Goal: Task Accomplishment & Management: Use online tool/utility

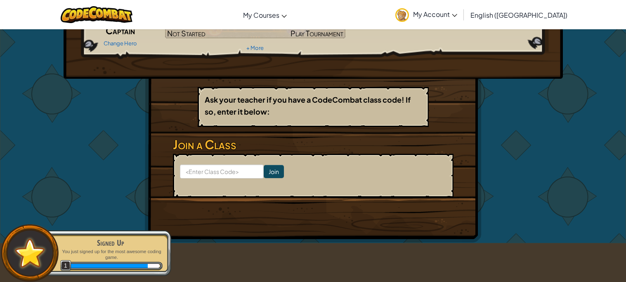
scroll to position [92, 0]
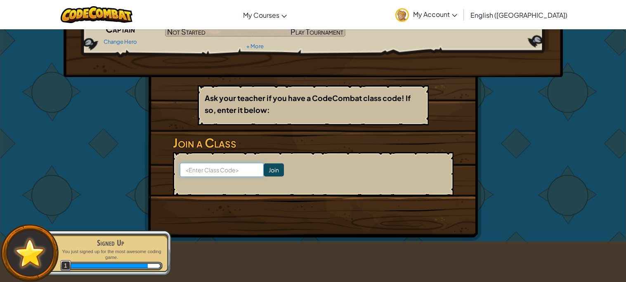
click at [233, 167] on input at bounding box center [222, 170] width 84 height 14
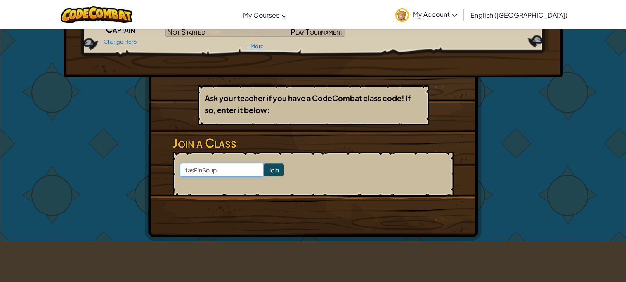
type input "fasPinSoup"
click at [271, 165] on input "Join" at bounding box center [274, 169] width 20 height 13
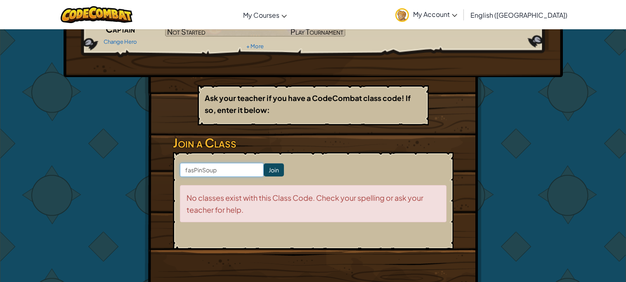
click at [242, 168] on input "fasPinSoup" at bounding box center [222, 170] width 84 height 14
click at [194, 168] on input "fasPinSoup" at bounding box center [222, 170] width 84 height 14
type input "fastPinSoup"
click at [280, 171] on input "Join" at bounding box center [274, 169] width 20 height 13
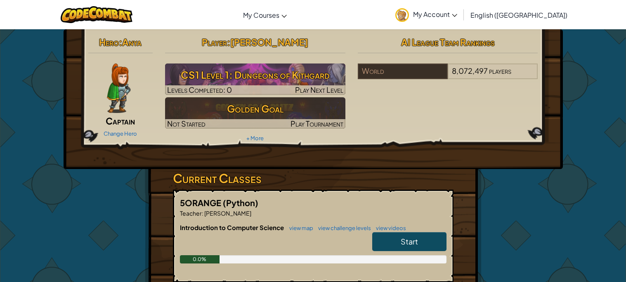
click at [120, 86] on img at bounding box center [119, 89] width 24 height 50
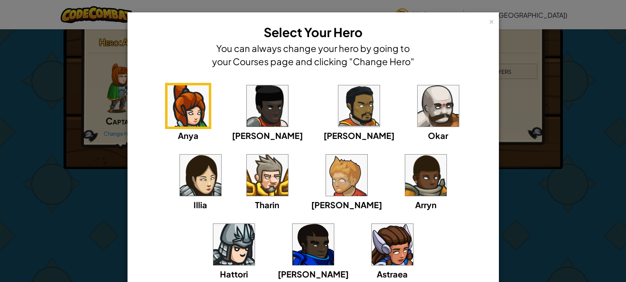
click at [255, 224] on img at bounding box center [233, 244] width 41 height 41
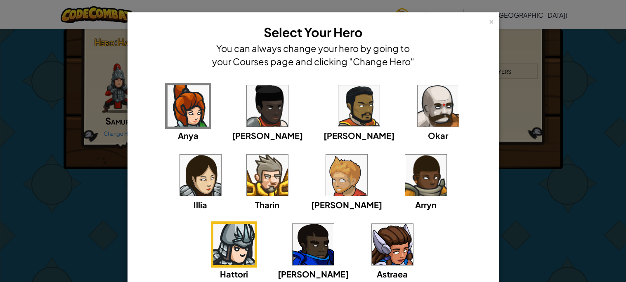
click at [417, 120] on img at bounding box center [437, 105] width 41 height 41
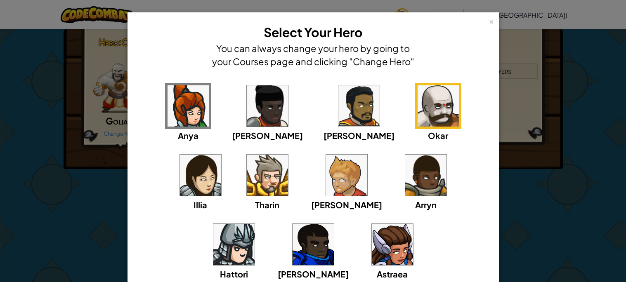
click at [326, 167] on img at bounding box center [346, 175] width 41 height 41
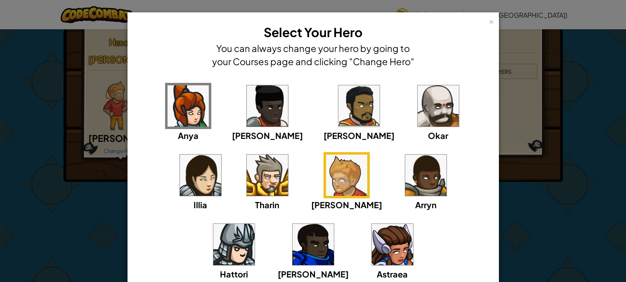
click at [247, 112] on img at bounding box center [267, 105] width 41 height 41
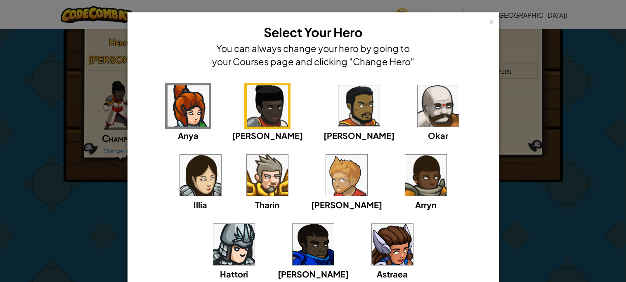
click at [182, 109] on img at bounding box center [187, 105] width 41 height 41
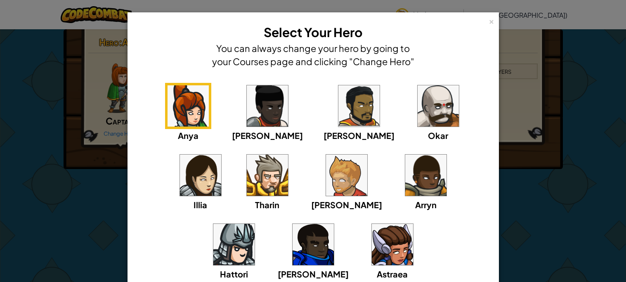
click at [334, 224] on img at bounding box center [312, 244] width 41 height 41
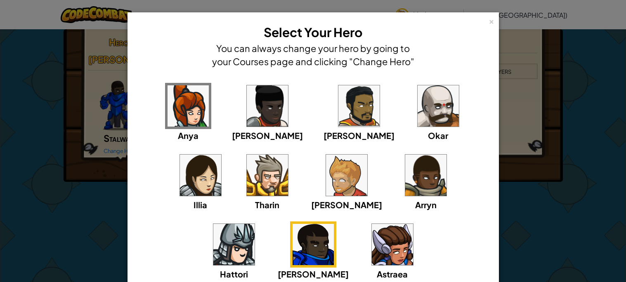
click at [326, 164] on img at bounding box center [346, 175] width 41 height 41
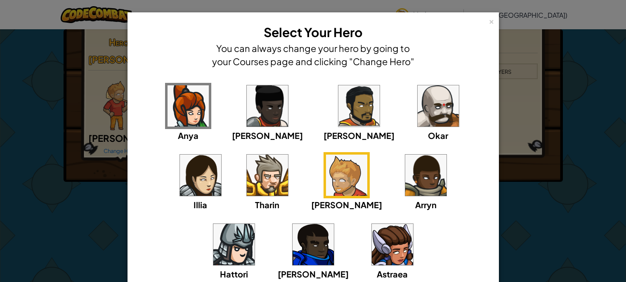
click at [338, 109] on img at bounding box center [358, 105] width 41 height 41
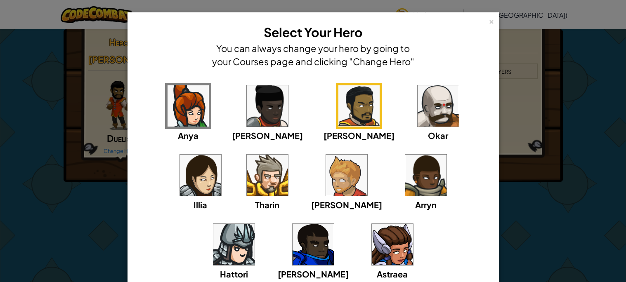
click at [417, 112] on img at bounding box center [437, 105] width 41 height 41
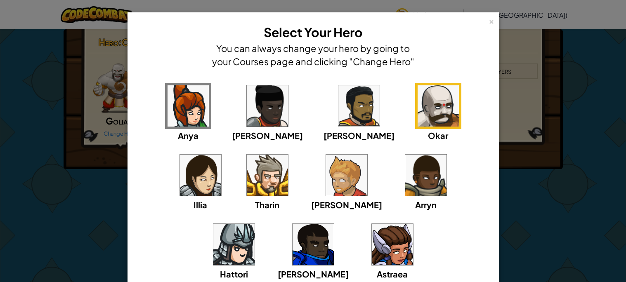
click at [326, 179] on img at bounding box center [346, 175] width 41 height 41
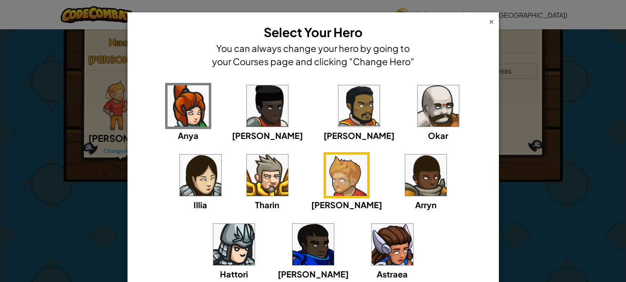
click at [492, 21] on div "×" at bounding box center [491, 20] width 6 height 9
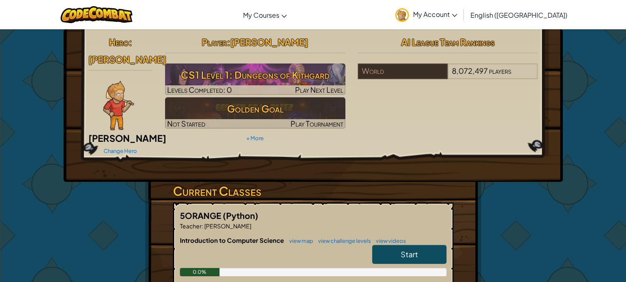
click at [403, 250] on span "Start" at bounding box center [409, 254] width 17 height 9
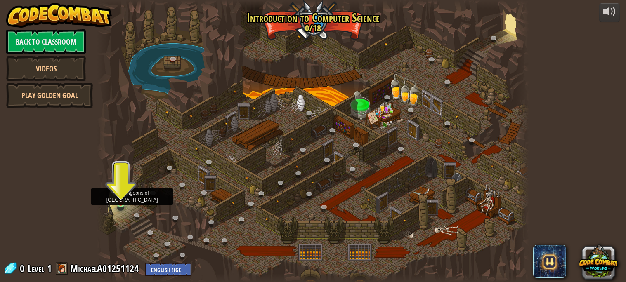
click at [120, 199] on img at bounding box center [121, 192] width 10 height 24
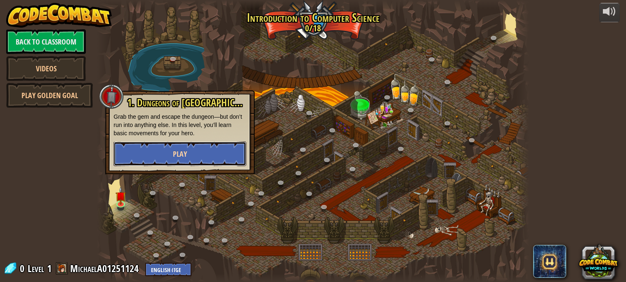
click at [167, 156] on button "Play" at bounding box center [179, 153] width 133 height 25
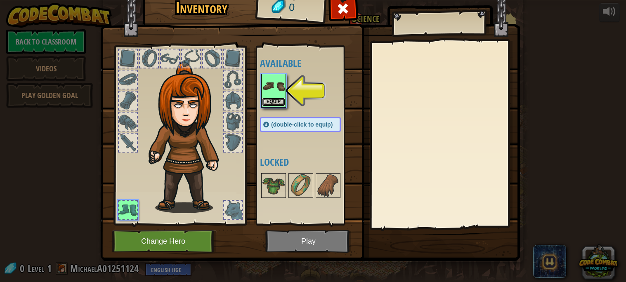
click at [266, 103] on button "Equip" at bounding box center [273, 102] width 23 height 9
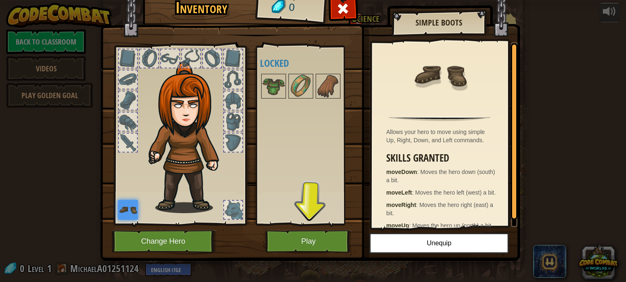
click at [164, 134] on img at bounding box center [189, 137] width 89 height 152
click at [270, 96] on img at bounding box center [273, 86] width 23 height 23
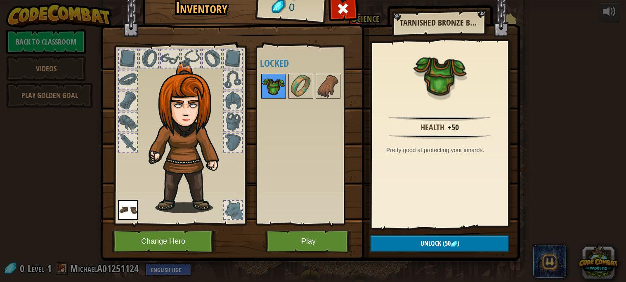
click at [276, 92] on img at bounding box center [273, 86] width 23 height 23
click at [293, 240] on button "Play" at bounding box center [308, 241] width 86 height 23
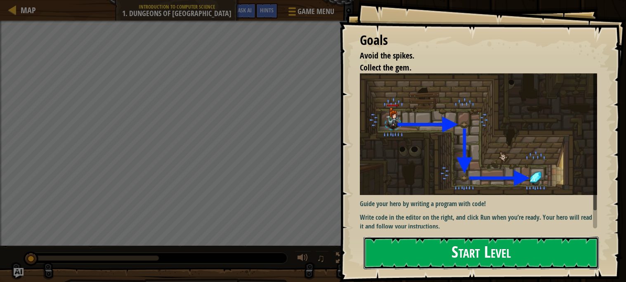
click at [441, 243] on button "Start Level" at bounding box center [480, 253] width 235 height 33
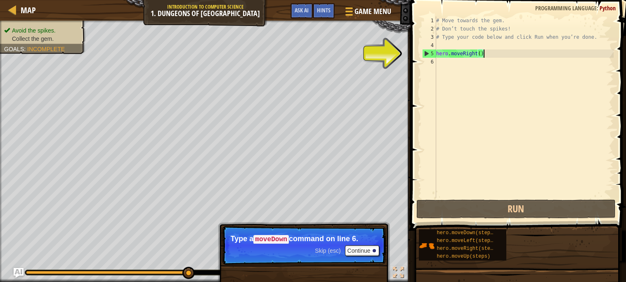
click at [494, 52] on div "# Move towards the gem. # Don’t touch the spikes! # Type your code below and cl…" at bounding box center [523, 116] width 179 height 198
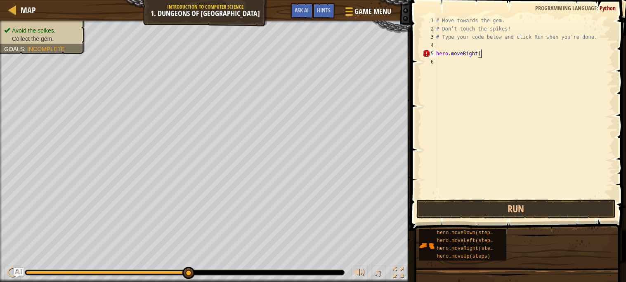
scroll to position [3, 3]
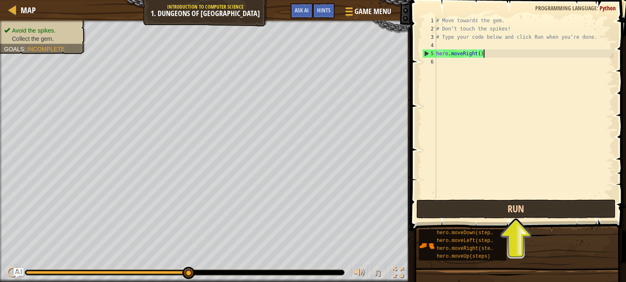
type textarea "hero.moveRight()"
click at [472, 206] on button "Run" at bounding box center [515, 209] width 199 height 19
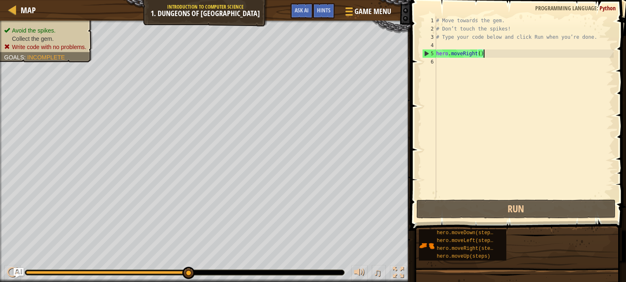
click at [491, 54] on div "# Move towards the gem. # Don’t touch the spikes! # Type your code below and cl…" at bounding box center [523, 116] width 179 height 198
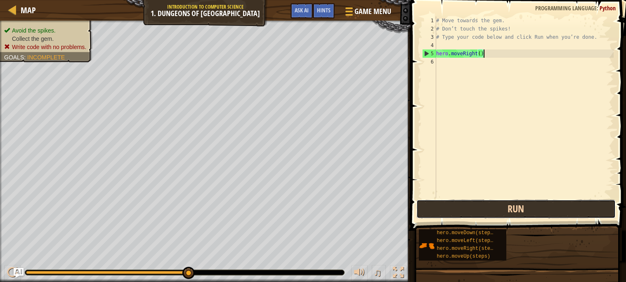
click at [486, 204] on button "Run" at bounding box center [515, 209] width 199 height 19
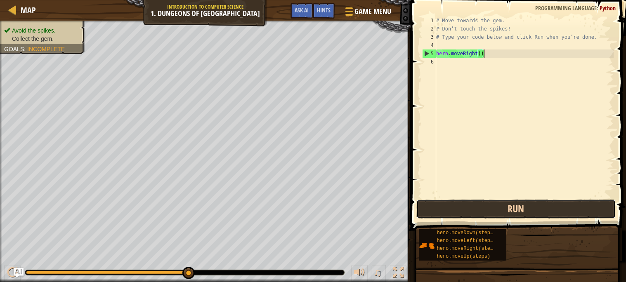
click at [483, 204] on button "Run" at bounding box center [515, 209] width 199 height 19
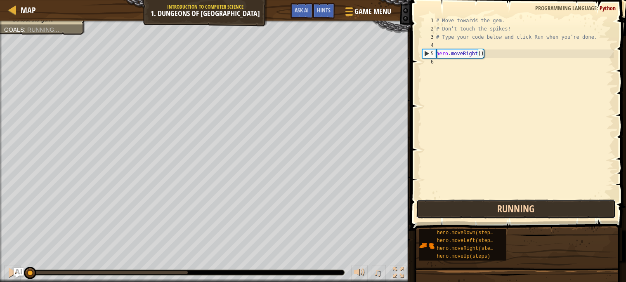
click at [483, 204] on button "Running" at bounding box center [515, 209] width 199 height 19
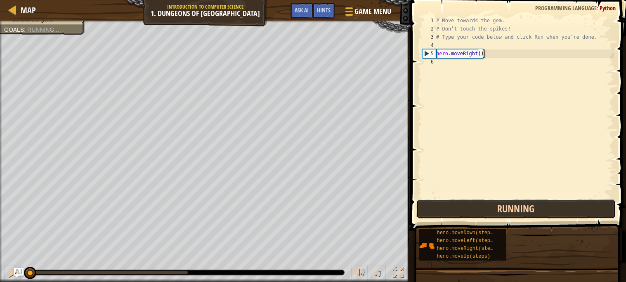
click at [483, 204] on button "Running" at bounding box center [515, 209] width 199 height 19
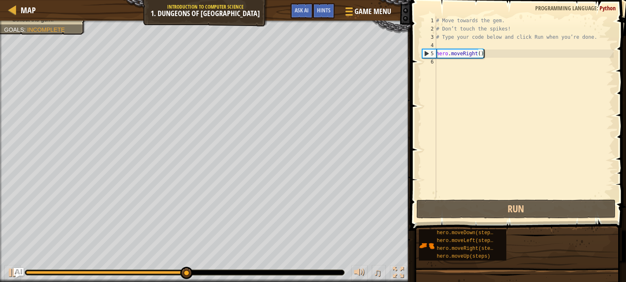
click at [499, 44] on div "# Move towards the gem. # Don’t touch the spikes! # Type your code below and cl…" at bounding box center [523, 116] width 179 height 198
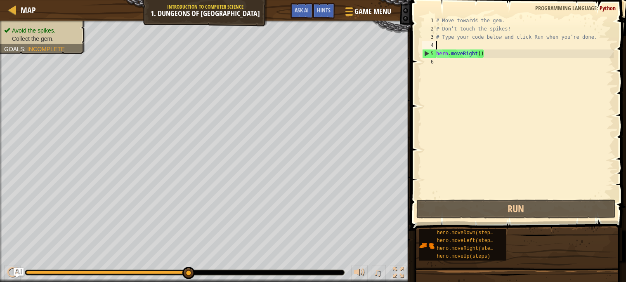
scroll to position [3, 0]
type textarea "l"
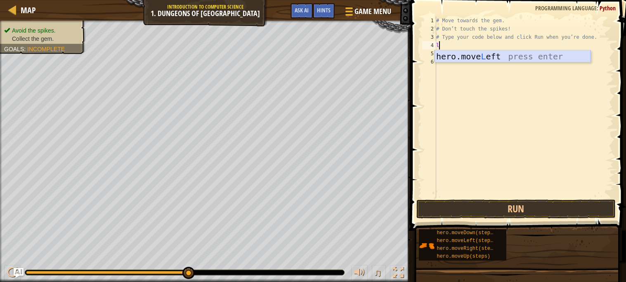
click at [502, 58] on div "hero.move L eft press enter" at bounding box center [512, 68] width 156 height 37
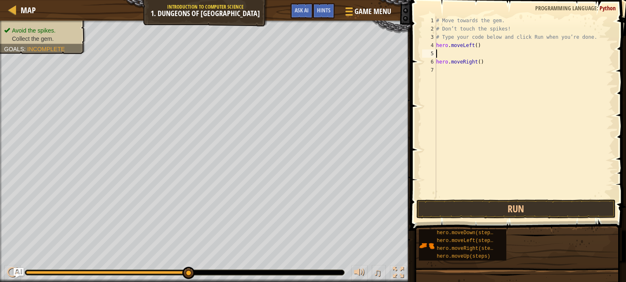
click at [483, 55] on div "# Move towards the gem. # Don’t touch the spikes! # Type your code below and cl…" at bounding box center [523, 116] width 179 height 198
type textarea "l"
click at [483, 65] on div "hero.move L eft press enter" at bounding box center [512, 77] width 156 height 37
click at [478, 62] on div "# Move towards the gem. # Don’t touch the spikes! # Type your code below and cl…" at bounding box center [523, 116] width 179 height 198
type textarea "l"
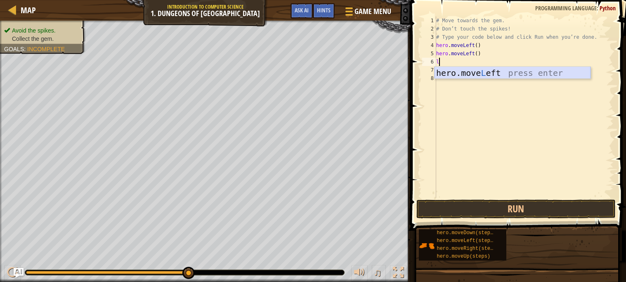
click at [474, 71] on div "hero.move L eft press enter" at bounding box center [512, 85] width 156 height 37
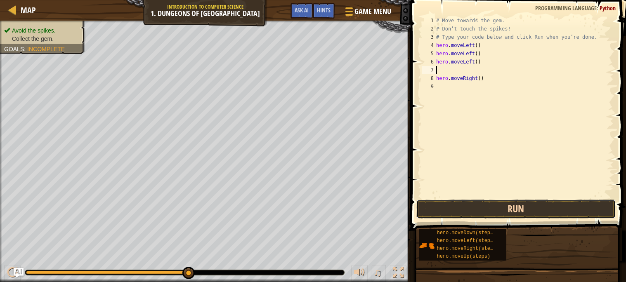
click at [491, 209] on button "Run" at bounding box center [515, 209] width 199 height 19
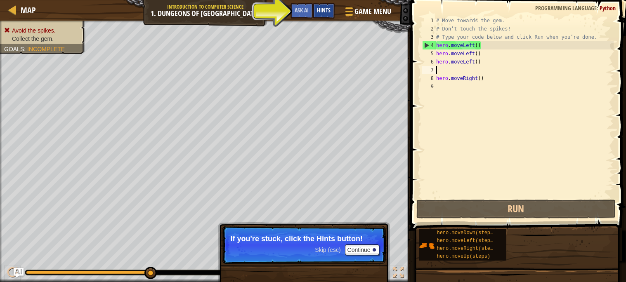
click at [325, 16] on div "Hints" at bounding box center [324, 10] width 22 height 15
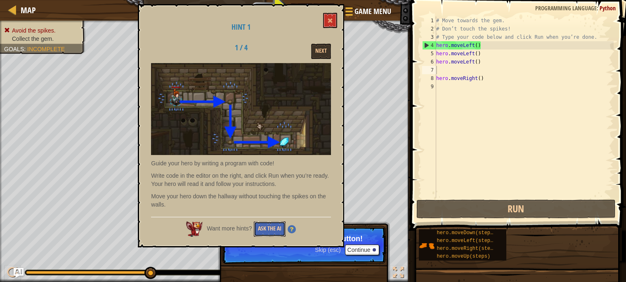
click at [272, 232] on button "Ask the AI" at bounding box center [270, 229] width 32 height 15
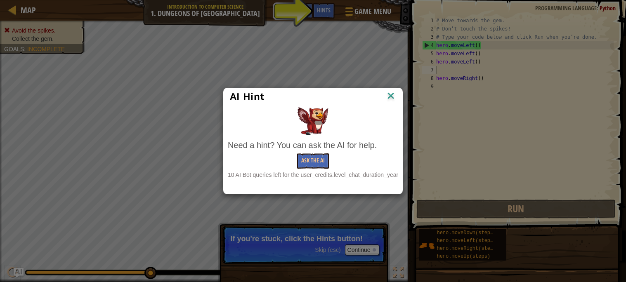
click at [391, 94] on img at bounding box center [390, 96] width 11 height 12
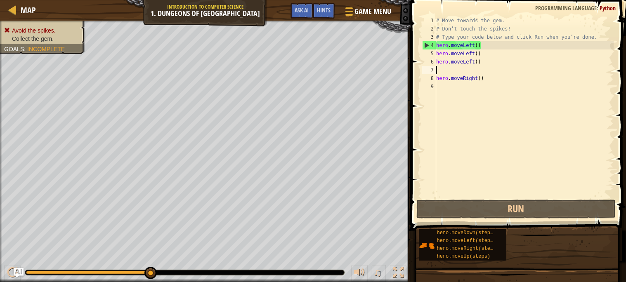
type textarea "hero.moveRight()"
click at [455, 73] on div "# Move towards the gem. # Don’t touch the spikes! # Type your code below and cl…" at bounding box center [523, 116] width 179 height 198
type textarea "h"
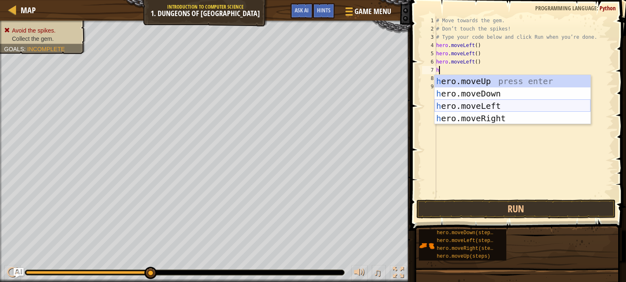
click at [491, 105] on div "h ero.moveUp press enter h ero.moveDown press enter h ero.moveLeft press enter …" at bounding box center [512, 112] width 156 height 74
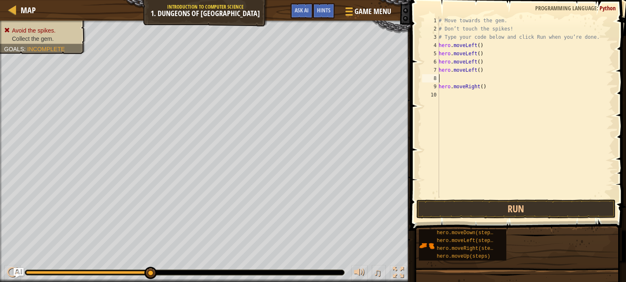
click at [478, 69] on div "# Move towards the gem. # Don’t touch the spikes! # Type your code below and cl…" at bounding box center [525, 116] width 177 height 198
type textarea "hero.moveLeft()"
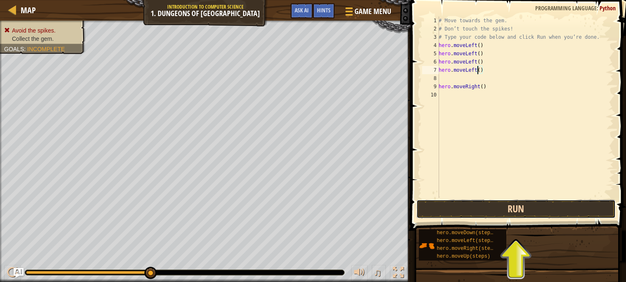
click at [516, 210] on button "Run" at bounding box center [515, 209] width 199 height 19
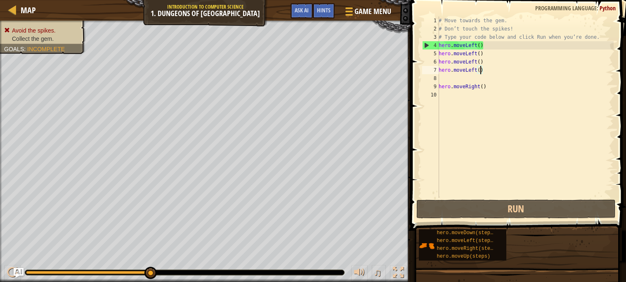
click at [459, 77] on div "# Move towards the gem. # Don’t touch the spikes! # Type your code below and cl…" at bounding box center [525, 116] width 177 height 198
type textarea "h"
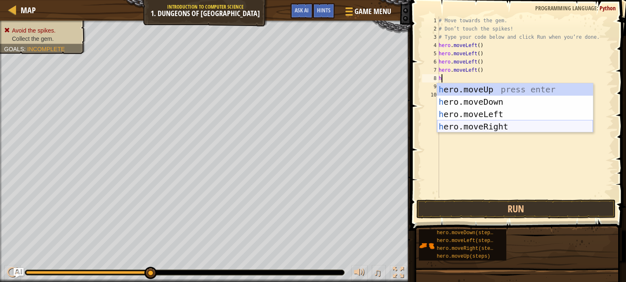
click at [463, 124] on div "h ero.moveUp press enter h ero.moveDown press enter h ero.moveLeft press enter …" at bounding box center [515, 120] width 156 height 74
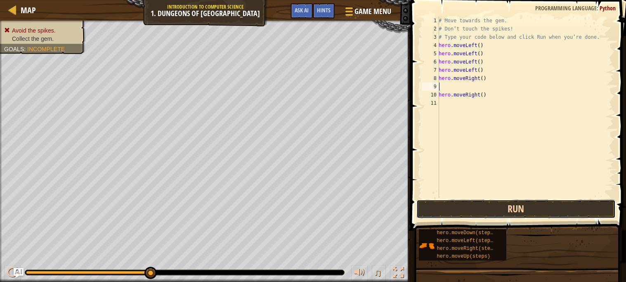
click at [475, 209] on button "Run" at bounding box center [515, 209] width 199 height 19
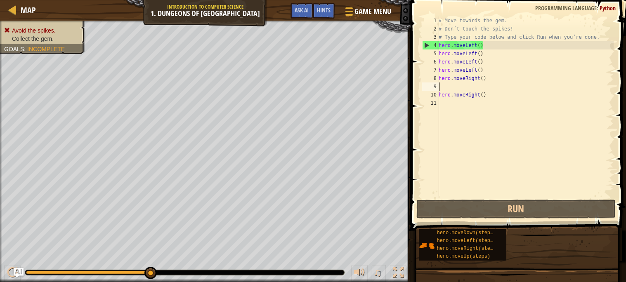
type textarea "h"
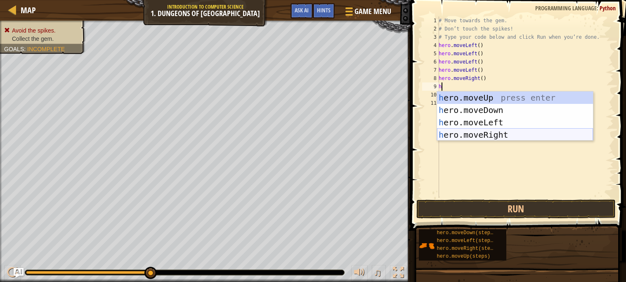
click at [484, 132] on div "h ero.moveUp press enter h ero.moveDown press enter h ero.moveLeft press enter …" at bounding box center [515, 129] width 156 height 74
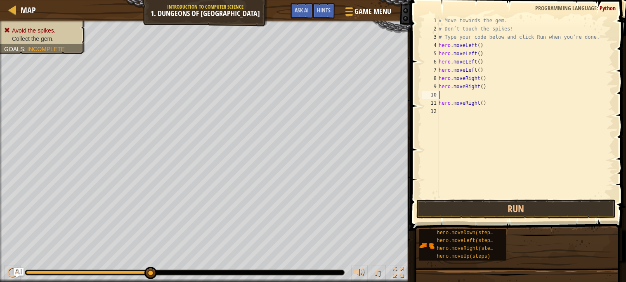
click at [488, 73] on div "# Move towards the gem. # Don’t touch the spikes! # Type your code below and cl…" at bounding box center [525, 116] width 177 height 198
type textarea "h"
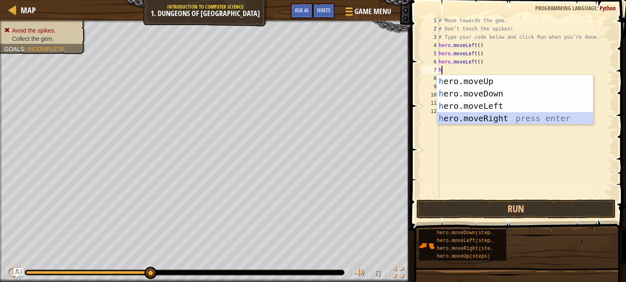
click at [480, 118] on div "h ero.moveUp press enter h ero.moveDown press enter h ero.moveLeft press enter …" at bounding box center [515, 112] width 156 height 74
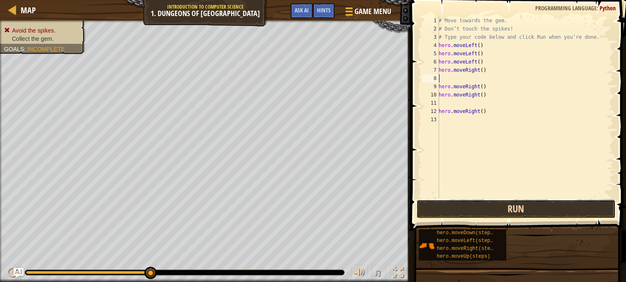
click at [495, 206] on button "Run" at bounding box center [515, 209] width 199 height 19
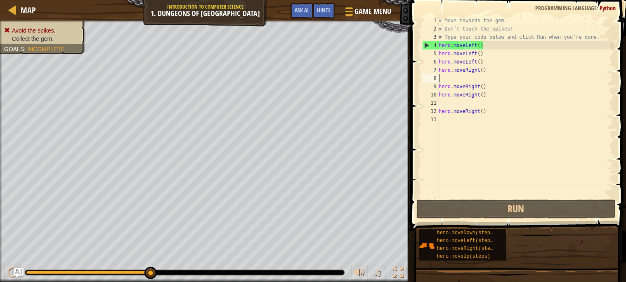
click at [487, 54] on div "# Move towards the gem. # Don’t touch the spikes! # Type your code below and cl…" at bounding box center [525, 116] width 177 height 198
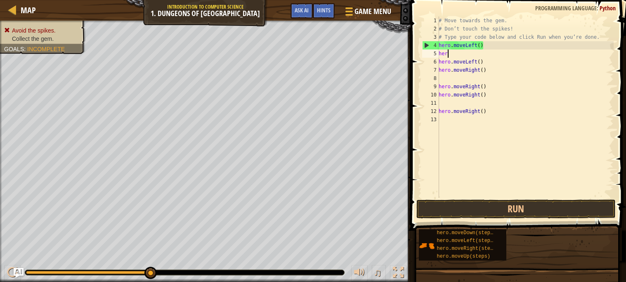
type textarea "h"
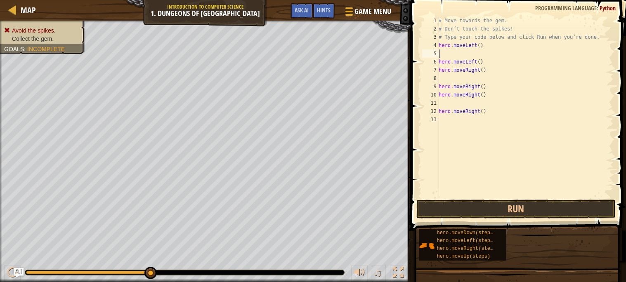
click at [489, 111] on div "# Move towards the gem. # Don’t touch the spikes! # Type your code below and cl…" at bounding box center [525, 116] width 177 height 198
type textarea "h"
click at [492, 94] on div "# Move towards the gem. # Don’t touch the spikes! # Type your code below and cl…" at bounding box center [525, 116] width 177 height 198
type textarea "h"
click at [487, 48] on div "# Move towards the gem. # Don’t touch the spikes! # Type your code below and cl…" at bounding box center [525, 116] width 177 height 198
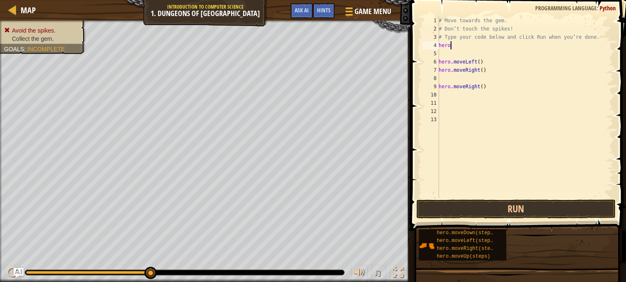
type textarea "h"
click at [482, 64] on div "# Move towards the gem. # Don’t touch the spikes! # Type your code below and cl…" at bounding box center [525, 116] width 177 height 198
type textarea "h"
click at [491, 73] on div "# Move towards the gem. # Don’t touch the spikes! # Type your code below and cl…" at bounding box center [525, 116] width 177 height 198
type textarea "h"
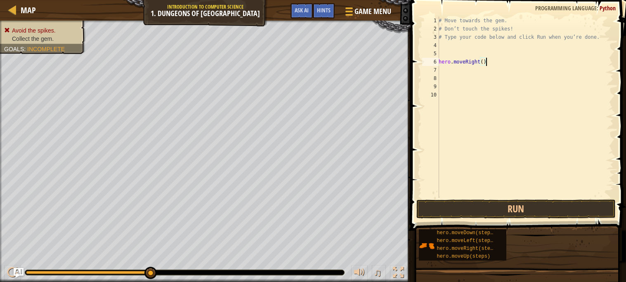
click at [495, 66] on div "# Move towards the gem. # Don’t touch the spikes! # Type your code below and cl…" at bounding box center [525, 116] width 177 height 198
type textarea "h"
type textarea "# Type your code below and click Run when y"
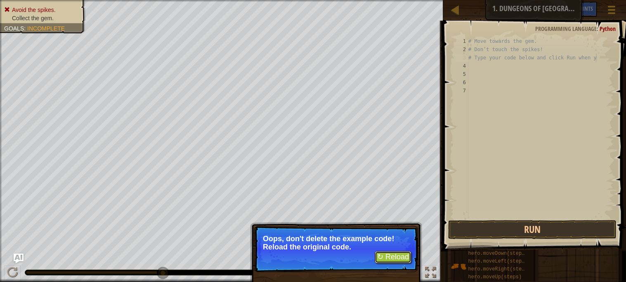
click at [406, 258] on button "↻ Reload" at bounding box center [393, 257] width 37 height 12
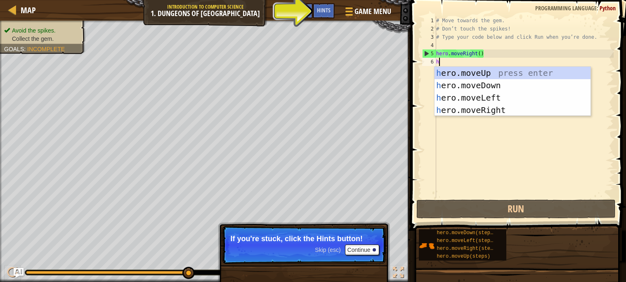
type textarea "h"
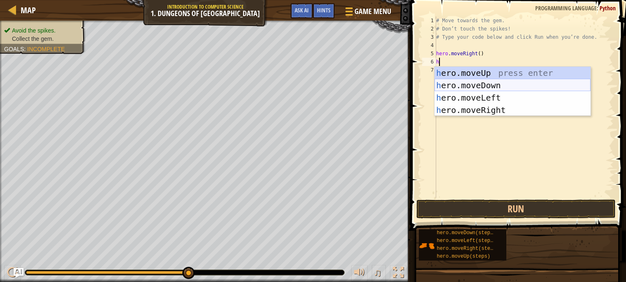
click at [476, 85] on div "h ero.moveUp press enter h ero.moveDown press enter h ero.moveLeft press enter …" at bounding box center [512, 104] width 156 height 74
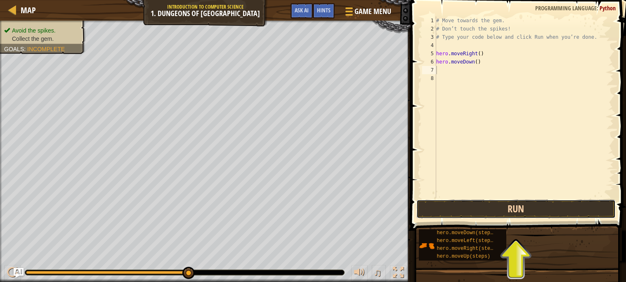
click at [482, 208] on button "Run" at bounding box center [515, 209] width 199 height 19
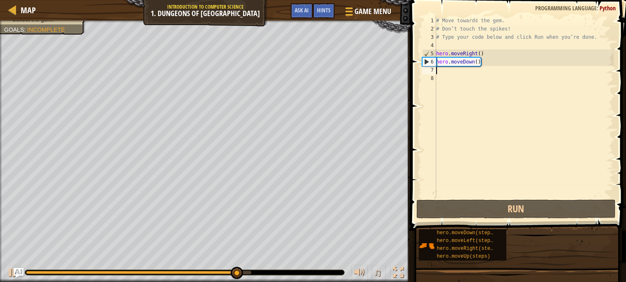
click at [459, 73] on div "# Move towards the gem. # Don’t touch the spikes! # Type your code below and cl…" at bounding box center [523, 116] width 179 height 198
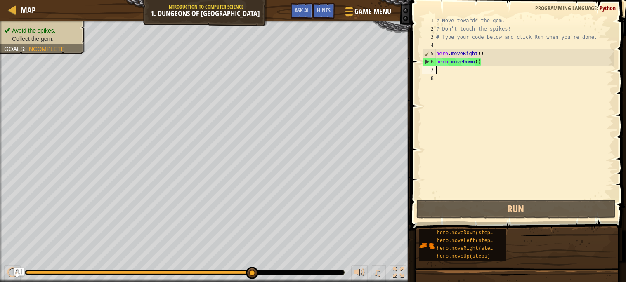
type textarea "h"
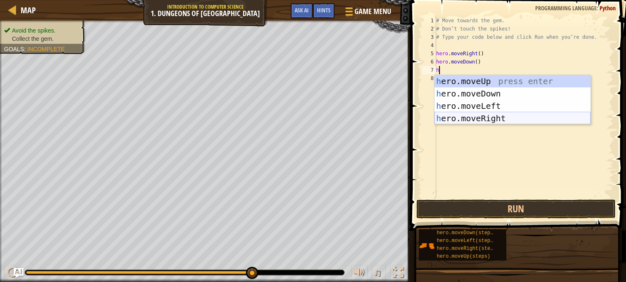
click at [485, 118] on div "h ero.moveUp press enter h ero.moveDown press enter h ero.moveLeft press enter …" at bounding box center [512, 112] width 156 height 74
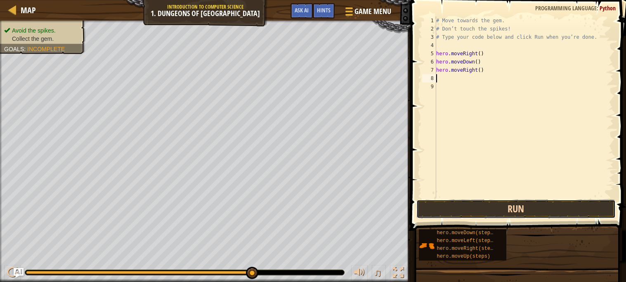
click at [470, 207] on button "Run" at bounding box center [515, 209] width 199 height 19
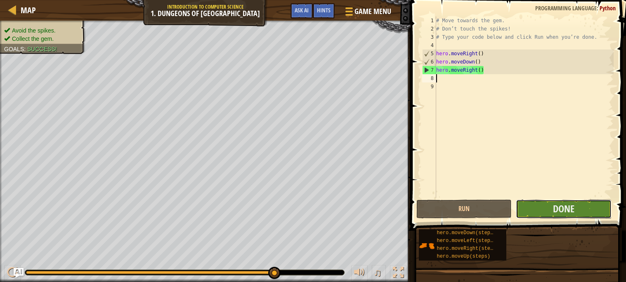
click at [547, 207] on button "Done" at bounding box center [564, 209] width 96 height 19
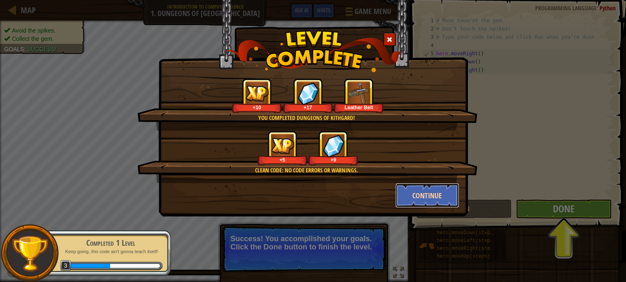
click at [427, 197] on button "Continue" at bounding box center [427, 195] width 64 height 25
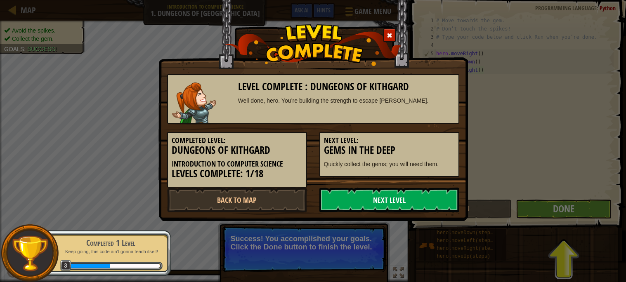
click at [332, 198] on link "Next Level" at bounding box center [389, 200] width 140 height 25
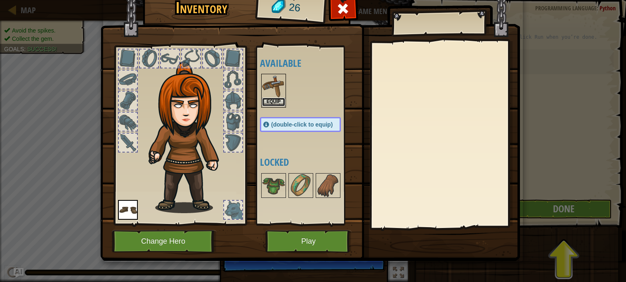
click at [268, 101] on button "Equip" at bounding box center [273, 102] width 23 height 9
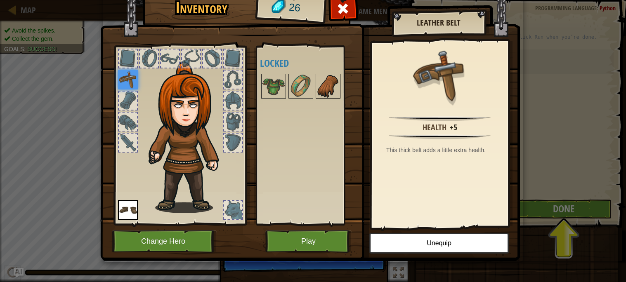
click at [329, 84] on img at bounding box center [327, 86] width 23 height 23
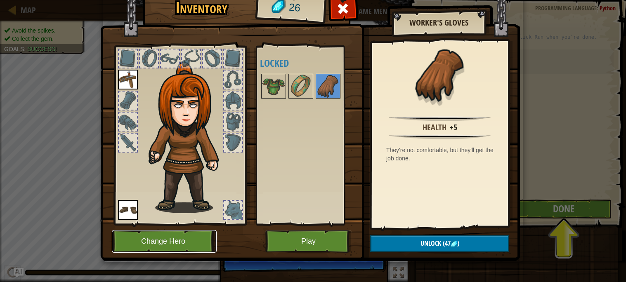
click at [202, 241] on button "Change Hero" at bounding box center [164, 241] width 105 height 23
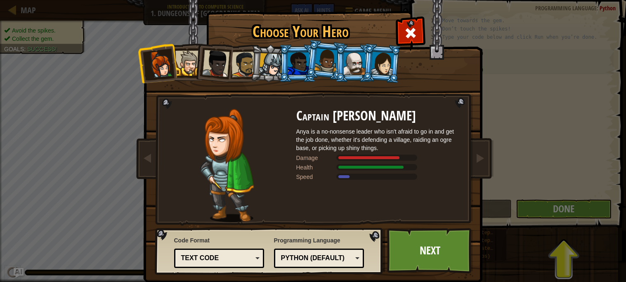
click at [266, 68] on div at bounding box center [271, 65] width 24 height 24
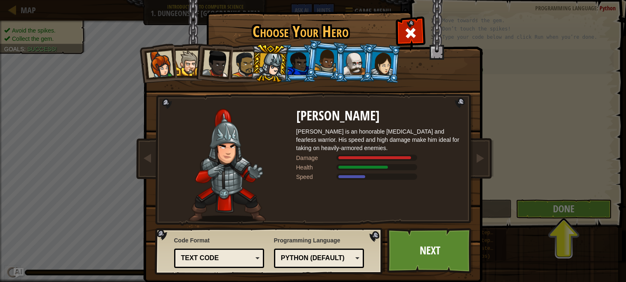
click at [194, 61] on div at bounding box center [187, 63] width 25 height 25
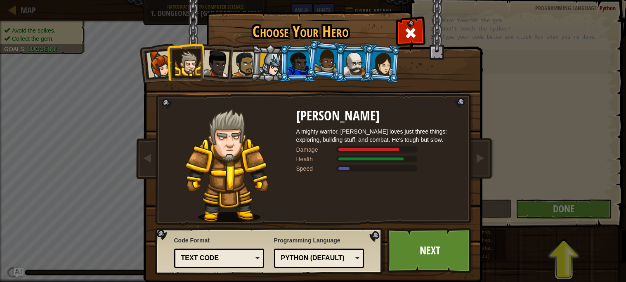
click at [213, 62] on div at bounding box center [215, 63] width 27 height 27
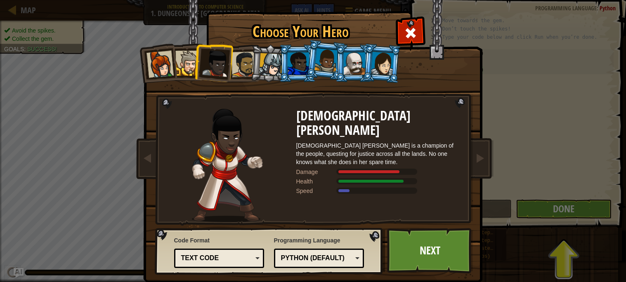
click at [239, 63] on div at bounding box center [244, 65] width 26 height 26
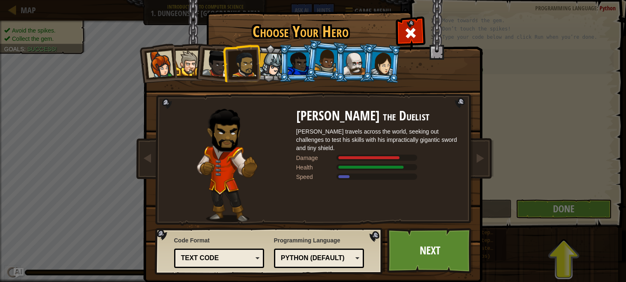
click at [266, 60] on div at bounding box center [271, 65] width 24 height 24
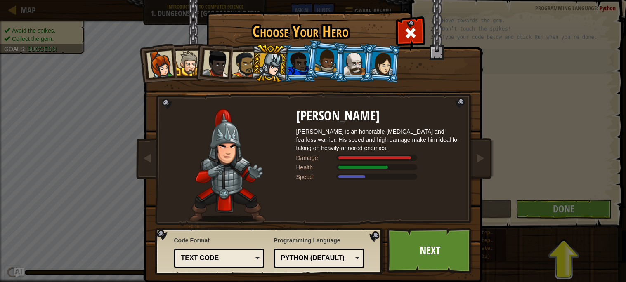
click at [300, 55] on div at bounding box center [298, 63] width 21 height 22
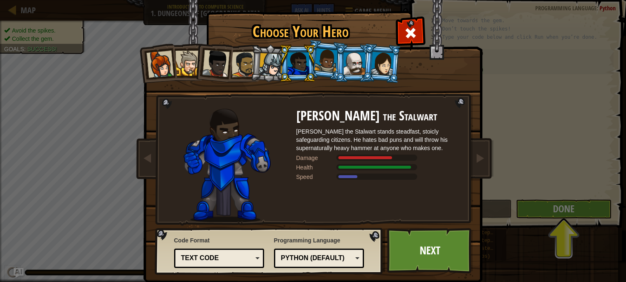
click at [338, 55] on li at bounding box center [353, 64] width 37 height 38
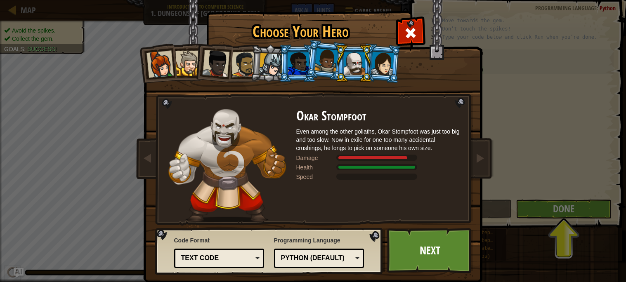
click at [377, 54] on div at bounding box center [382, 64] width 23 height 24
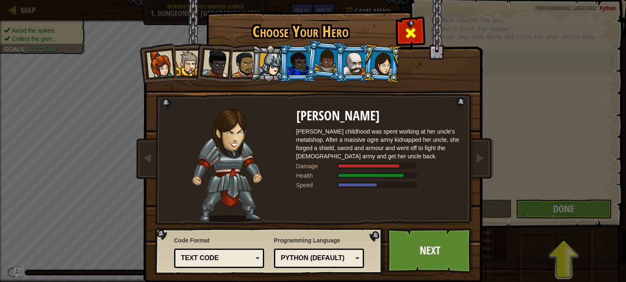
click at [412, 29] on span at bounding box center [410, 32] width 13 height 13
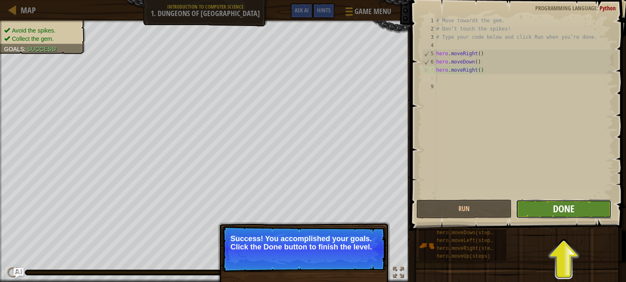
click at [564, 213] on span "Done" at bounding box center [563, 208] width 21 height 13
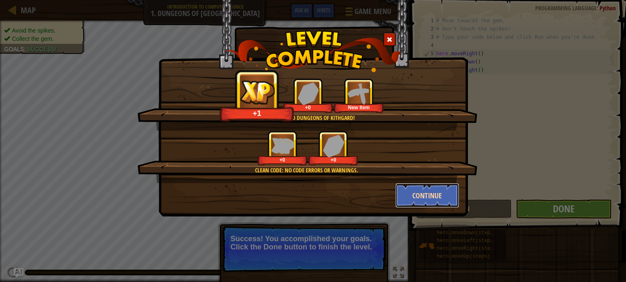
click at [415, 193] on button "Continue" at bounding box center [427, 195] width 64 height 25
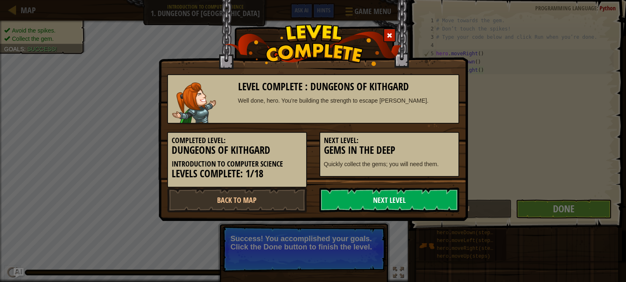
click at [344, 194] on link "Next Level" at bounding box center [389, 200] width 140 height 25
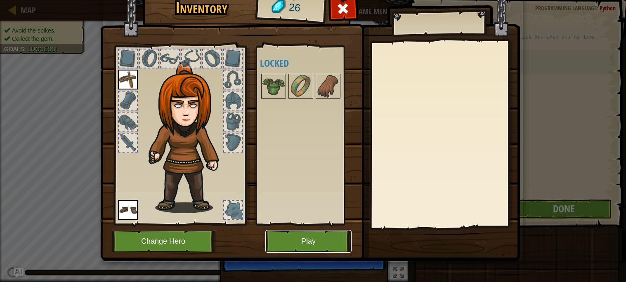
click at [291, 241] on button "Play" at bounding box center [308, 241] width 86 height 23
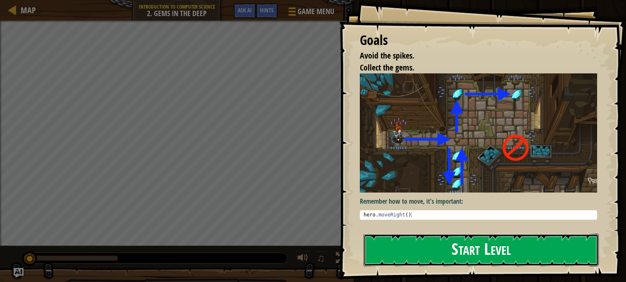
click at [419, 252] on button "Start Level" at bounding box center [480, 250] width 235 height 33
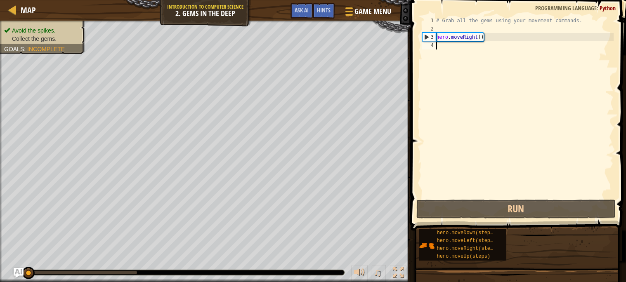
click at [463, 51] on div "# Grab all the gems using your movement commands. hero . moveRight ( )" at bounding box center [523, 116] width 179 height 198
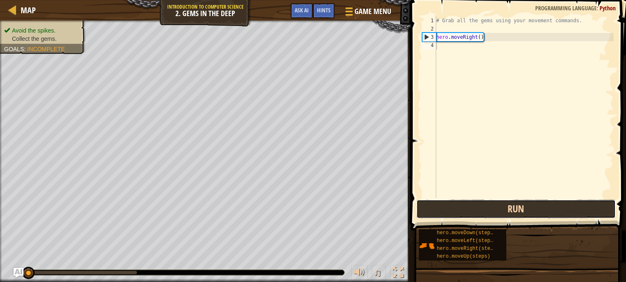
click at [502, 204] on button "Run" at bounding box center [515, 209] width 199 height 19
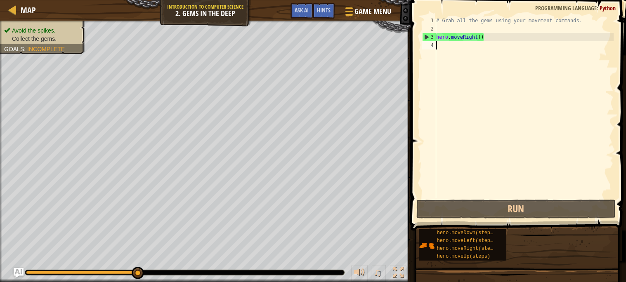
type textarea "h"
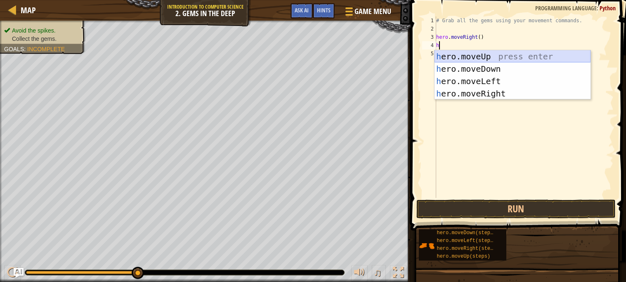
click at [524, 52] on div "h ero.moveUp press enter h ero.moveDown press enter h ero.moveLeft press enter …" at bounding box center [512, 87] width 156 height 74
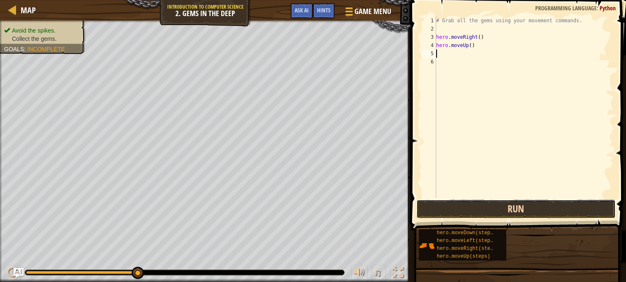
click at [498, 210] on button "Run" at bounding box center [515, 209] width 199 height 19
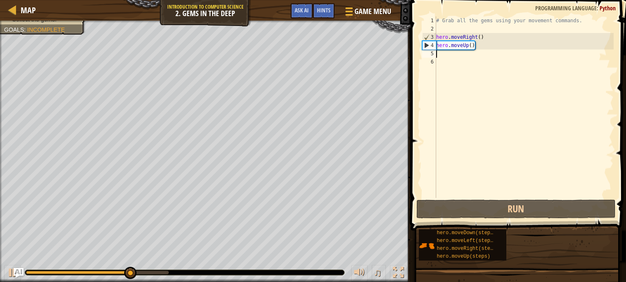
click at [445, 56] on div "# Grab all the gems using your movement commands. hero . moveRight ( ) hero . m…" at bounding box center [523, 116] width 179 height 198
type textarea "h"
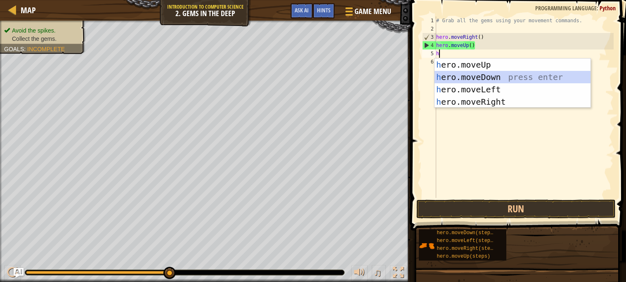
click at [460, 74] on div "h ero.moveUp press enter h ero.moveDown press enter h ero.moveLeft press enter …" at bounding box center [512, 96] width 156 height 74
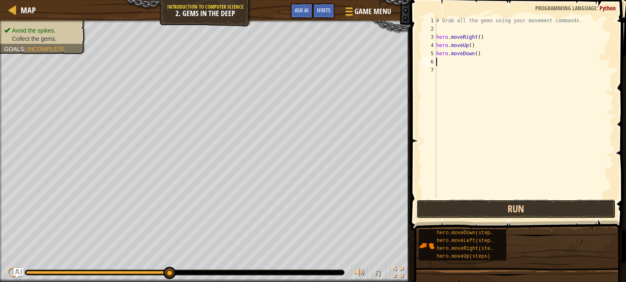
click at [472, 207] on button "Run" at bounding box center [515, 209] width 199 height 19
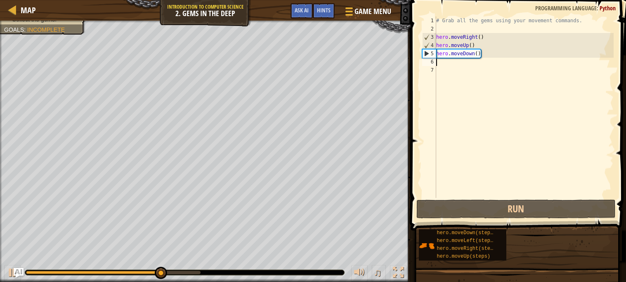
click at [440, 66] on div "# Grab all the gems using your movement commands. hero . moveRight ( ) hero . m…" at bounding box center [523, 116] width 179 height 198
type textarea "h"
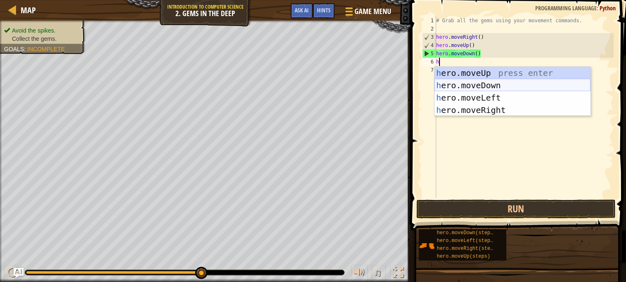
click at [441, 83] on div "h ero.moveUp press enter h ero.moveDown press enter h ero.moveLeft press enter …" at bounding box center [512, 104] width 156 height 74
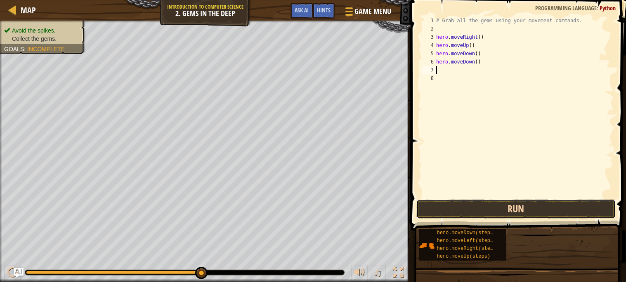
click at [472, 216] on button "Run" at bounding box center [515, 209] width 199 height 19
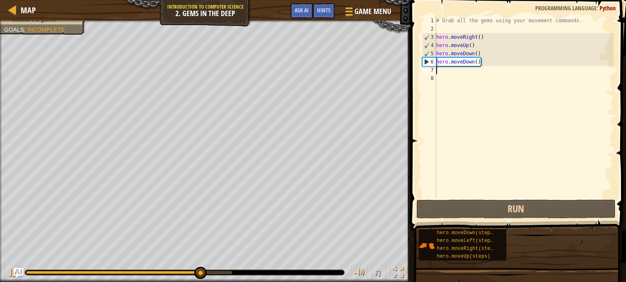
type textarea "h"
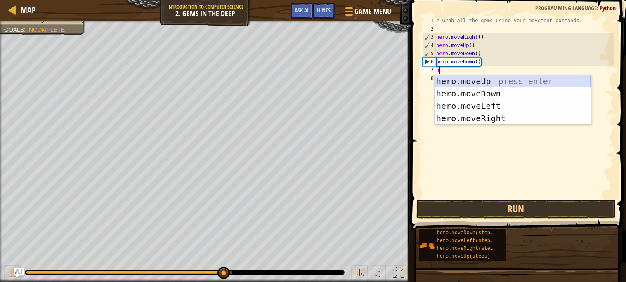
click at [488, 81] on div "h ero.moveUp press enter h ero.moveDown press enter h ero.moveLeft press enter …" at bounding box center [512, 112] width 156 height 74
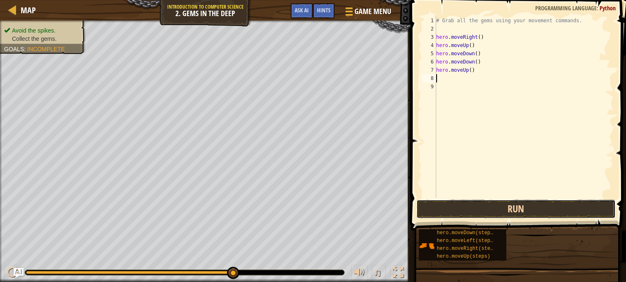
click at [474, 209] on button "Run" at bounding box center [515, 209] width 199 height 19
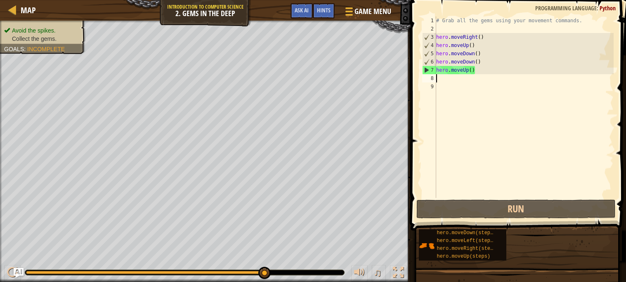
click at [464, 81] on div "# Grab all the gems using your movement commands. hero . moveRight ( ) hero . m…" at bounding box center [523, 116] width 179 height 198
type textarea "h"
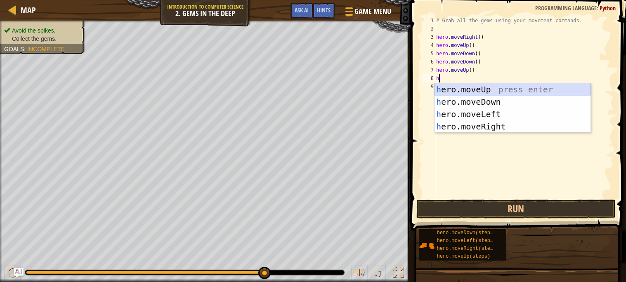
click at [463, 87] on div "h ero.moveUp press enter h ero.moveDown press enter h ero.moveLeft press enter …" at bounding box center [512, 120] width 156 height 74
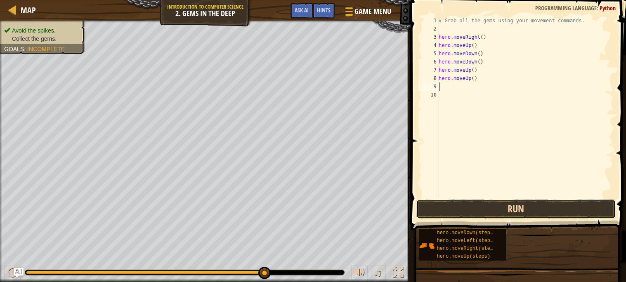
click at [480, 208] on button "Run" at bounding box center [515, 209] width 199 height 19
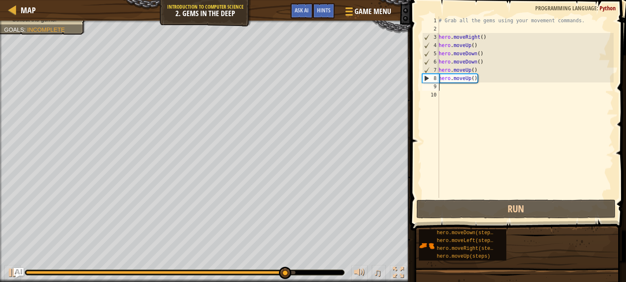
type textarea "h"
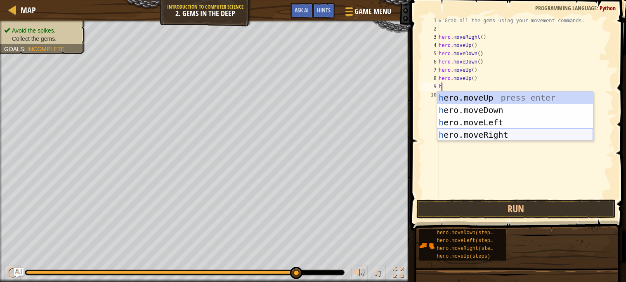
click at [469, 136] on div "h ero.moveUp press enter h ero.moveDown press enter h ero.moveLeft press enter …" at bounding box center [515, 129] width 156 height 74
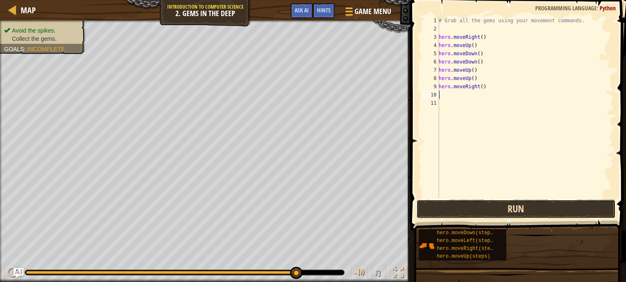
click at [471, 212] on button "Run" at bounding box center [515, 209] width 199 height 19
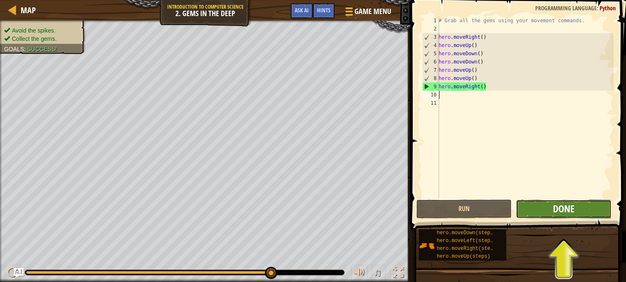
click at [556, 212] on span "Done" at bounding box center [563, 208] width 21 height 13
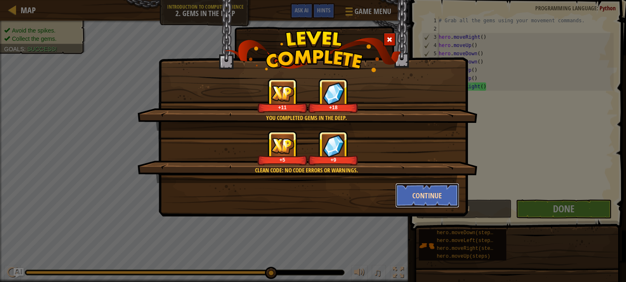
click at [413, 195] on button "Continue" at bounding box center [427, 195] width 64 height 25
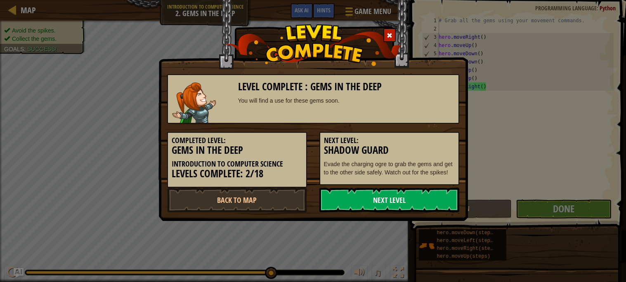
click at [414, 191] on link "Next Level" at bounding box center [389, 200] width 140 height 25
click at [380, 196] on link "Next Level" at bounding box center [389, 200] width 140 height 25
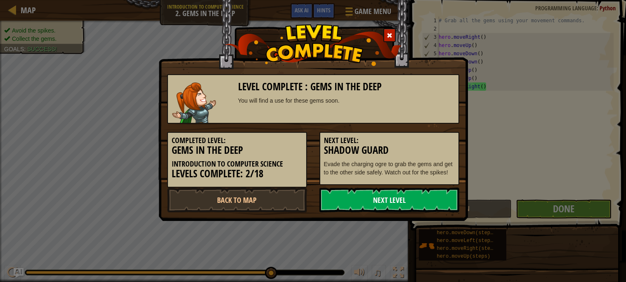
click at [380, 196] on link "Next Level" at bounding box center [389, 200] width 140 height 25
click at [379, 195] on link "Next Level" at bounding box center [389, 200] width 140 height 25
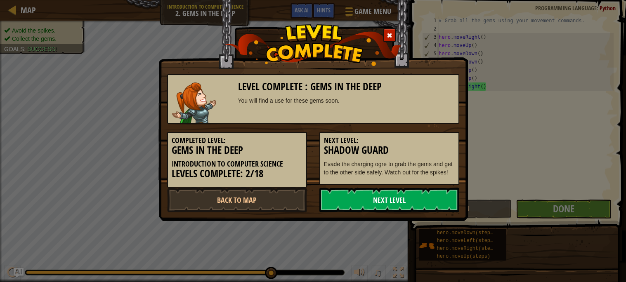
click at [379, 195] on link "Next Level" at bounding box center [389, 200] width 140 height 25
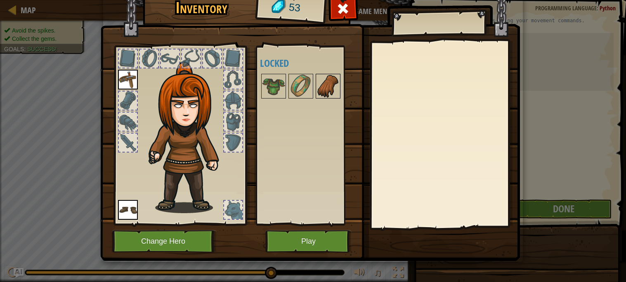
click at [326, 95] on img at bounding box center [327, 86] width 23 height 23
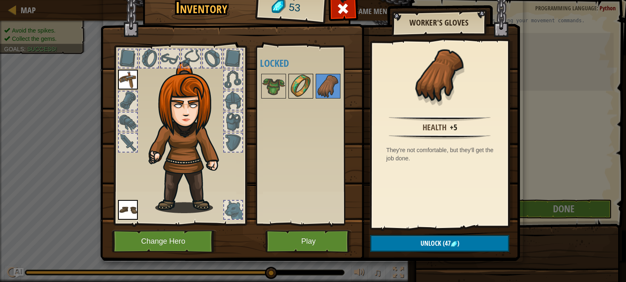
click at [304, 87] on img at bounding box center [300, 86] width 23 height 23
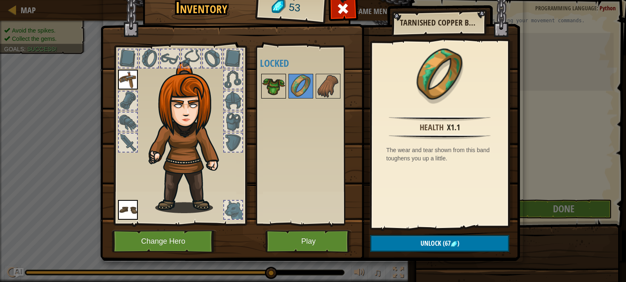
click at [276, 84] on img at bounding box center [273, 86] width 23 height 23
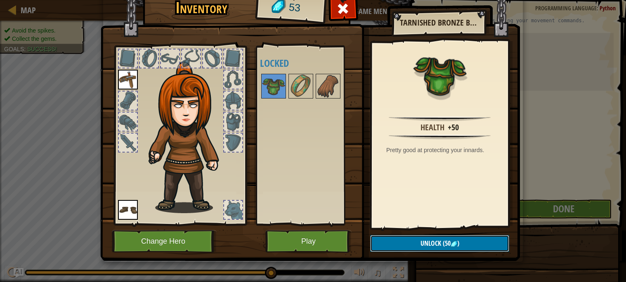
click at [387, 237] on button "Unlock (50 )" at bounding box center [439, 243] width 139 height 17
click at [394, 243] on button "Confirm" at bounding box center [439, 243] width 139 height 17
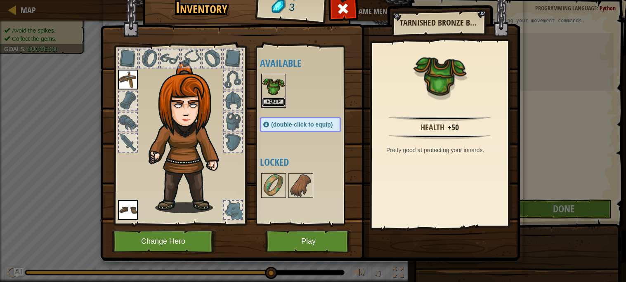
click at [274, 100] on button "Equip" at bounding box center [273, 102] width 23 height 9
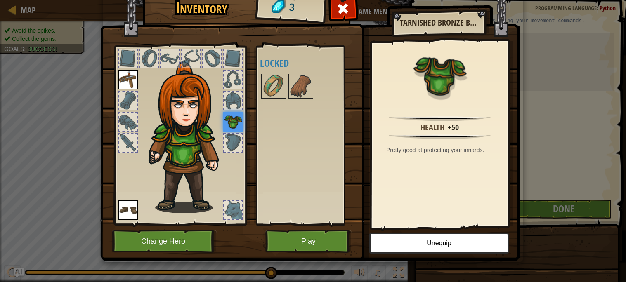
click at [123, 78] on img at bounding box center [128, 80] width 20 height 20
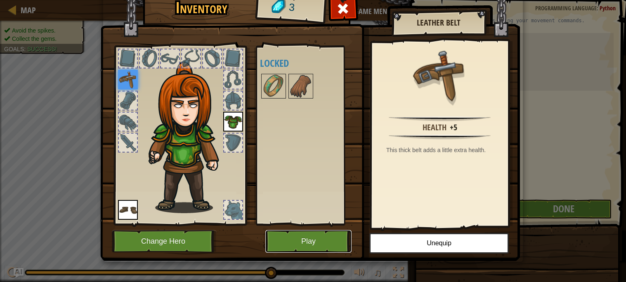
click at [328, 240] on button "Play" at bounding box center [308, 241] width 86 height 23
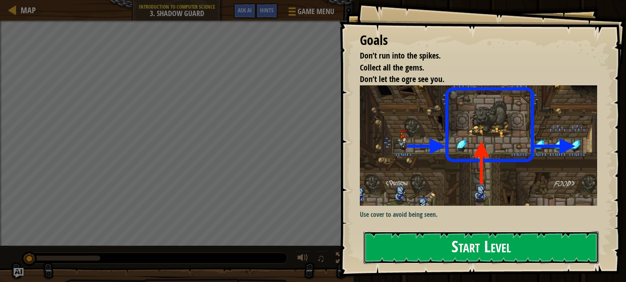
click at [427, 253] on button "Start Level" at bounding box center [480, 247] width 235 height 33
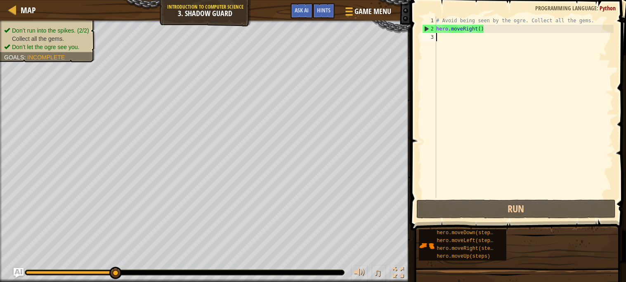
type textarea "h"
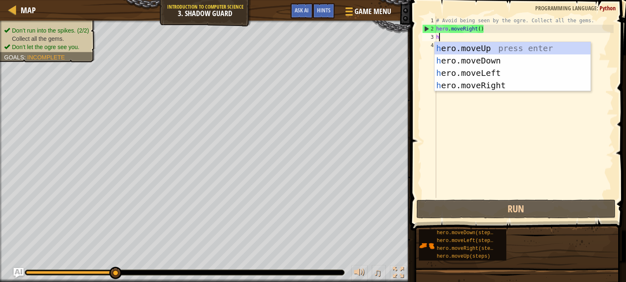
scroll to position [3, 0]
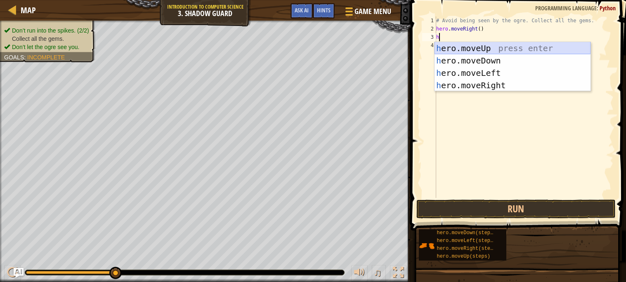
click at [501, 46] on div "h ero.moveUp press enter h ero.moveDown press enter h ero.moveLeft press enter …" at bounding box center [512, 79] width 156 height 74
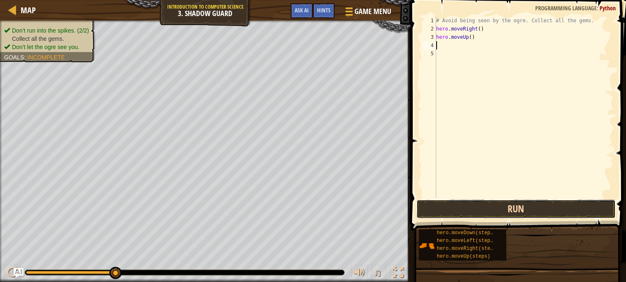
click at [457, 203] on button "Run" at bounding box center [515, 209] width 199 height 19
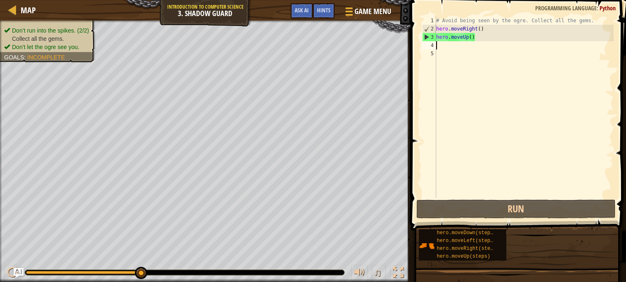
type textarea "h"
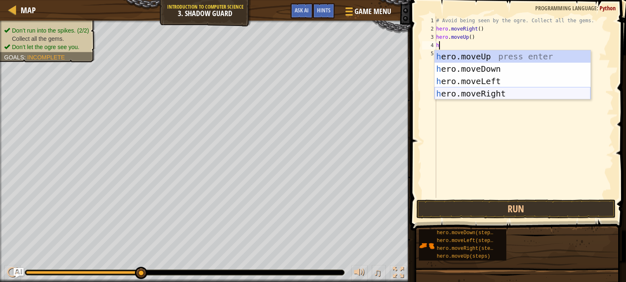
click at [476, 91] on div "h ero.moveUp press enter h ero.moveDown press enter h ero.moveLeft press enter …" at bounding box center [512, 87] width 156 height 74
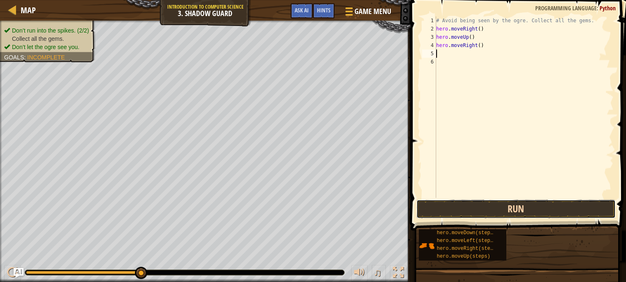
click at [468, 212] on button "Run" at bounding box center [515, 209] width 199 height 19
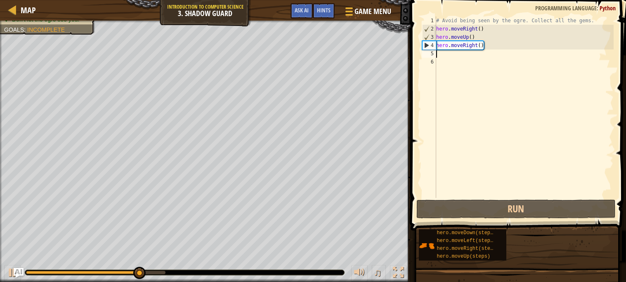
type textarea "h"
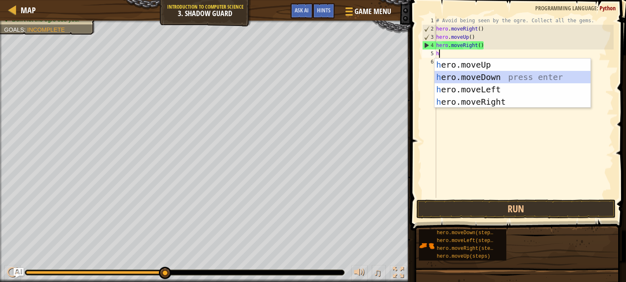
click at [484, 75] on div "h ero.moveUp press enter h ero.moveDown press enter h ero.moveLeft press enter …" at bounding box center [512, 96] width 156 height 74
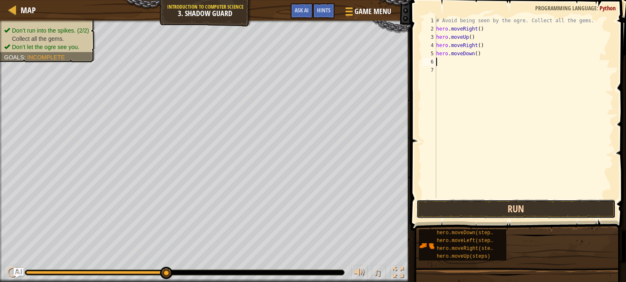
click at [484, 207] on button "Run" at bounding box center [515, 209] width 199 height 19
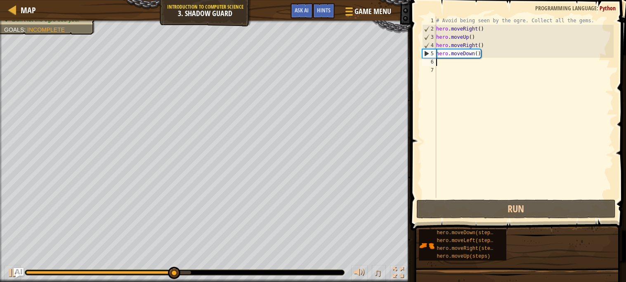
type textarea "h"
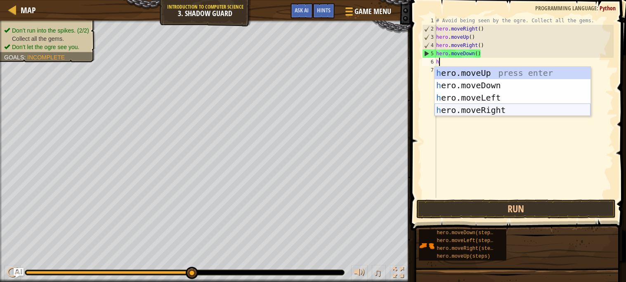
click at [498, 111] on div "h ero.moveUp press enter h ero.moveDown press enter h ero.moveLeft press enter …" at bounding box center [512, 104] width 156 height 74
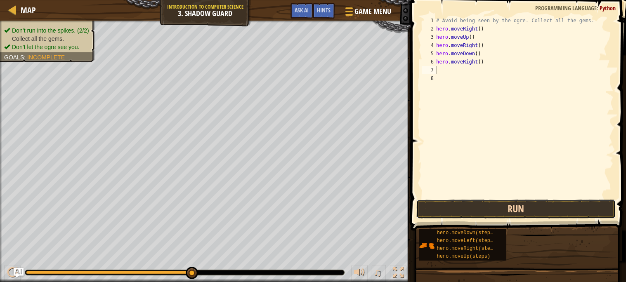
click at [467, 206] on button "Run" at bounding box center [515, 209] width 199 height 19
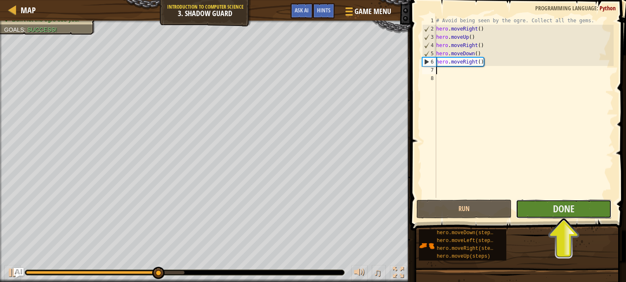
click at [537, 211] on button "Done" at bounding box center [564, 209] width 96 height 19
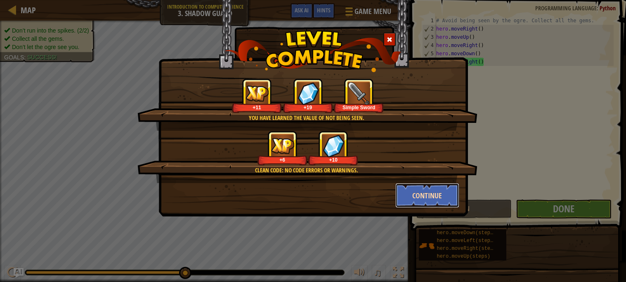
click at [411, 193] on button "Continue" at bounding box center [427, 195] width 64 height 25
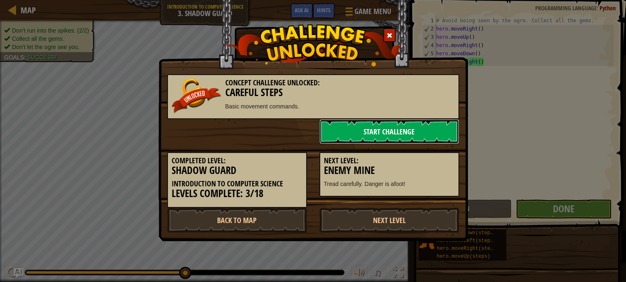
click at [376, 136] on link "Start Challenge" at bounding box center [389, 131] width 140 height 25
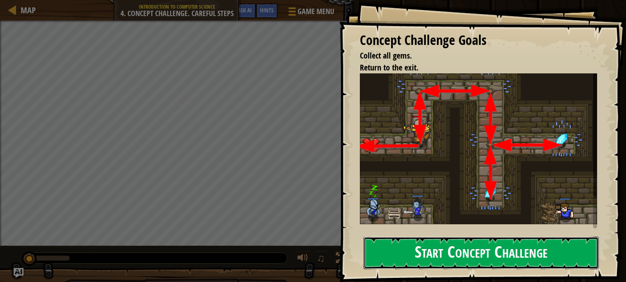
click at [462, 252] on button "Start Concept Challenge" at bounding box center [480, 253] width 235 height 33
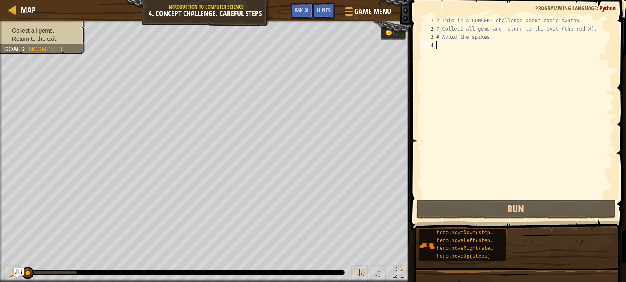
click at [459, 46] on div "# This is a CONCEPT challenge about basic syntax. # Collect all gems and return…" at bounding box center [523, 116] width 179 height 198
type textarea "h"
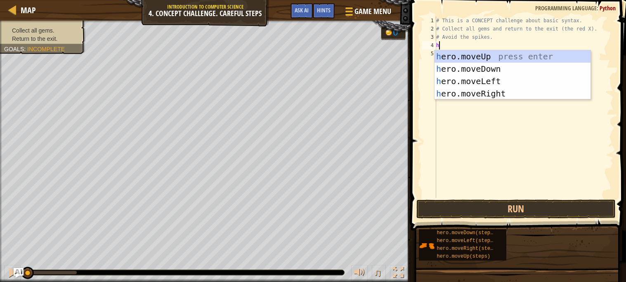
scroll to position [3, 0]
click at [467, 55] on div "h ero.moveUp press enter h ero.moveDown press enter h ero.moveLeft press enter …" at bounding box center [512, 87] width 156 height 74
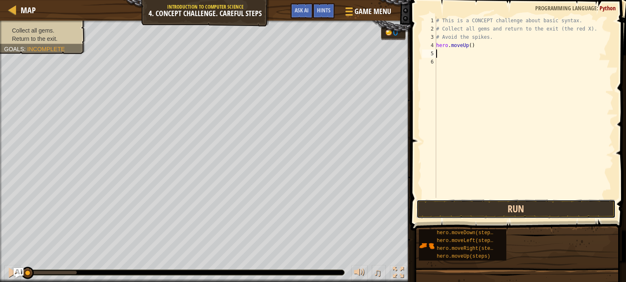
click at [508, 207] on button "Run" at bounding box center [515, 209] width 199 height 19
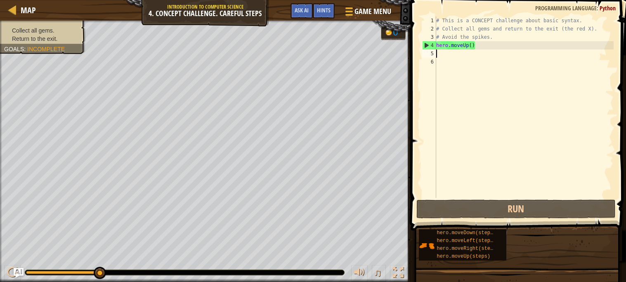
type textarea "h"
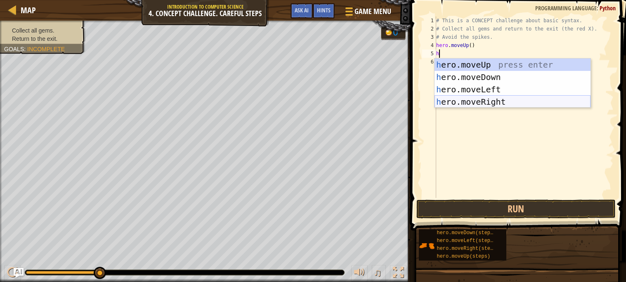
click at [490, 104] on div "h ero.moveUp press enter h ero.moveDown press enter h ero.moveLeft press enter …" at bounding box center [512, 96] width 156 height 74
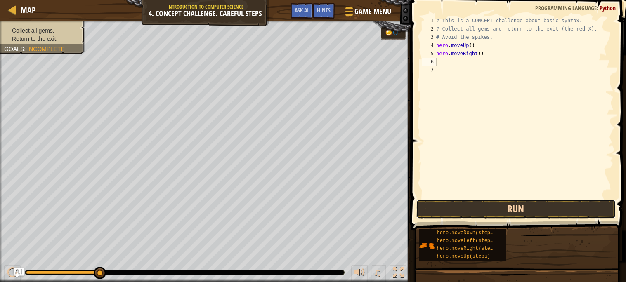
click at [482, 206] on button "Run" at bounding box center [515, 209] width 199 height 19
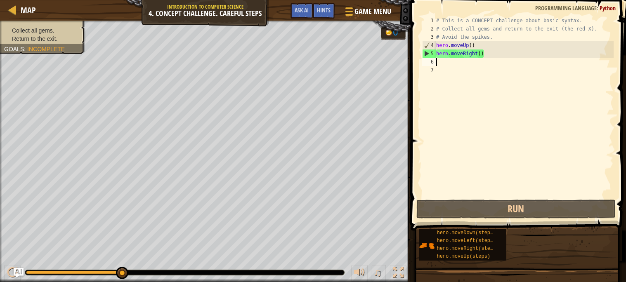
click at [443, 68] on div "# This is a CONCEPT challenge about basic syntax. # Collect all gems and return…" at bounding box center [523, 116] width 179 height 198
click at [442, 63] on div "# This is a CONCEPT challenge about basic syntax. # Collect all gems and return…" at bounding box center [523, 116] width 179 height 198
type textarea "m"
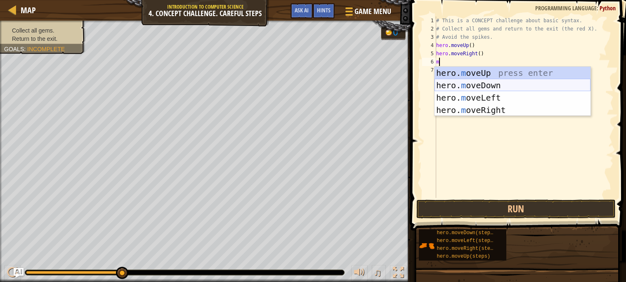
click at [462, 85] on div "hero. m oveUp press enter hero. m oveDown press enter hero. m oveLeft press ent…" at bounding box center [512, 104] width 156 height 74
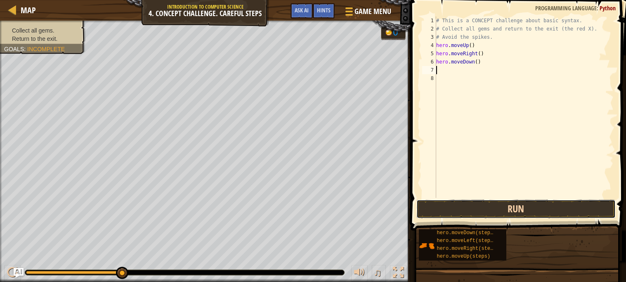
click at [489, 210] on button "Run" at bounding box center [515, 209] width 199 height 19
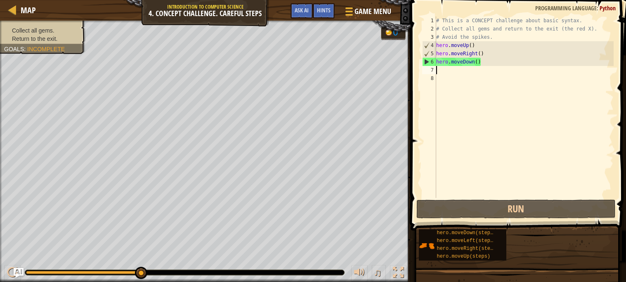
type textarea "h"
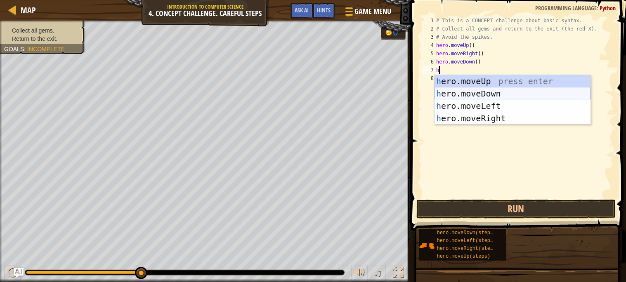
click at [530, 93] on div "h ero.moveUp press enter h ero.moveDown press enter h ero.moveLeft press enter …" at bounding box center [512, 112] width 156 height 74
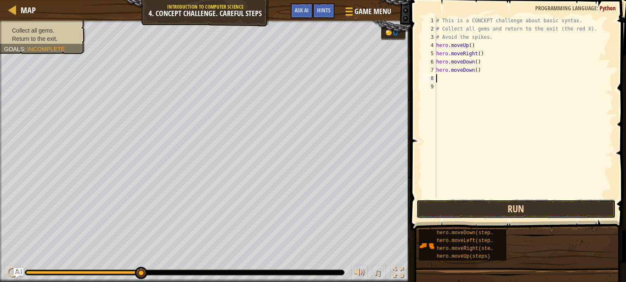
click at [483, 205] on button "Run" at bounding box center [515, 209] width 199 height 19
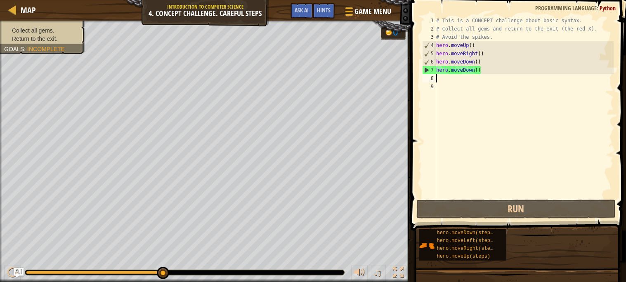
type textarea "h"
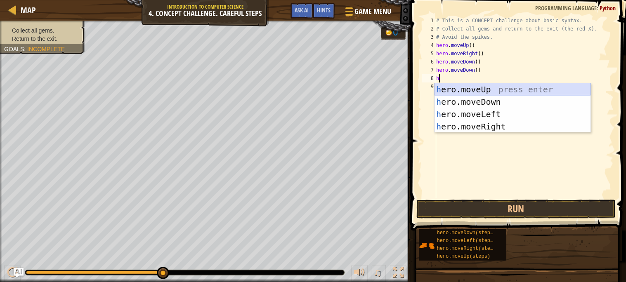
click at [505, 89] on div "h ero.moveUp press enter h ero.moveDown press enter h ero.moveLeft press enter …" at bounding box center [512, 120] width 156 height 74
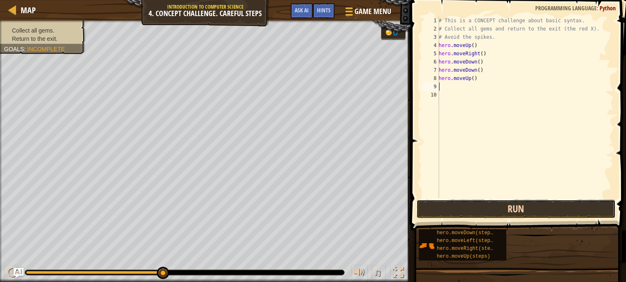
click at [504, 209] on button "Run" at bounding box center [515, 209] width 199 height 19
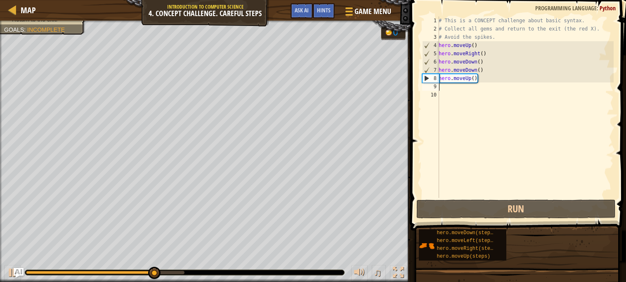
type textarea "h"
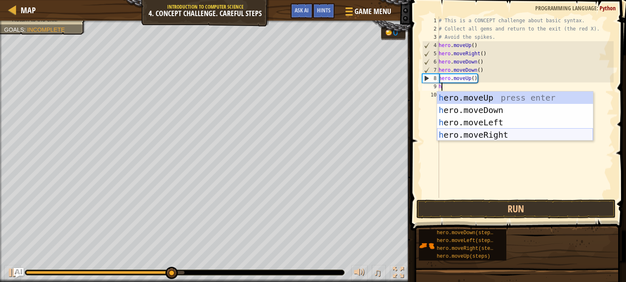
click at [505, 134] on div "h ero.moveUp press enter h ero.moveDown press enter h ero.moveLeft press enter …" at bounding box center [515, 129] width 156 height 74
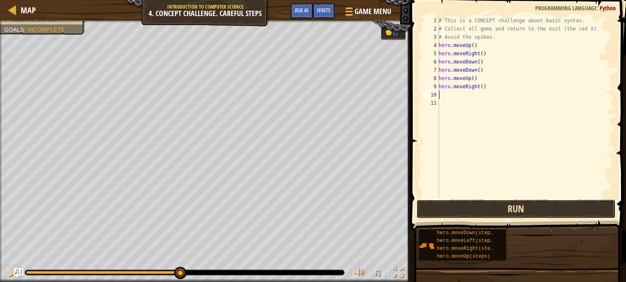
click at [489, 206] on button "Run" at bounding box center [515, 209] width 199 height 19
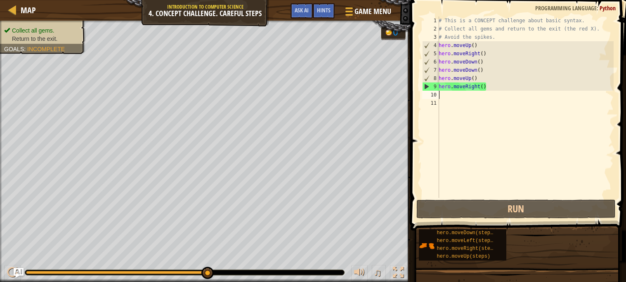
type textarea "h"
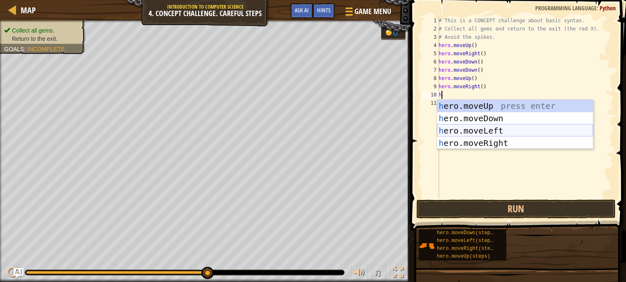
click at [454, 130] on div "h ero.moveUp press enter h ero.moveDown press enter h ero.moveLeft press enter …" at bounding box center [515, 137] width 156 height 74
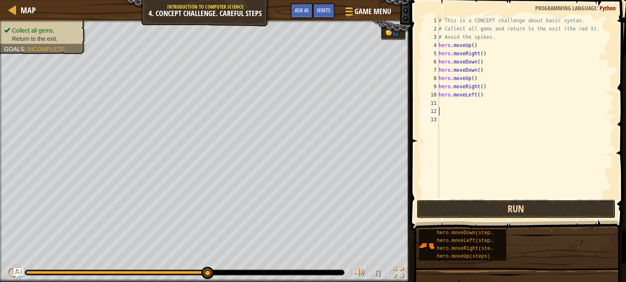
click at [464, 205] on button "Run" at bounding box center [515, 209] width 199 height 19
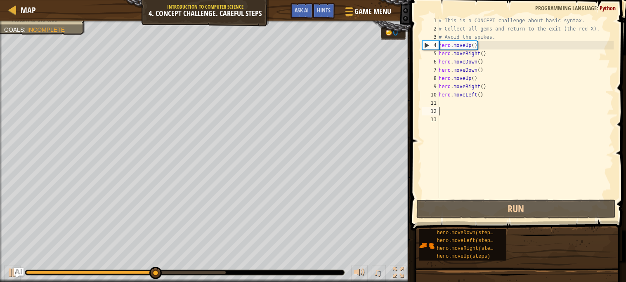
click at [453, 102] on div "# This is a CONCEPT challenge about basic syntax. # Collect all gems and return…" at bounding box center [525, 116] width 177 height 198
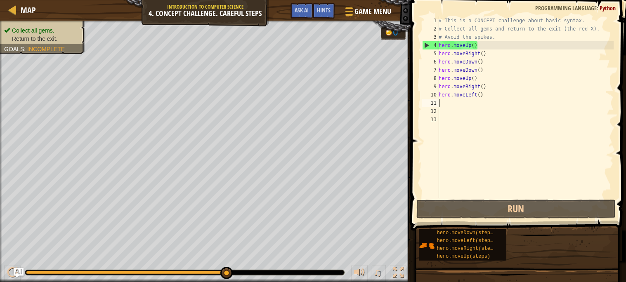
type textarea "h"
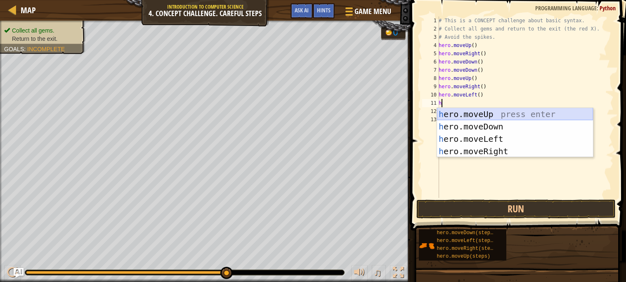
click at [457, 111] on div "h ero.moveUp press enter h ero.moveDown press enter h ero.moveLeft press enter …" at bounding box center [515, 145] width 156 height 74
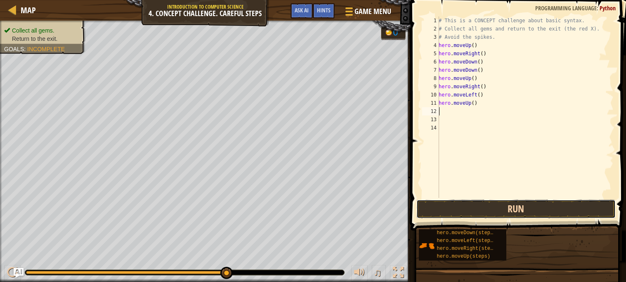
click at [470, 210] on button "Run" at bounding box center [515, 209] width 199 height 19
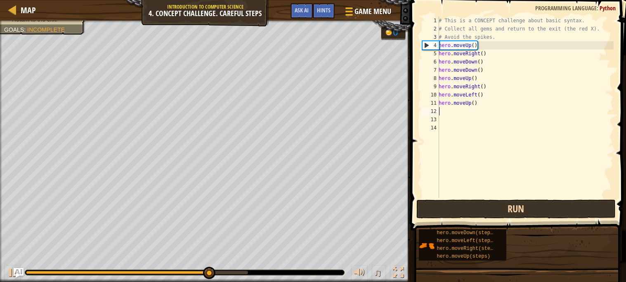
type textarea "h"
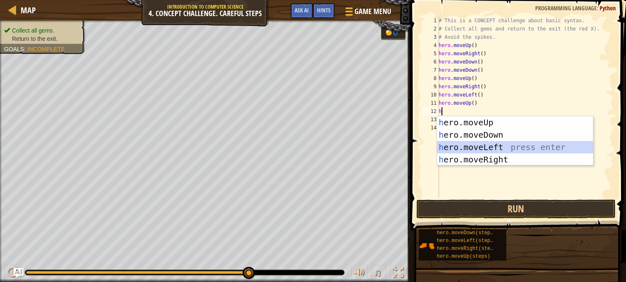
click at [480, 147] on div "h ero.moveUp press enter h ero.moveDown press enter h ero.moveLeft press enter …" at bounding box center [515, 153] width 156 height 74
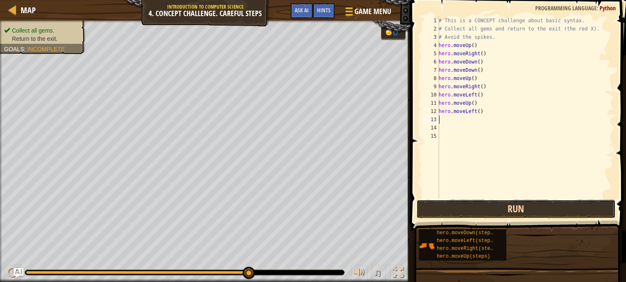
click at [460, 216] on button "Run" at bounding box center [515, 209] width 199 height 19
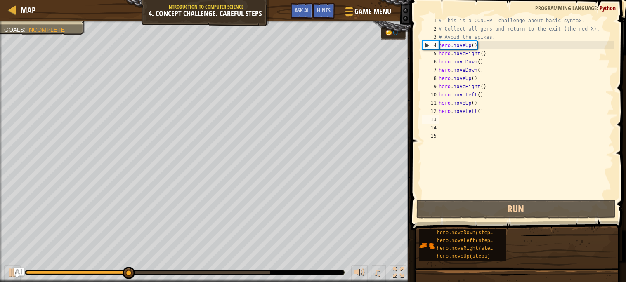
type textarea "h"
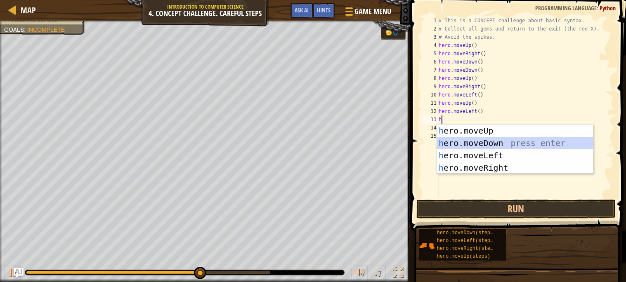
click at [495, 141] on div "h ero.moveUp press enter h ero.moveDown press enter h ero.moveLeft press enter …" at bounding box center [515, 162] width 156 height 74
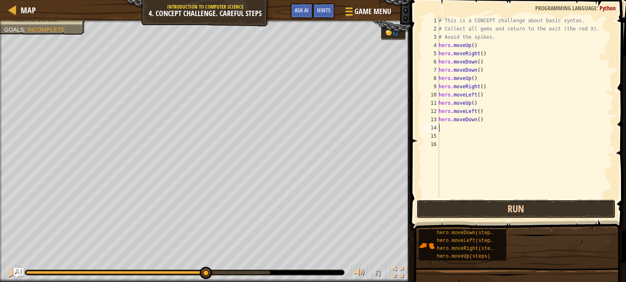
click at [508, 205] on button "Run" at bounding box center [515, 209] width 199 height 19
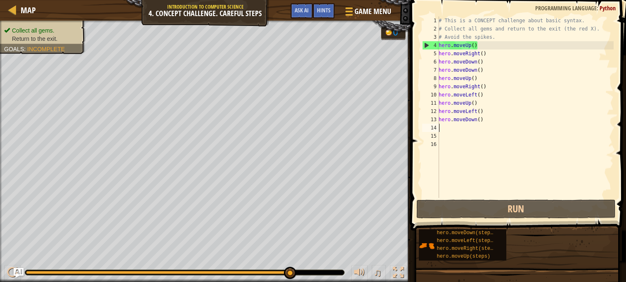
type textarea "h"
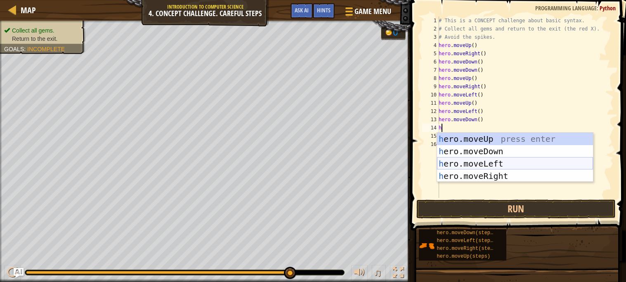
click at [469, 163] on div "h ero.moveUp press enter h ero.moveDown press enter h ero.moveLeft press enter …" at bounding box center [515, 170] width 156 height 74
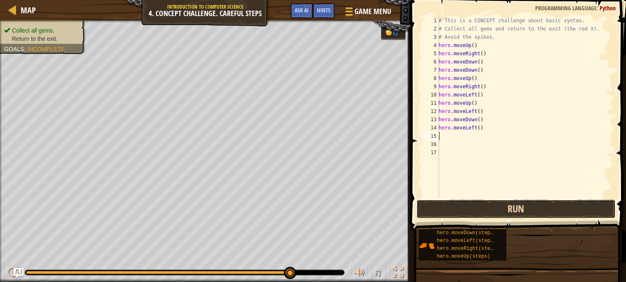
click at [487, 212] on button "Run" at bounding box center [515, 209] width 199 height 19
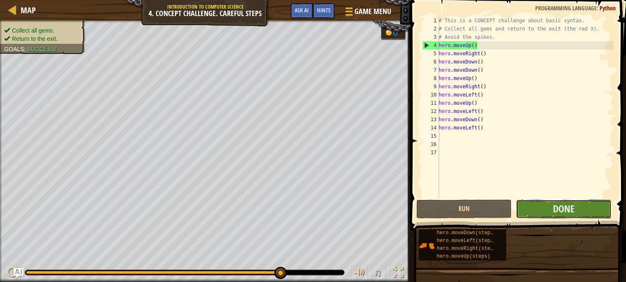
click at [540, 208] on button "Done" at bounding box center [564, 209] width 96 height 19
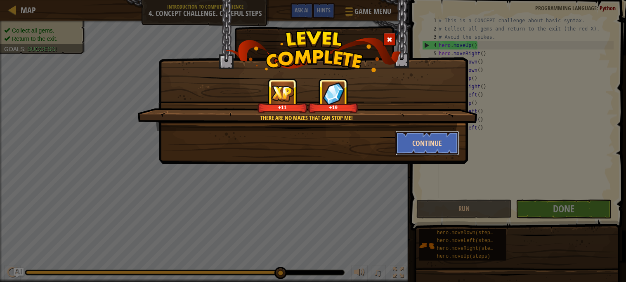
click at [432, 142] on button "Continue" at bounding box center [427, 143] width 64 height 25
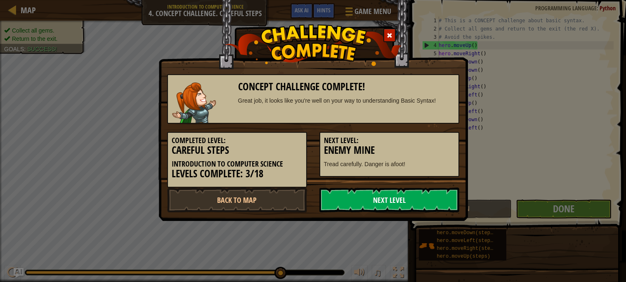
click at [405, 193] on link "Next Level" at bounding box center [389, 200] width 140 height 25
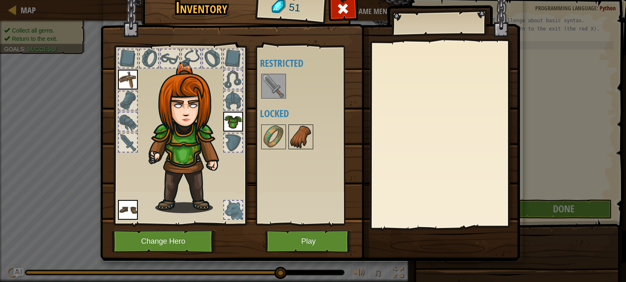
click at [300, 134] on img at bounding box center [300, 136] width 23 height 23
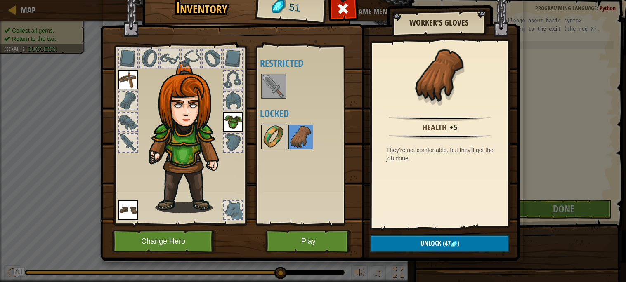
click at [274, 134] on img at bounding box center [273, 136] width 23 height 23
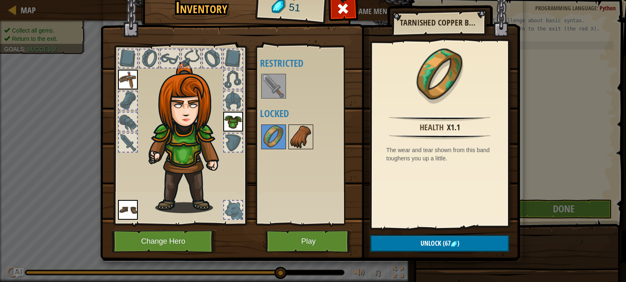
click at [309, 143] on img at bounding box center [300, 136] width 23 height 23
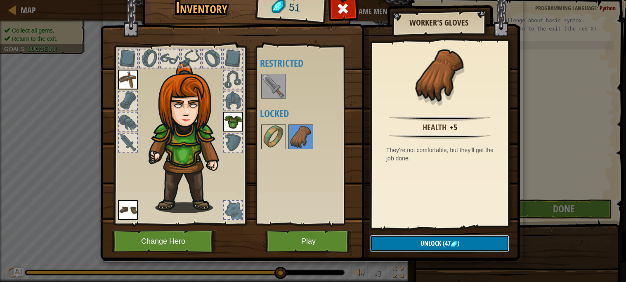
click at [377, 244] on button "Unlock (47 )" at bounding box center [439, 243] width 139 height 17
click at [377, 244] on button "Confirm" at bounding box center [439, 243] width 139 height 17
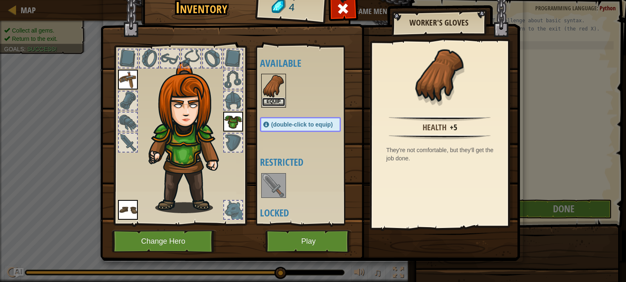
click at [282, 101] on button "Equip" at bounding box center [273, 102] width 23 height 9
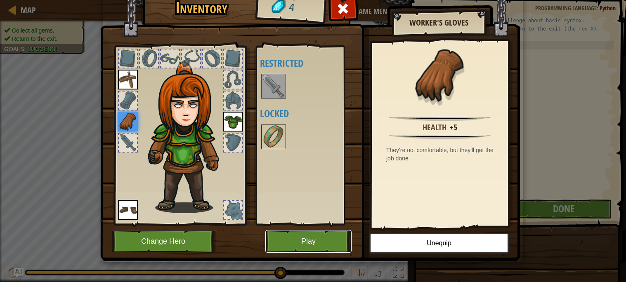
click at [290, 241] on button "Play" at bounding box center [308, 241] width 86 height 23
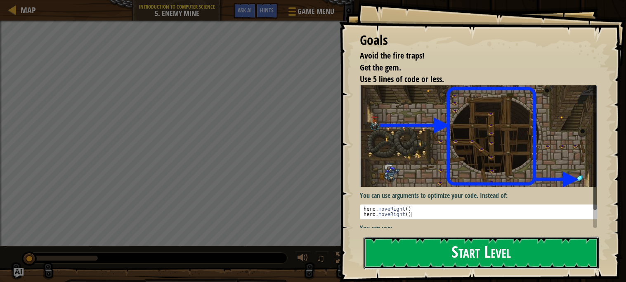
click at [384, 258] on button "Start Level" at bounding box center [480, 253] width 235 height 33
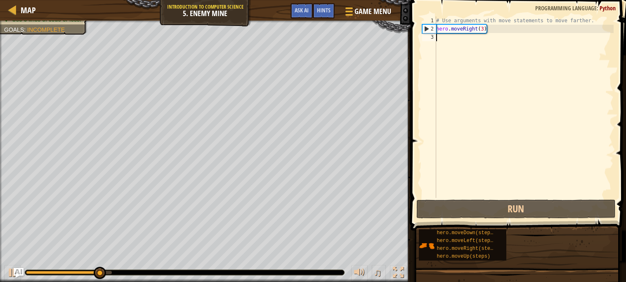
type textarea "h"
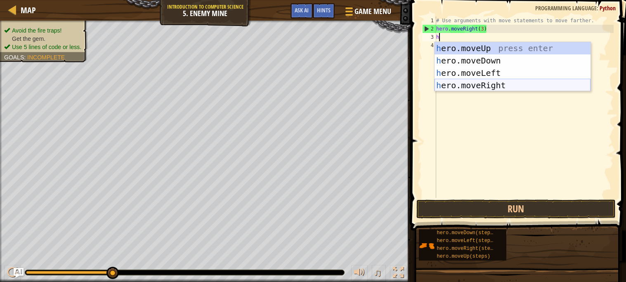
click at [465, 85] on div "h ero.moveUp press enter h ero.moveDown press enter h ero.moveLeft press enter …" at bounding box center [512, 79] width 156 height 74
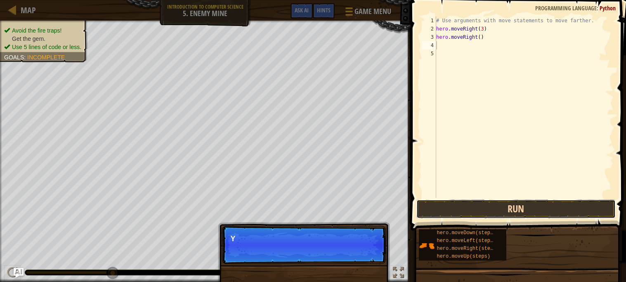
click at [493, 212] on button "Run" at bounding box center [515, 209] width 199 height 19
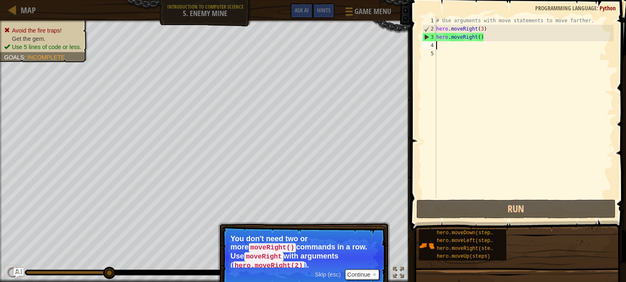
click at [487, 36] on div "# Use arguments with move statements to move farther. hero . moveRight ( 3 ) he…" at bounding box center [523, 116] width 179 height 198
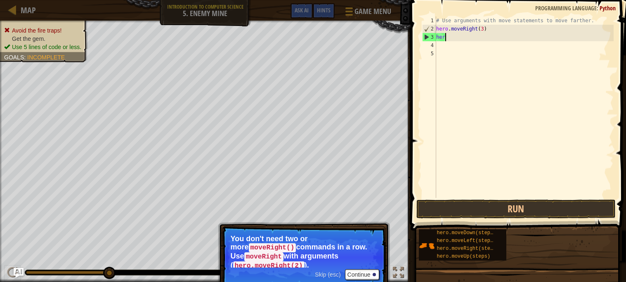
type textarea "h"
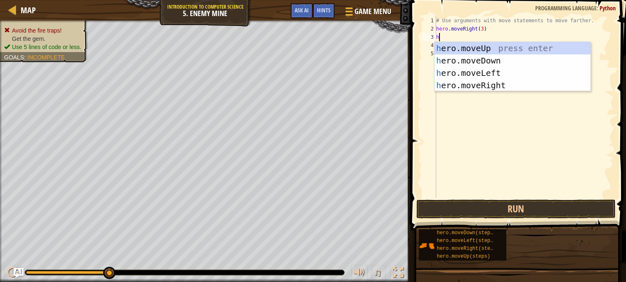
type textarea "h"
click at [512, 59] on div "h ero.moveUp press enter h ero.moveDown press enter h ero.moveLeft press enter …" at bounding box center [512, 79] width 156 height 74
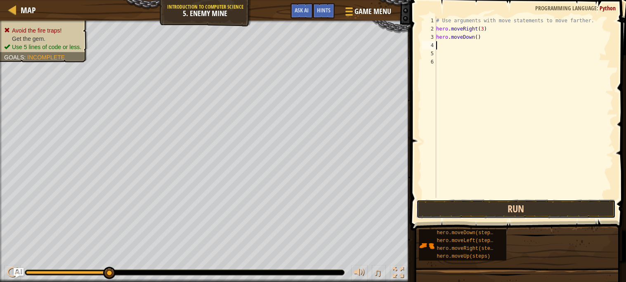
click at [510, 209] on button "Run" at bounding box center [515, 209] width 199 height 19
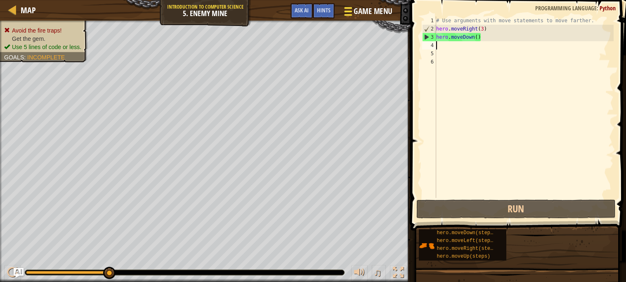
click at [351, 7] on span at bounding box center [348, 8] width 8 height 2
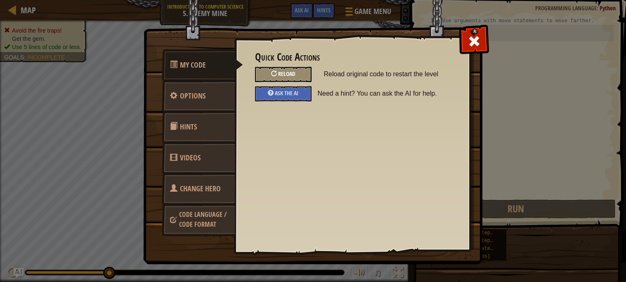
click at [261, 74] on div "Reload" at bounding box center [283, 74] width 57 height 15
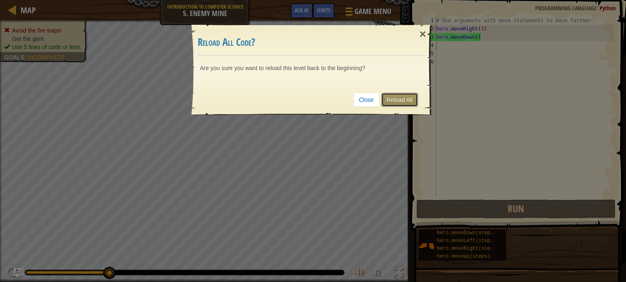
click at [399, 98] on link "Reload All" at bounding box center [399, 100] width 37 height 14
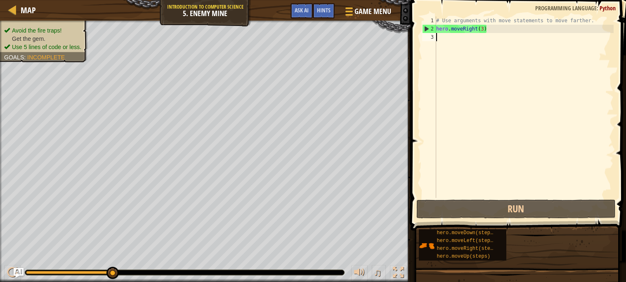
type textarea "h"
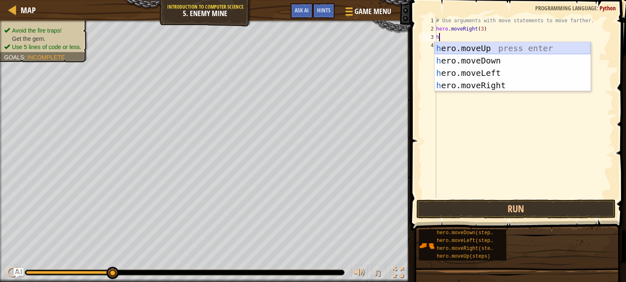
click at [465, 48] on div "h ero.moveUp press enter h ero.moveDown press enter h ero.moveLeft press enter …" at bounding box center [512, 79] width 156 height 74
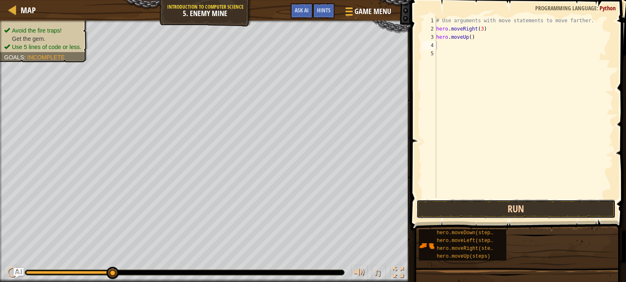
click at [466, 212] on button "Run" at bounding box center [515, 209] width 199 height 19
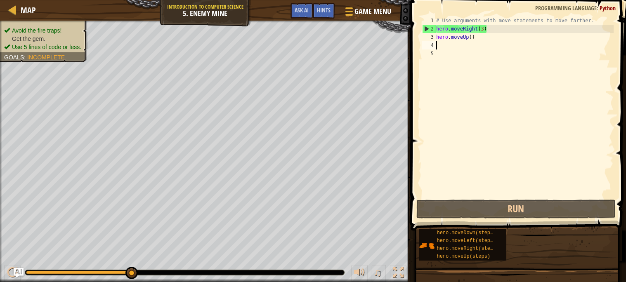
type textarea "h"
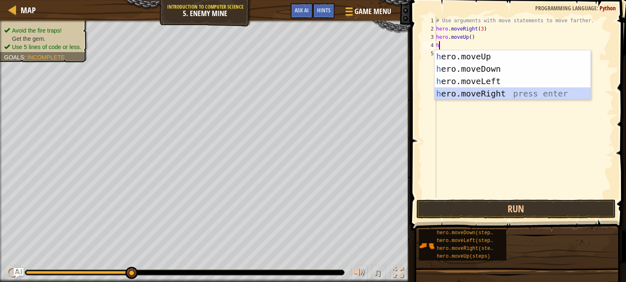
click at [478, 93] on div "h ero.moveUp press enter h ero.moveDown press enter h ero.moveLeft press enter …" at bounding box center [512, 87] width 156 height 74
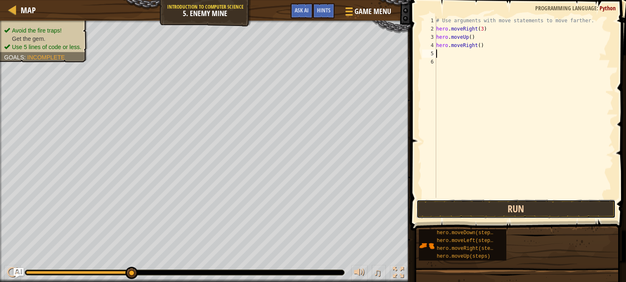
click at [506, 209] on button "Run" at bounding box center [515, 209] width 199 height 19
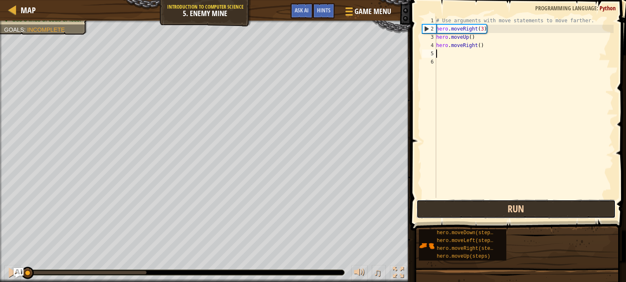
click at [541, 210] on button "Run" at bounding box center [515, 209] width 199 height 19
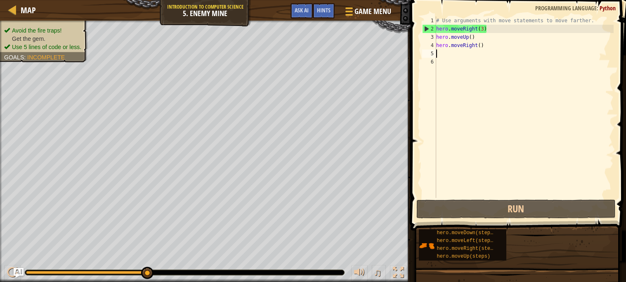
click at [458, 57] on div "# Use arguments with move statements to move farther. hero . moveRight ( 3 ) he…" at bounding box center [523, 116] width 179 height 198
type textarea "h"
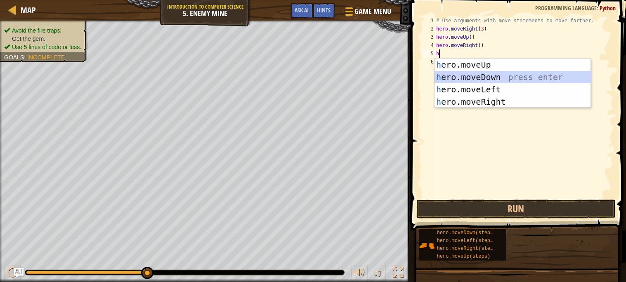
click at [481, 75] on div "h ero.moveUp press enter h ero.moveDown press enter h ero.moveLeft press enter …" at bounding box center [512, 96] width 156 height 74
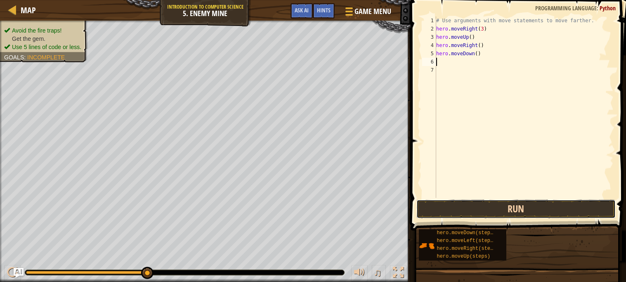
click at [474, 205] on button "Run" at bounding box center [515, 209] width 199 height 19
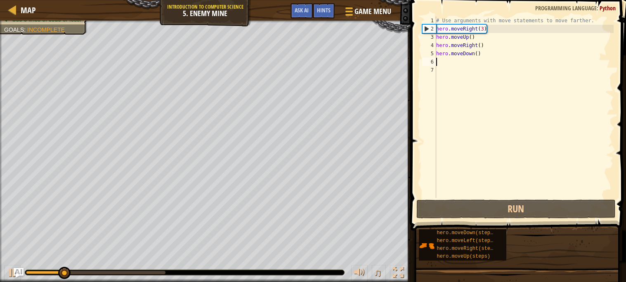
type textarea "h"
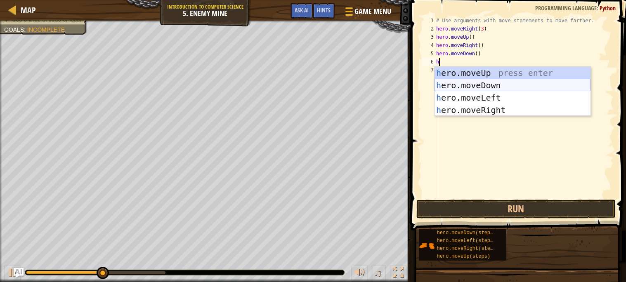
click at [483, 80] on div "h ero.moveUp press enter h ero.moveDown press enter h ero.moveLeft press enter …" at bounding box center [512, 104] width 156 height 74
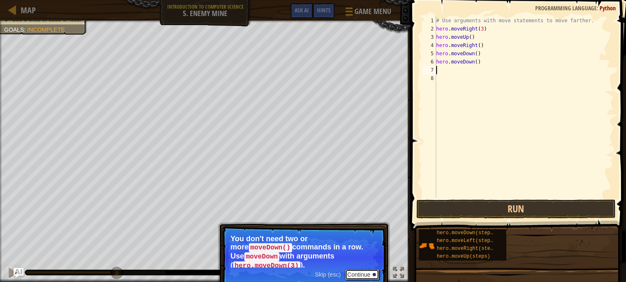
click at [368, 270] on button "Continue" at bounding box center [362, 274] width 34 height 11
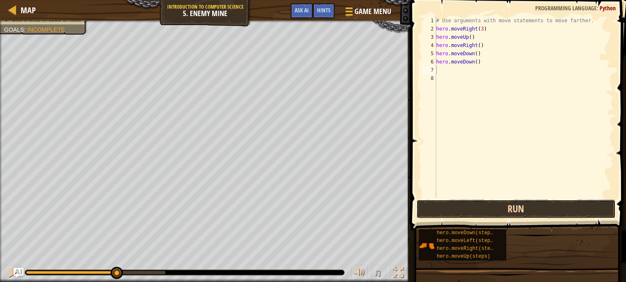
click at [429, 212] on button "Run" at bounding box center [515, 209] width 199 height 19
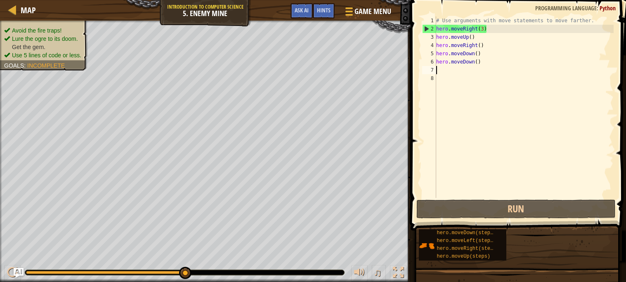
type textarea "h"
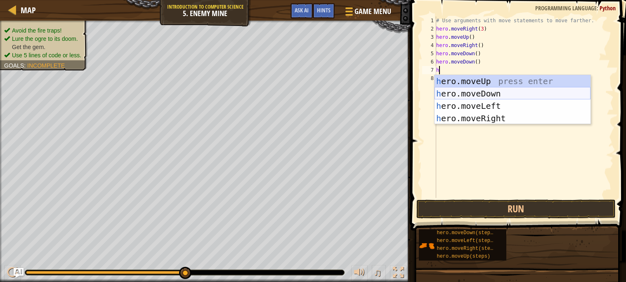
click at [459, 93] on div "h ero.moveUp press enter h ero.moveDown press enter h ero.moveLeft press enter …" at bounding box center [512, 112] width 156 height 74
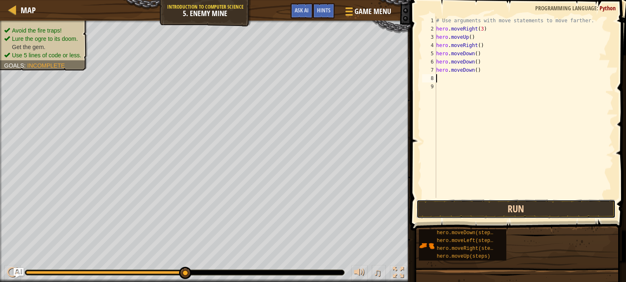
click at [477, 205] on button "Run" at bounding box center [515, 209] width 199 height 19
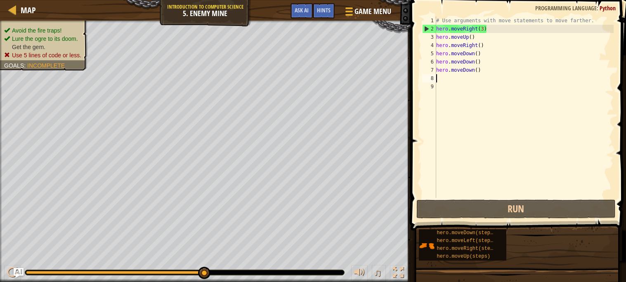
type textarea "h"
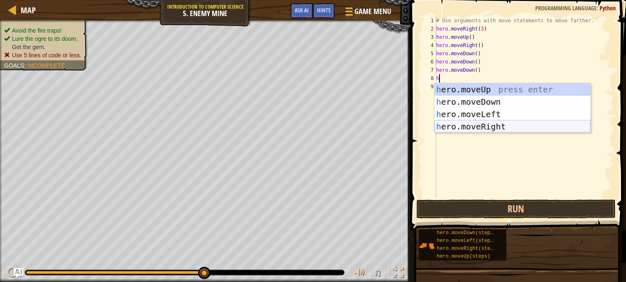
click at [525, 123] on div "h ero.moveUp press enter h ero.moveDown press enter h ero.moveLeft press enter …" at bounding box center [512, 120] width 156 height 74
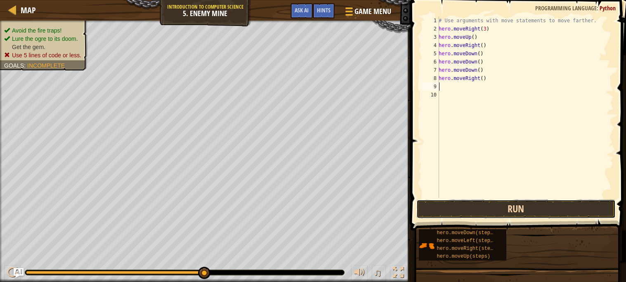
click at [517, 211] on button "Run" at bounding box center [515, 209] width 199 height 19
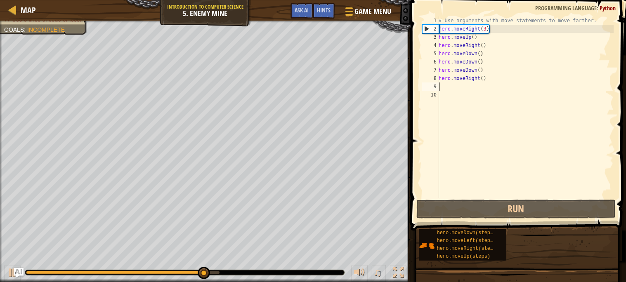
type textarea "h"
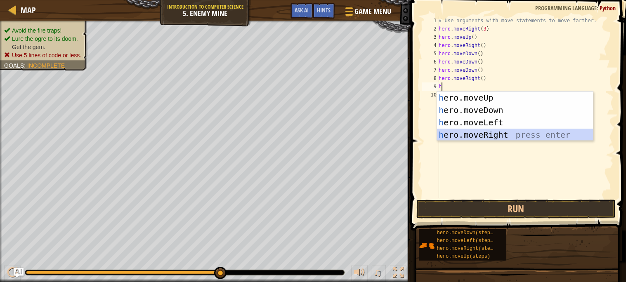
click at [521, 134] on div "h ero.moveUp press enter h ero.moveDown press enter h ero.moveLeft press enter …" at bounding box center [515, 129] width 156 height 74
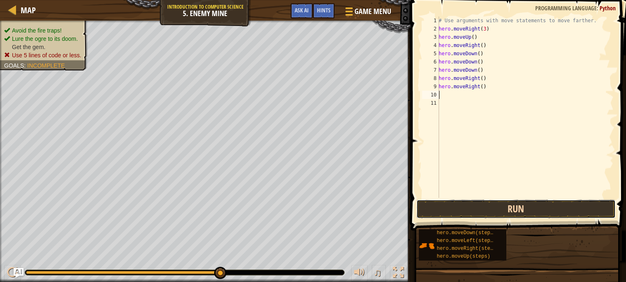
click at [513, 210] on button "Run" at bounding box center [515, 209] width 199 height 19
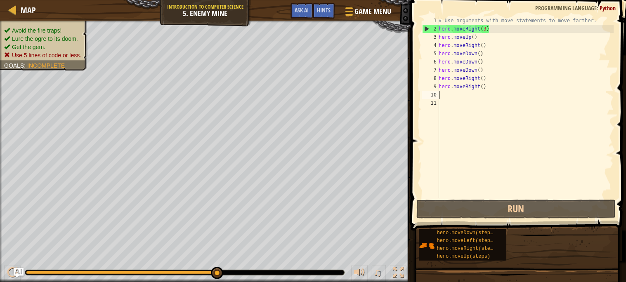
type textarea "h"
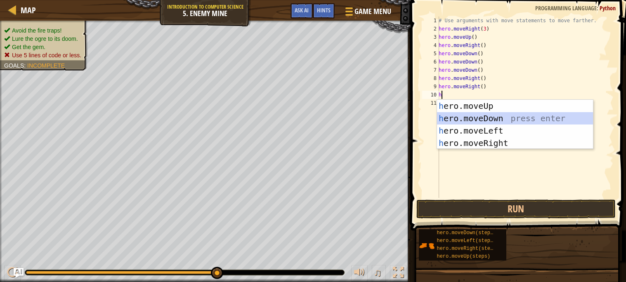
click at [465, 114] on div "h ero.moveUp press enter h ero.moveDown press enter h ero.moveLeft press enter …" at bounding box center [515, 137] width 156 height 74
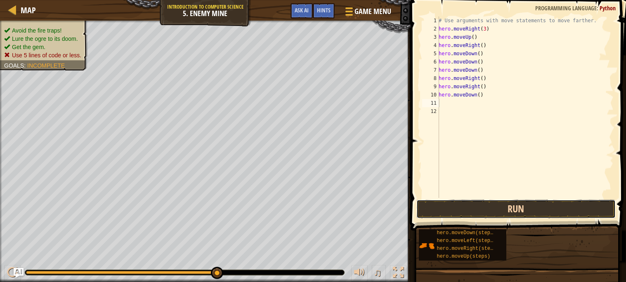
click at [472, 200] on button "Run" at bounding box center [515, 209] width 199 height 19
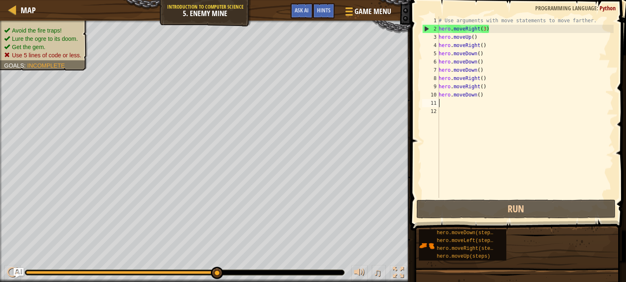
type textarea "m"
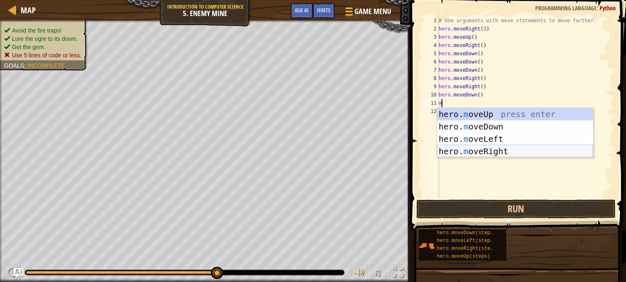
click at [476, 148] on div "hero. m oveUp press enter hero. m oveDown press enter hero. m oveLeft press ent…" at bounding box center [515, 145] width 156 height 74
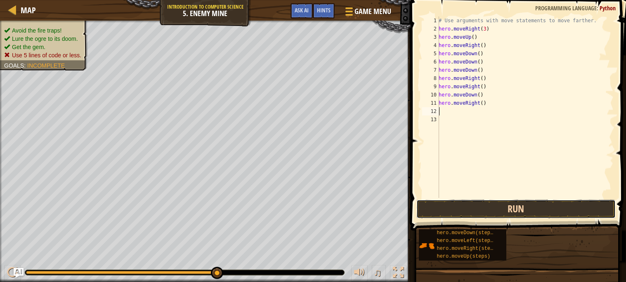
click at [468, 207] on button "Run" at bounding box center [515, 209] width 199 height 19
click at [436, 204] on button "Run" at bounding box center [515, 209] width 199 height 19
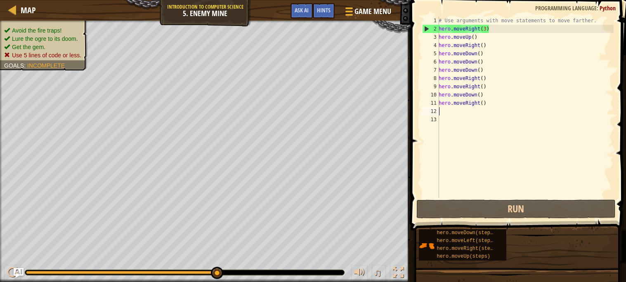
type textarea "h"
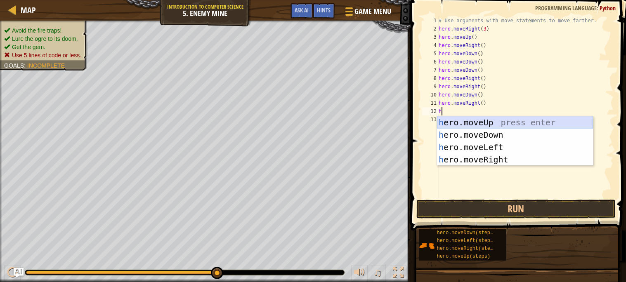
click at [519, 121] on div "h ero.moveUp press enter h ero.moveDown press enter h ero.moveLeft press enter …" at bounding box center [515, 153] width 156 height 74
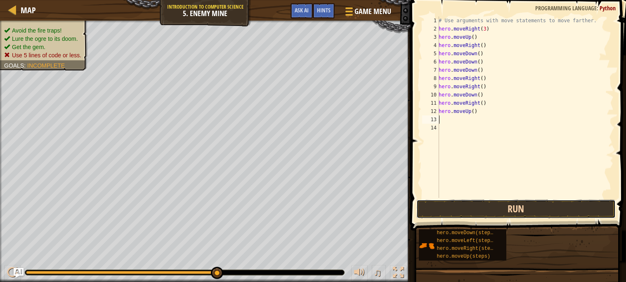
click at [492, 204] on button "Run" at bounding box center [515, 209] width 199 height 19
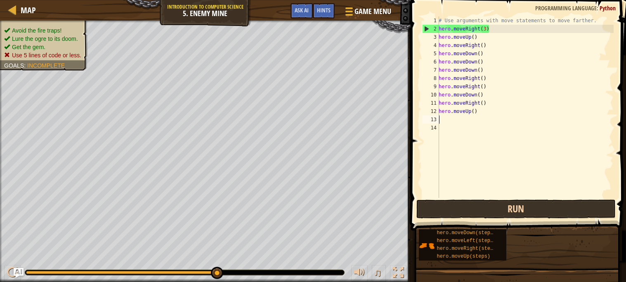
type textarea "h"
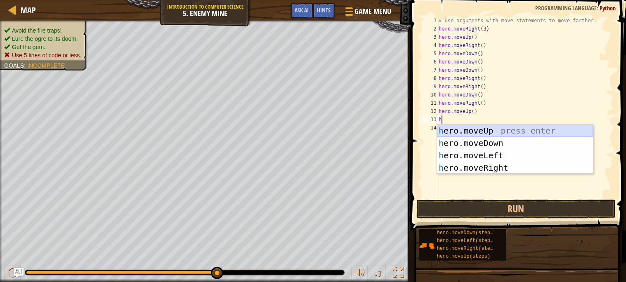
click at [488, 133] on div "h ero.moveUp press enter h ero.moveDown press enter h ero.moveLeft press enter …" at bounding box center [515, 162] width 156 height 74
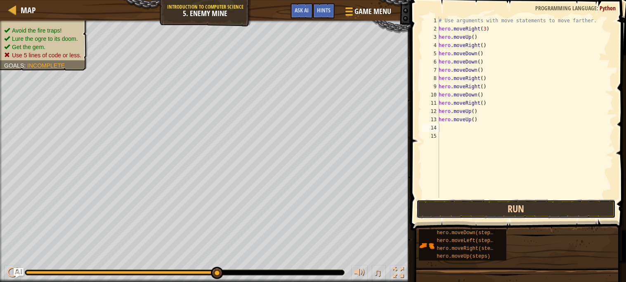
click at [478, 204] on button "Run" at bounding box center [515, 209] width 199 height 19
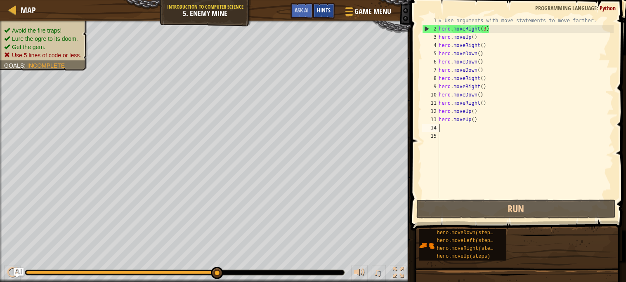
click at [320, 12] on span "Hints" at bounding box center [324, 10] width 14 height 8
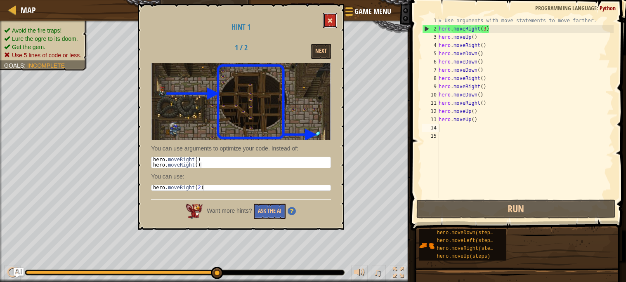
click at [330, 20] on span at bounding box center [330, 21] width 6 height 6
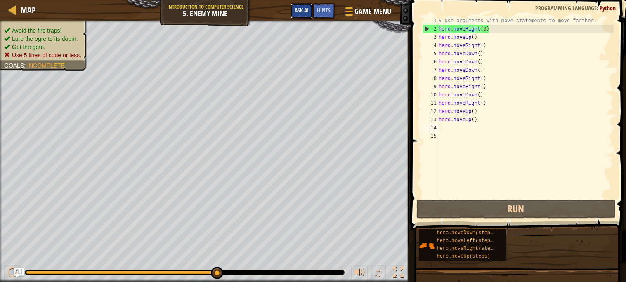
click at [303, 14] on button "Ask AI" at bounding box center [301, 10] width 22 height 15
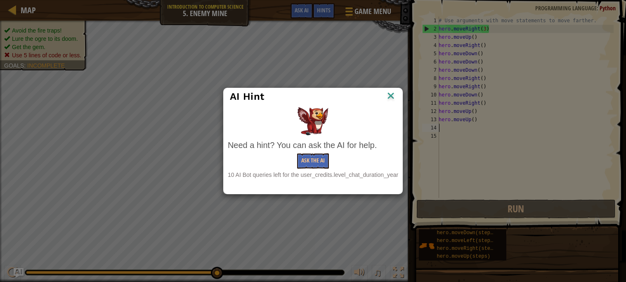
click at [391, 92] on img at bounding box center [390, 96] width 11 height 12
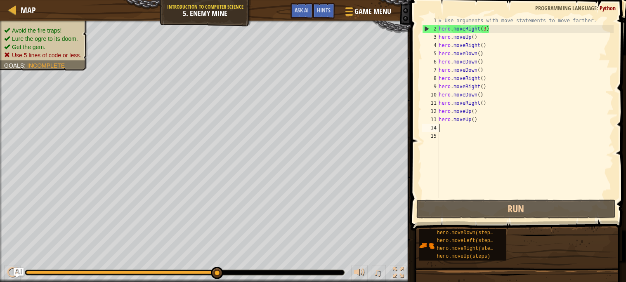
type textarea "h"
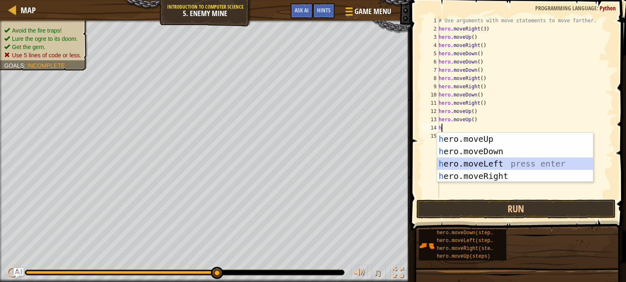
click at [472, 163] on div "h ero.moveUp press enter h ero.moveDown press enter h ero.moveLeft press enter …" at bounding box center [515, 170] width 156 height 74
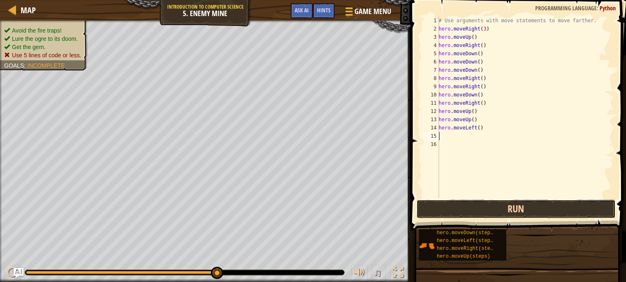
click at [490, 205] on button "Run" at bounding box center [515, 209] width 199 height 19
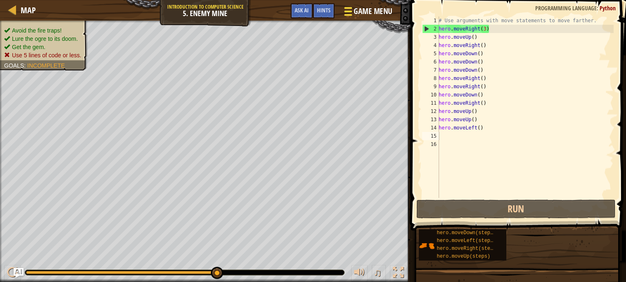
click at [351, 11] on span at bounding box center [348, 12] width 8 height 2
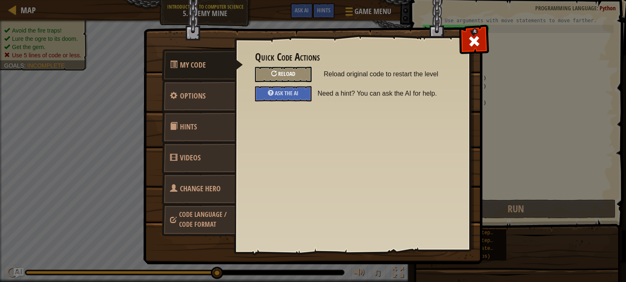
click at [281, 74] on span "Reload" at bounding box center [286, 74] width 17 height 8
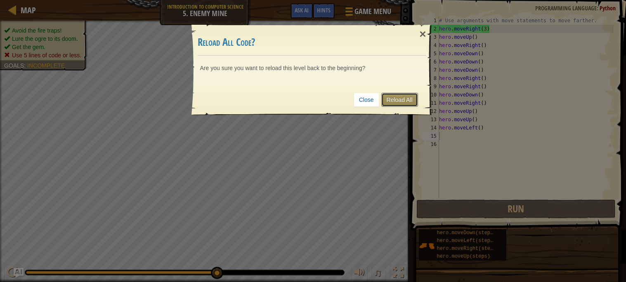
click at [393, 100] on link "Reload All" at bounding box center [399, 100] width 37 height 14
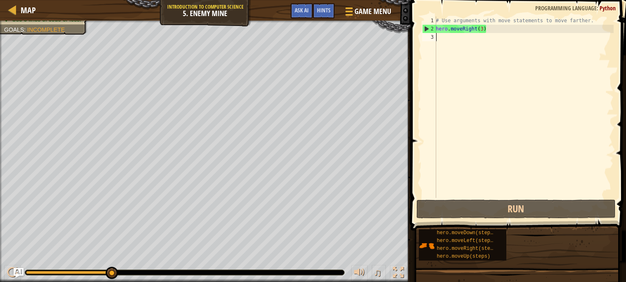
click at [447, 42] on div "# Use arguments with move statements to move farther. hero . moveRight ( 3 )" at bounding box center [523, 116] width 179 height 198
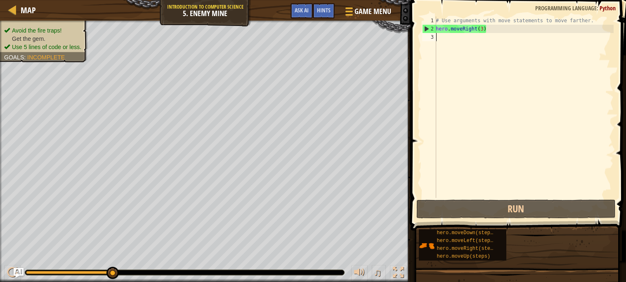
click at [448, 38] on div "# Use arguments with move statements to move farther. hero . moveRight ( 3 )" at bounding box center [523, 116] width 179 height 198
click at [439, 38] on div "# Use arguments with move statements to move farther. hero . moveRight ( 3 )" at bounding box center [523, 116] width 179 height 198
click at [464, 39] on div "# Use arguments with move statements to move farther. hero . moveRight ( 3 )" at bounding box center [523, 116] width 179 height 198
type textarea "h"
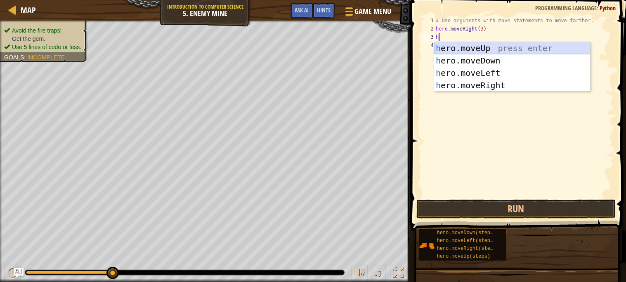
click at [498, 47] on div "h ero.moveUp press enter h ero.moveDown press enter h ero.moveLeft press enter …" at bounding box center [512, 79] width 156 height 74
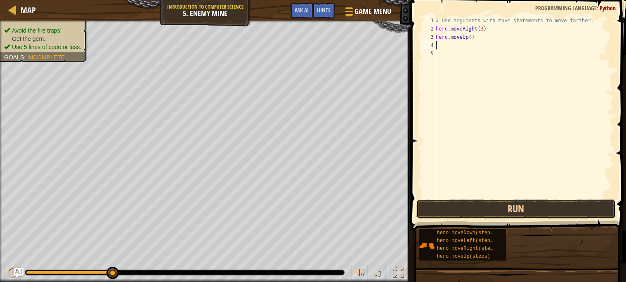
click at [472, 208] on button "Run" at bounding box center [515, 209] width 199 height 19
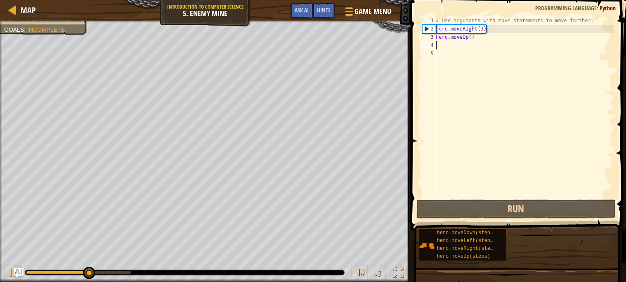
click at [450, 47] on div "# Use arguments with move statements to move farther. hero . moveRight ( 3 ) he…" at bounding box center [523, 116] width 179 height 198
type textarea "h"
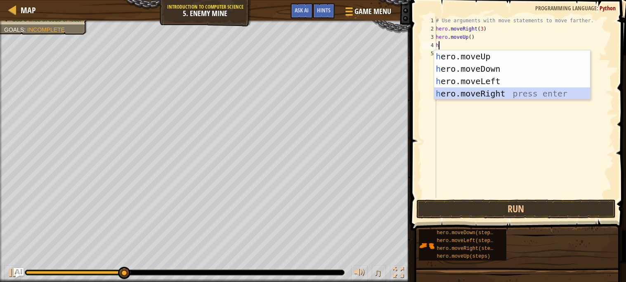
click at [461, 93] on div "h ero.moveUp press enter h ero.moveDown press enter h ero.moveLeft press enter …" at bounding box center [512, 87] width 156 height 74
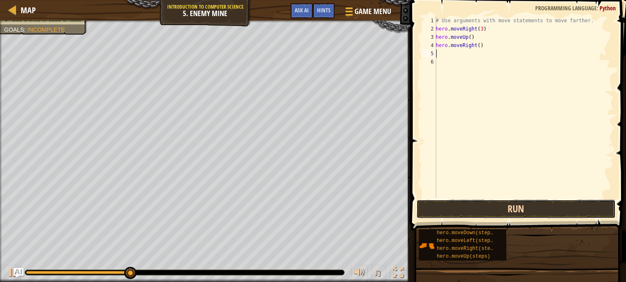
click at [468, 206] on button "Run" at bounding box center [515, 209] width 199 height 19
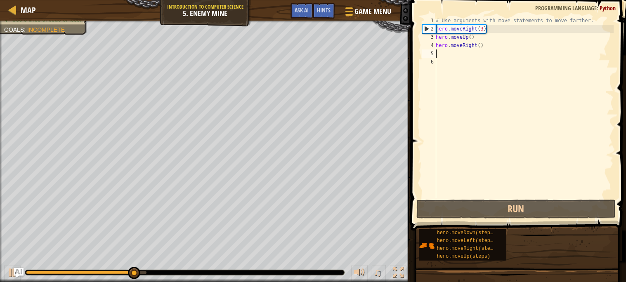
click at [447, 53] on div "# Use arguments with move statements to move farther. hero . moveRight ( 3 ) he…" at bounding box center [523, 116] width 179 height 198
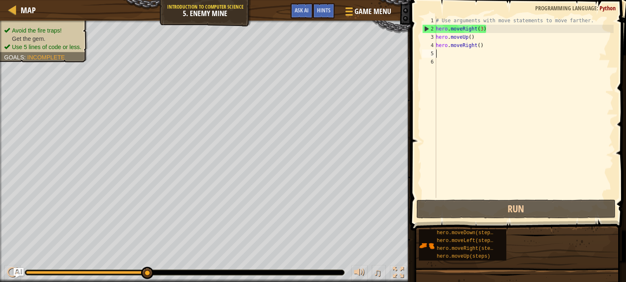
click at [438, 54] on div "# Use arguments with move statements to move farther. hero . moveRight ( 3 ) he…" at bounding box center [523, 116] width 179 height 198
type textarea "h"
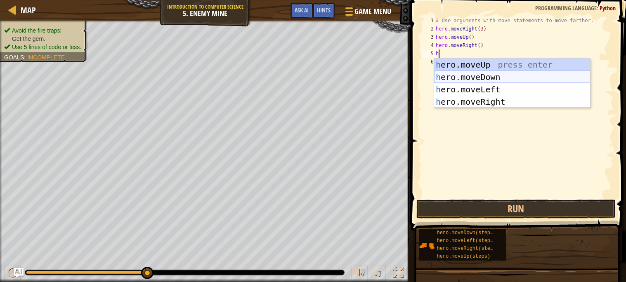
click at [516, 76] on div "h ero.moveUp press enter h ero.moveDown press enter h ero.moveLeft press enter …" at bounding box center [512, 96] width 156 height 74
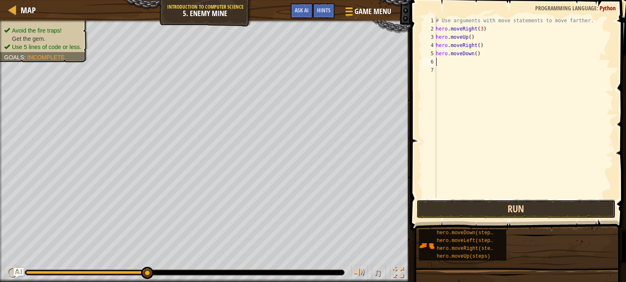
click at [477, 207] on button "Run" at bounding box center [515, 209] width 199 height 19
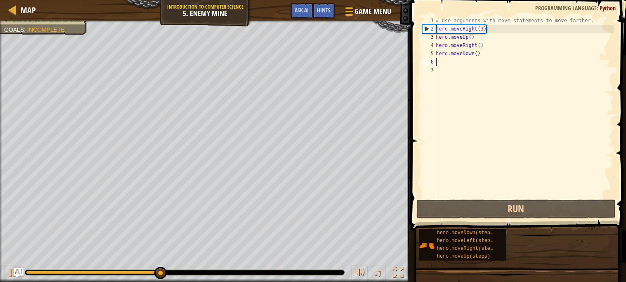
click at [472, 68] on div "# Use arguments with move statements to move farther. hero . moveRight ( 3 ) he…" at bounding box center [523, 116] width 179 height 198
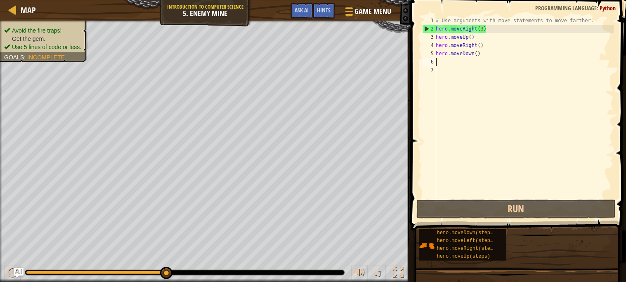
click at [460, 61] on div "# Use arguments with move statements to move farther. hero . moveRight ( 3 ) he…" at bounding box center [523, 116] width 179 height 198
type textarea "h"
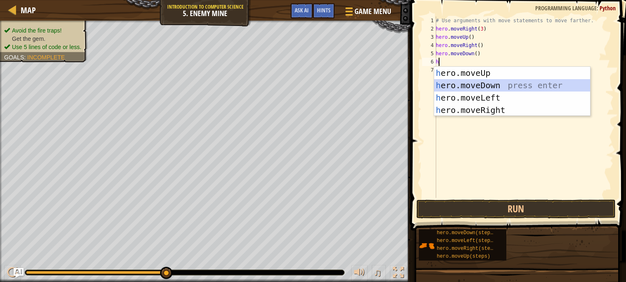
click at [459, 83] on div "h ero.moveUp press enter h ero.moveDown press enter h ero.moveLeft press enter …" at bounding box center [512, 104] width 156 height 74
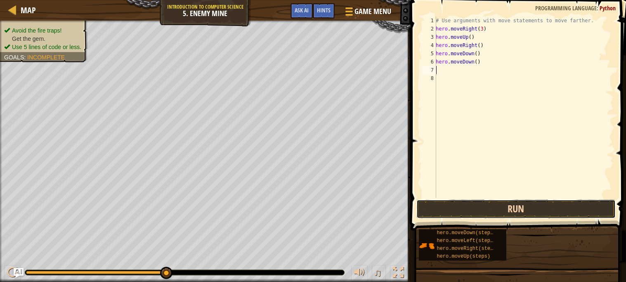
click at [441, 206] on button "Run" at bounding box center [515, 209] width 199 height 19
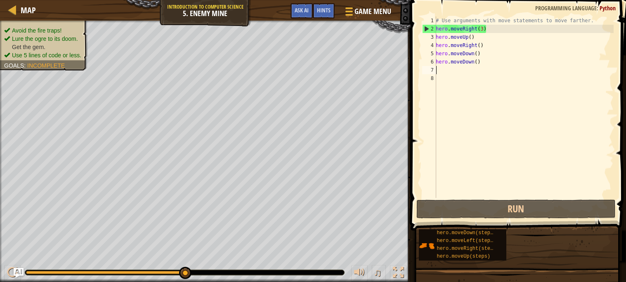
type textarea "h"
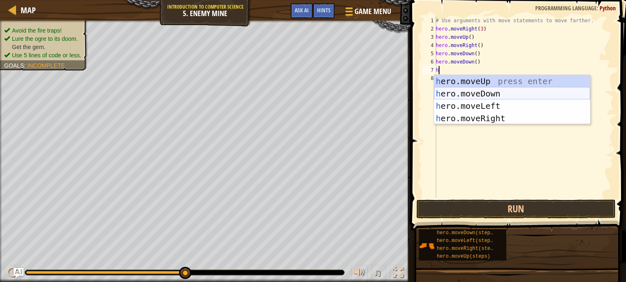
click at [492, 91] on div "h ero.moveUp press enter h ero.moveDown press enter h ero.moveLeft press enter …" at bounding box center [512, 112] width 156 height 74
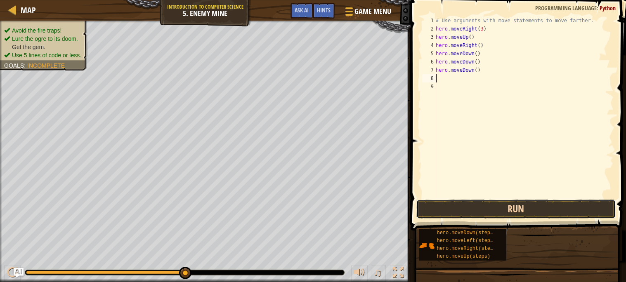
click at [489, 211] on button "Run" at bounding box center [515, 209] width 199 height 19
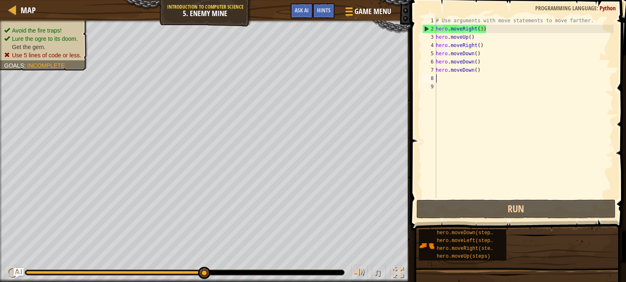
click at [444, 77] on div "# Use arguments with move statements to move farther. hero . moveRight ( 3 ) he…" at bounding box center [523, 116] width 179 height 198
type textarea "h"
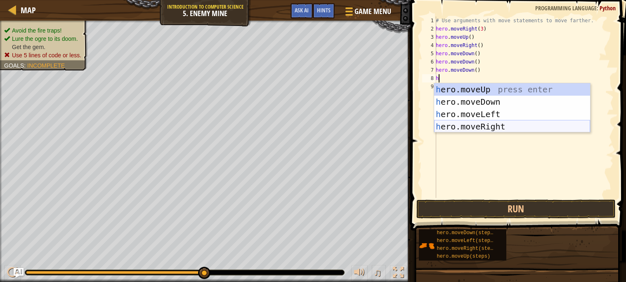
click at [468, 125] on div "h ero.moveUp press enter h ero.moveDown press enter h ero.moveLeft press enter …" at bounding box center [512, 120] width 156 height 74
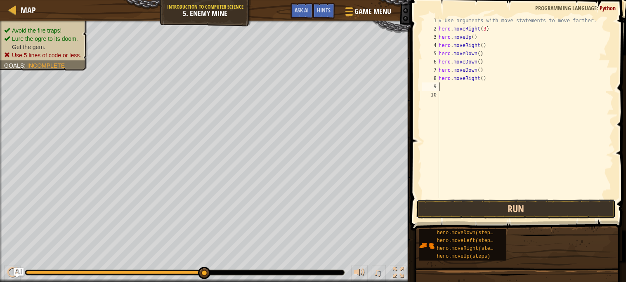
click at [462, 209] on button "Run" at bounding box center [515, 209] width 199 height 19
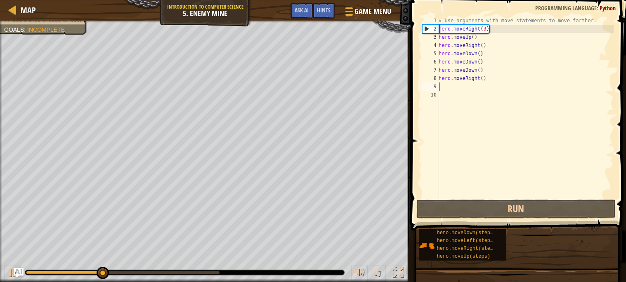
type textarea "h"
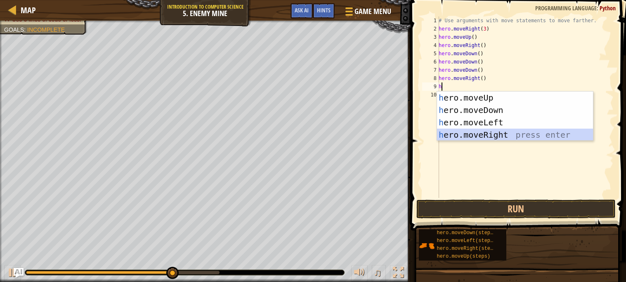
click at [514, 132] on div "h ero.moveUp press enter h ero.moveDown press enter h ero.moveLeft press enter …" at bounding box center [515, 129] width 156 height 74
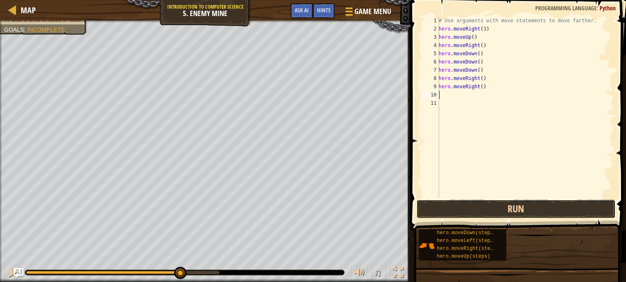
click at [512, 209] on button "Run" at bounding box center [515, 209] width 199 height 19
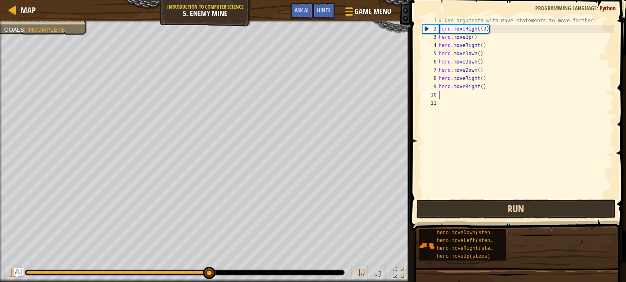
type textarea "h"
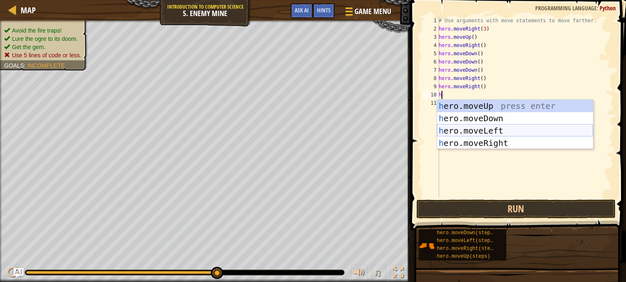
click at [485, 130] on div "h ero.moveUp press enter h ero.moveDown press enter h ero.moveLeft press enter …" at bounding box center [515, 137] width 156 height 74
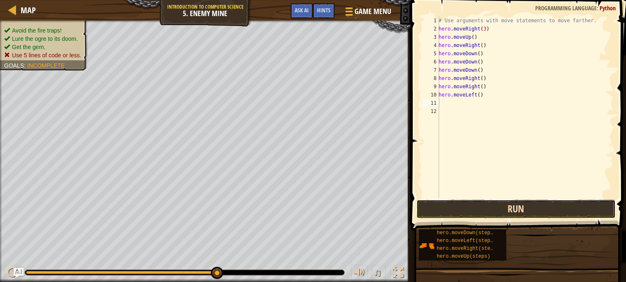
click at [475, 205] on button "Run" at bounding box center [515, 209] width 199 height 19
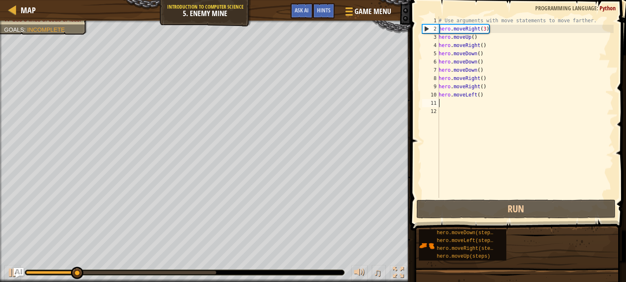
type textarea "h"
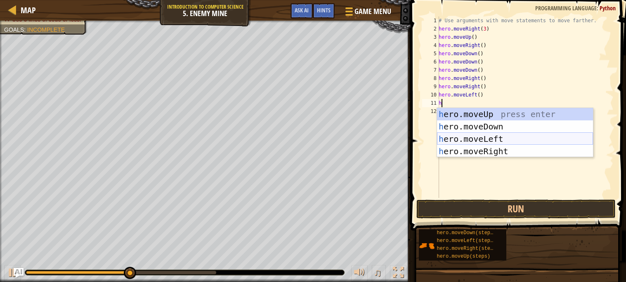
click at [502, 139] on div "h ero.moveUp press enter h ero.moveDown press enter h ero.moveLeft press enter …" at bounding box center [515, 145] width 156 height 74
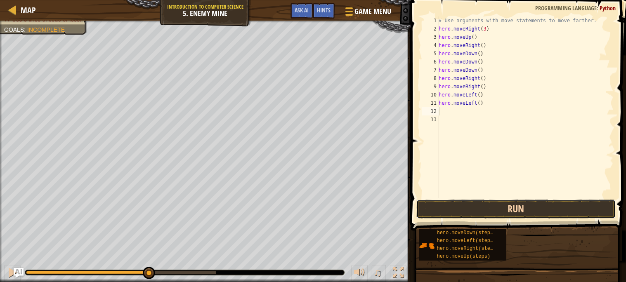
click at [547, 210] on button "Run" at bounding box center [515, 209] width 199 height 19
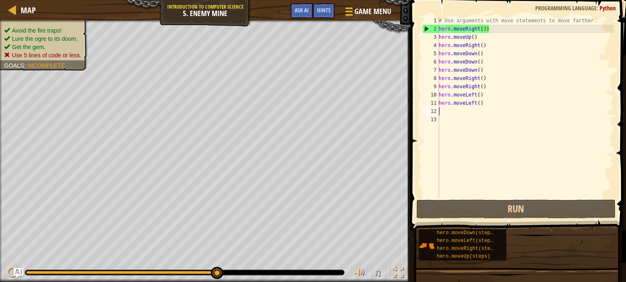
type textarea "h"
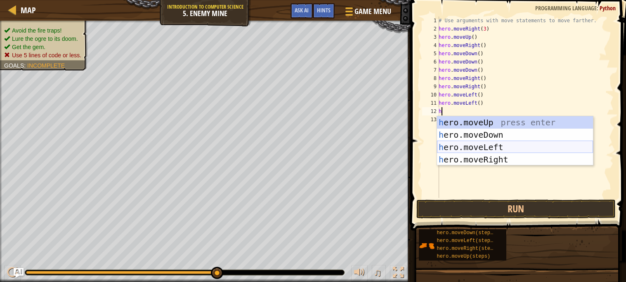
click at [498, 145] on div "h ero.moveUp press enter h ero.moveDown press enter h ero.moveLeft press enter …" at bounding box center [515, 153] width 156 height 74
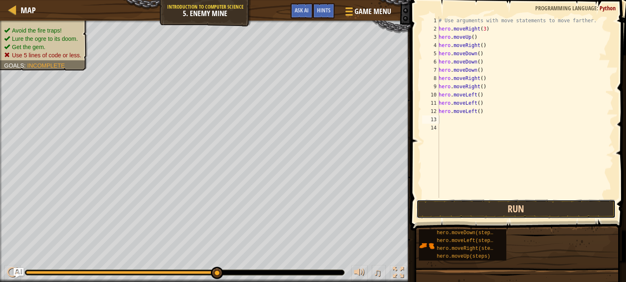
click at [463, 212] on button "Run" at bounding box center [515, 209] width 199 height 19
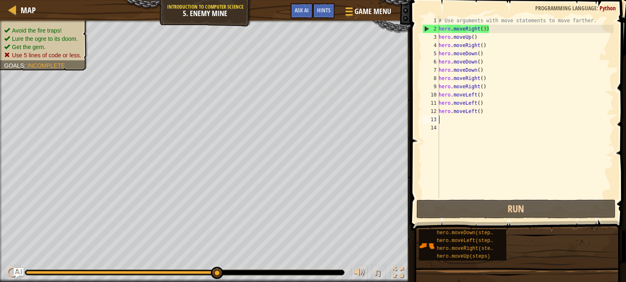
type textarea "h"
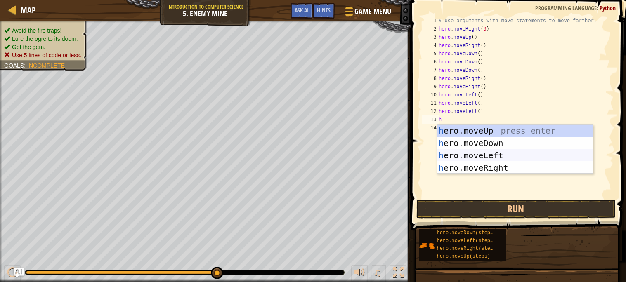
click at [508, 154] on div "h ero.moveUp press enter h ero.moveDown press enter h ero.moveLeft press enter …" at bounding box center [515, 162] width 156 height 74
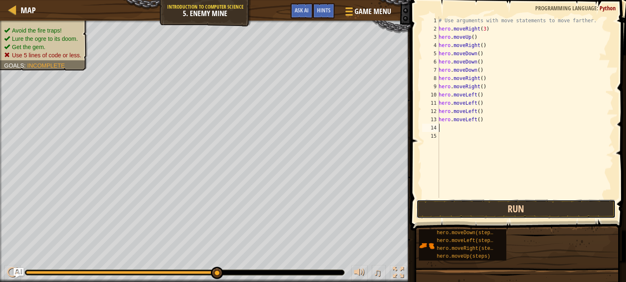
click at [500, 210] on button "Run" at bounding box center [515, 209] width 199 height 19
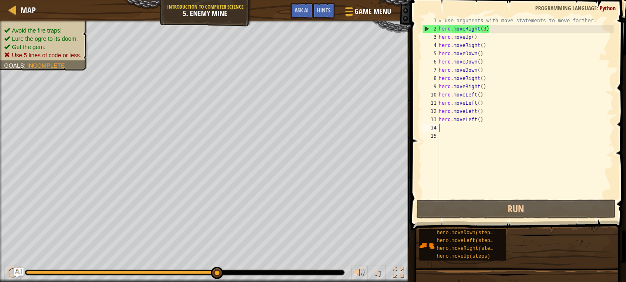
click at [481, 121] on div "# Use arguments with move statements to move farther. hero . moveRight ( 3 ) he…" at bounding box center [525, 116] width 177 height 198
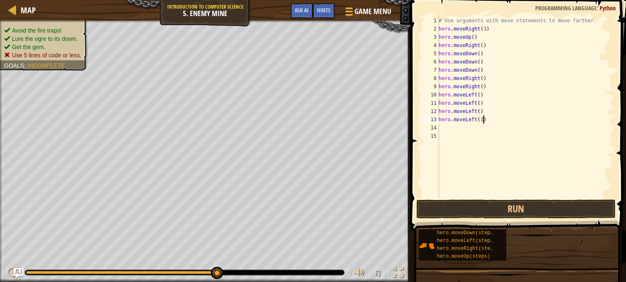
type textarea "hero.moveLeft(10)"
click at [495, 208] on button "Run" at bounding box center [515, 209] width 199 height 19
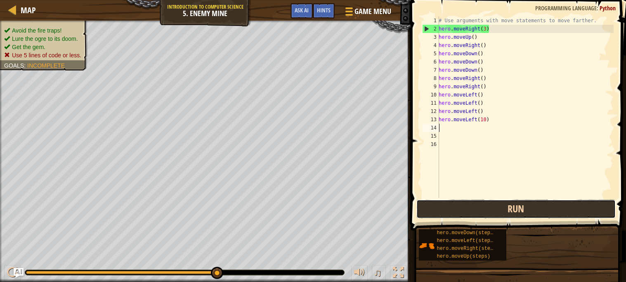
click at [495, 208] on button "Run" at bounding box center [515, 209] width 199 height 19
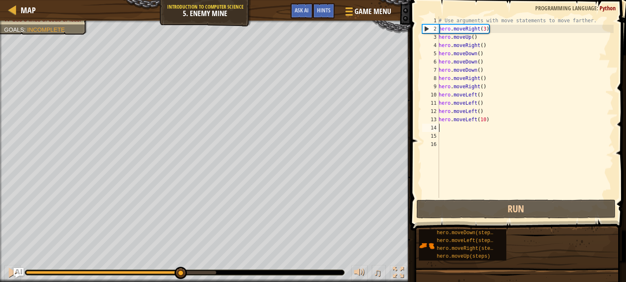
drag, startPoint x: 87, startPoint y: 269, endPoint x: 180, endPoint y: 284, distance: 94.0
click at [180, 0] on html "Map Introduction to Computer Science 5. Enemy Mine Game Menu Done Hints Ask AI …" at bounding box center [313, 0] width 626 height 0
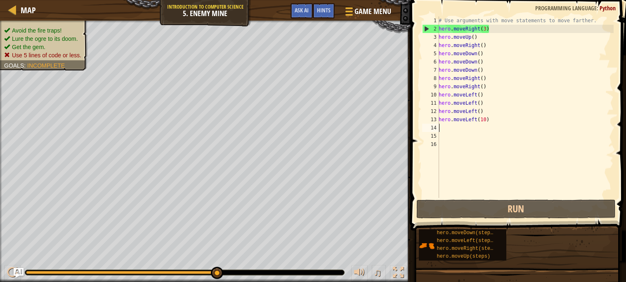
click at [71, 158] on div "Avoid the fire traps! Lure the ogre to its doom. Get the gem. Use 5 lines of co…" at bounding box center [313, 152] width 626 height 262
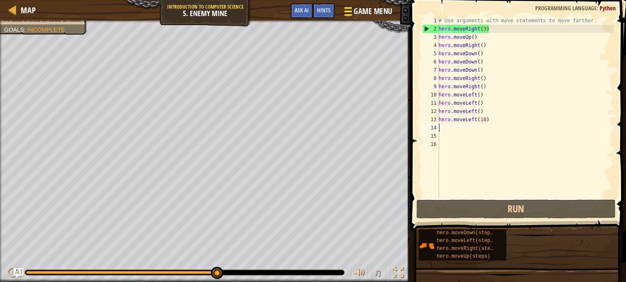
click at [357, 9] on span "Game Menu" at bounding box center [373, 11] width 38 height 11
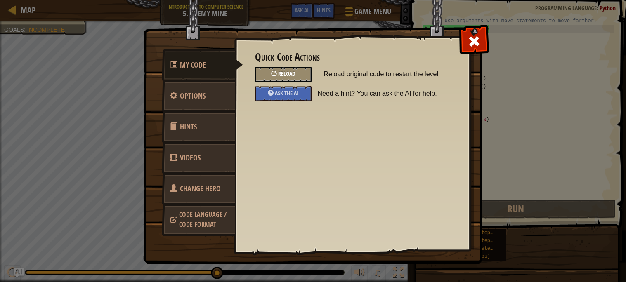
click at [290, 78] on div "Reload" at bounding box center [283, 74] width 57 height 15
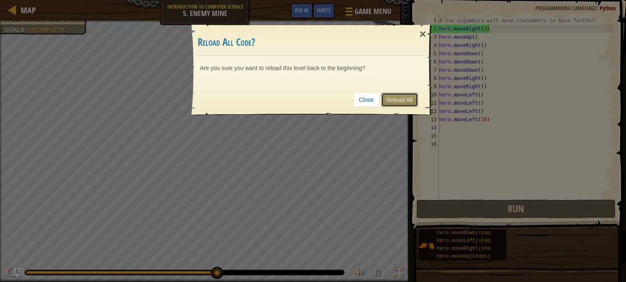
click at [401, 100] on link "Reload All" at bounding box center [399, 100] width 37 height 14
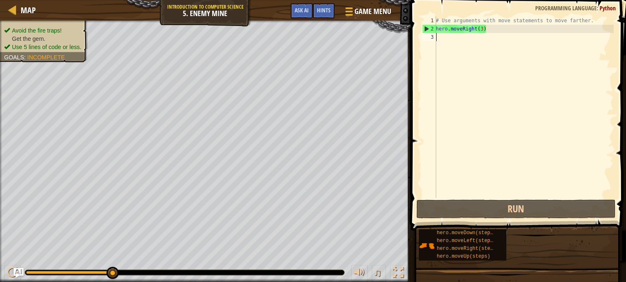
click at [472, 37] on div "# Use arguments with move statements to move farther. hero . moveRight ( 3 )" at bounding box center [523, 116] width 179 height 198
click at [321, 8] on span "Hints" at bounding box center [324, 10] width 14 height 8
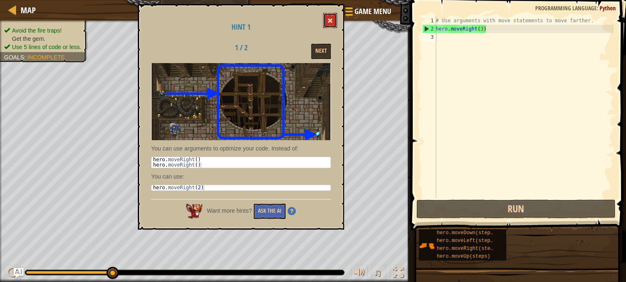
click at [328, 14] on button at bounding box center [330, 20] width 14 height 15
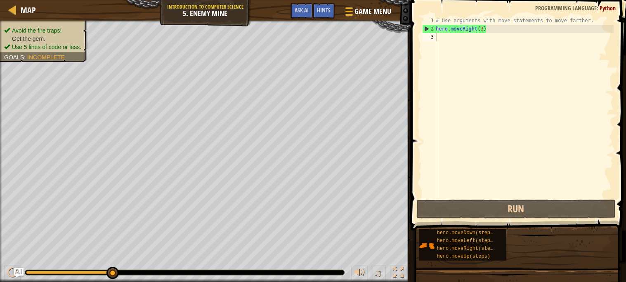
click at [450, 40] on div "# Use arguments with move statements to move farther. hero . moveRight ( 3 )" at bounding box center [523, 116] width 179 height 198
click at [450, 39] on div "# Use arguments with move statements to move farther. hero . moveRight ( 3 )" at bounding box center [523, 116] width 179 height 198
click at [451, 36] on div "# Use arguments with move statements to move farther. hero . moveRight ( 3 )" at bounding box center [523, 116] width 179 height 198
type textarea "h"
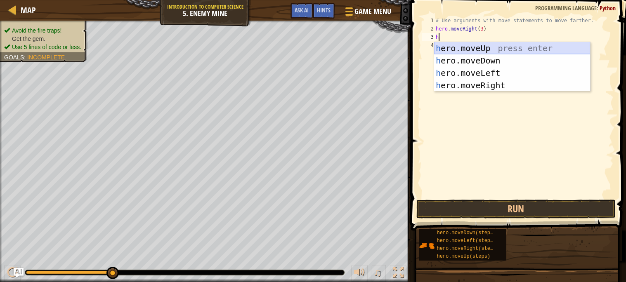
click at [469, 50] on div "h ero.moveUp press enter h ero.moveDown press enter h ero.moveLeft press enter …" at bounding box center [512, 79] width 156 height 74
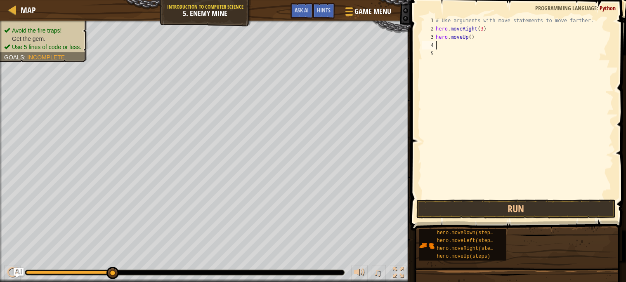
click at [472, 39] on div "# Use arguments with move statements to move farther. hero . moveRight ( 3 ) he…" at bounding box center [523, 116] width 179 height 198
type textarea "hero.moveUp(2)"
click at [481, 201] on button "Run" at bounding box center [515, 209] width 199 height 19
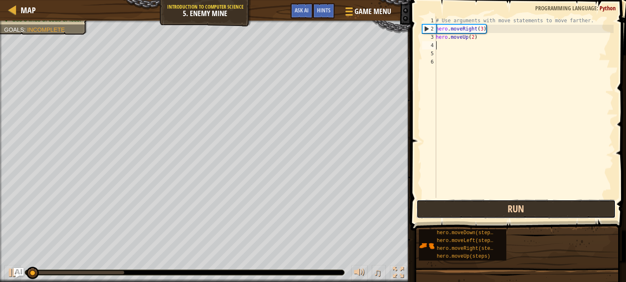
click at [490, 209] on button "Run" at bounding box center [515, 209] width 199 height 19
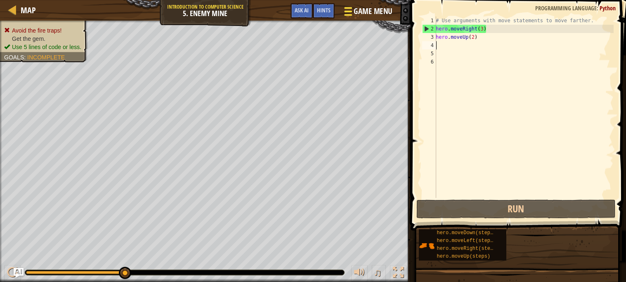
click at [367, 12] on span "Game Menu" at bounding box center [373, 11] width 38 height 11
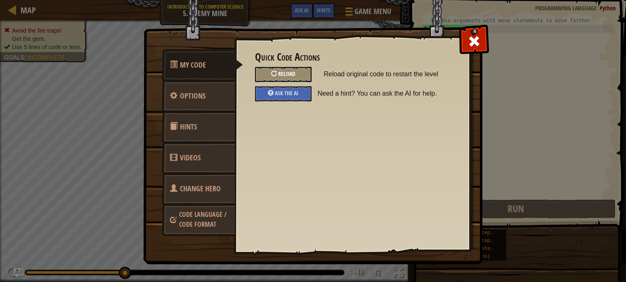
click at [293, 73] on span "Reload" at bounding box center [286, 74] width 17 height 8
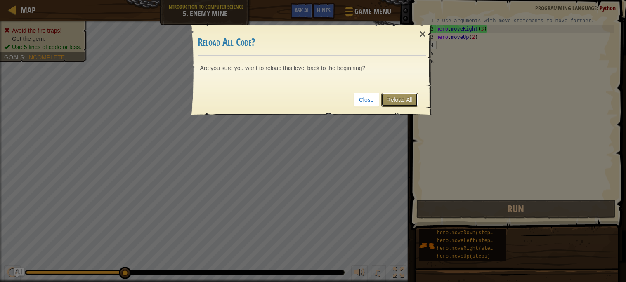
click at [389, 101] on link "Reload All" at bounding box center [399, 100] width 37 height 14
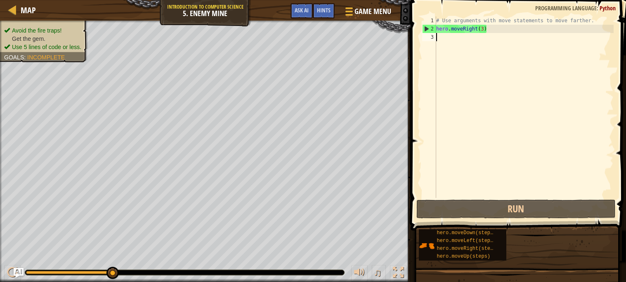
type textarea "h"
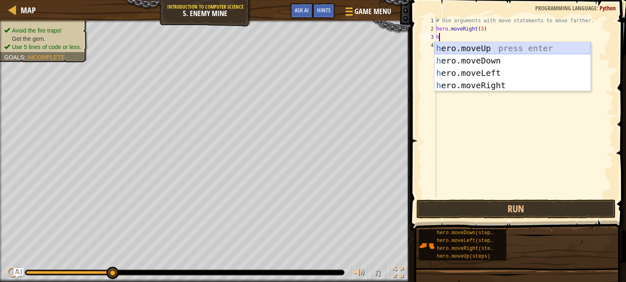
click at [474, 50] on div "h ero.moveUp press enter h ero.moveDown press enter h ero.moveLeft press enter …" at bounding box center [512, 79] width 156 height 74
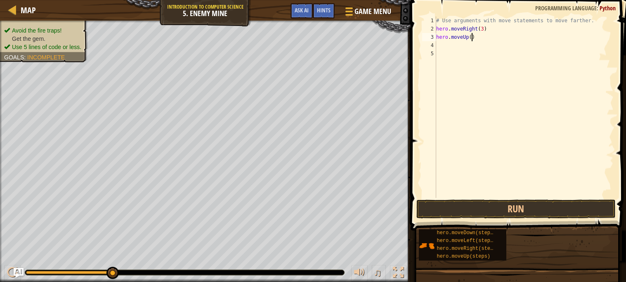
click at [471, 37] on div "# Use arguments with move statements to move farther. hero . moveRight ( 3 ) he…" at bounding box center [523, 116] width 179 height 198
type textarea "hero.moveUp(1)"
click at [587, 217] on button "Run" at bounding box center [515, 209] width 199 height 19
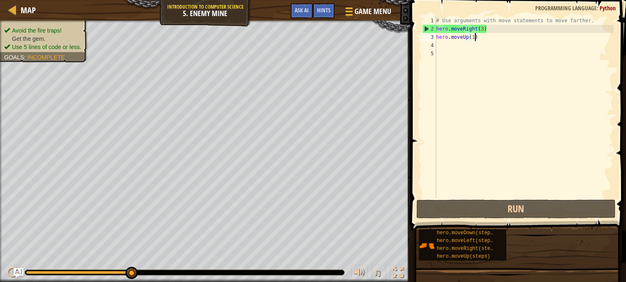
click at [455, 46] on div "# Use arguments with move statements to move farther. hero . moveRight ( 3 ) he…" at bounding box center [523, 116] width 179 height 198
type textarea "h"
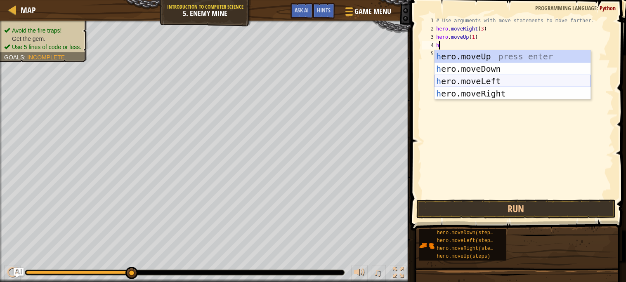
click at [499, 92] on div "h ero.moveUp press enter h ero.moveDown press enter h ero.moveLeft press enter …" at bounding box center [512, 87] width 156 height 74
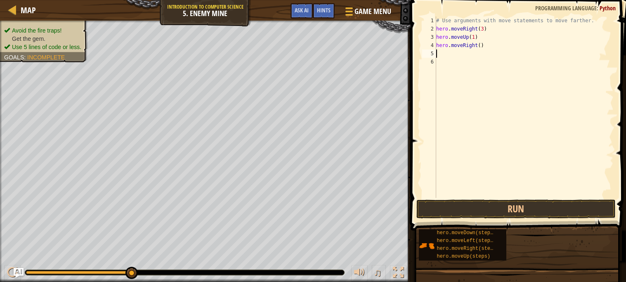
click at [482, 44] on div "# Use arguments with move statements to move farther. hero . moveRight ( 3 ) he…" at bounding box center [523, 116] width 179 height 198
type textarea "hero.moveRight(1)"
click at [520, 203] on button "Run" at bounding box center [515, 209] width 199 height 19
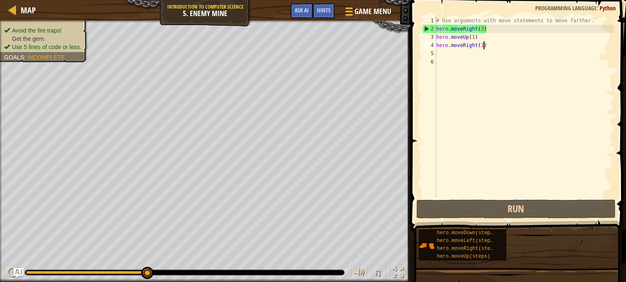
click at [442, 54] on div "# Use arguments with move statements to move farther. hero . moveRight ( 3 ) he…" at bounding box center [523, 116] width 179 height 198
type textarea "h"
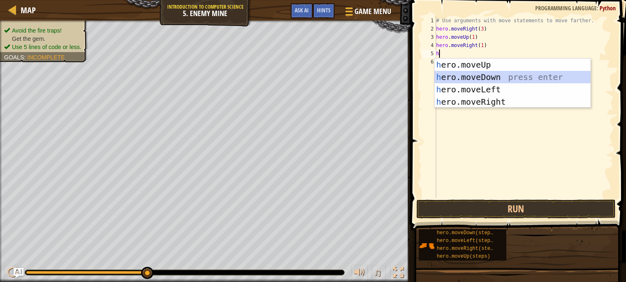
click at [495, 76] on div "h ero.moveUp press enter h ero.moveDown press enter h ero.moveLeft press enter …" at bounding box center [512, 96] width 156 height 74
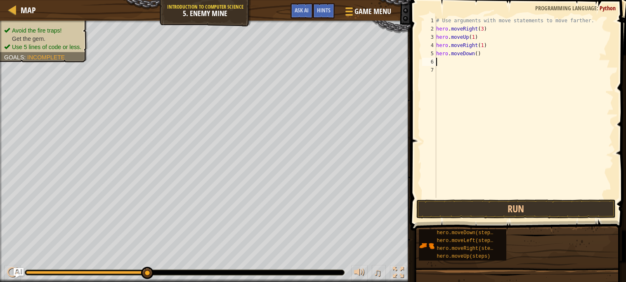
click at [479, 54] on div "# Use arguments with move statements to move farther. hero . moveRight ( 3 ) he…" at bounding box center [523, 116] width 179 height 198
type textarea "hero.moveDown(1)"
click at [498, 203] on button "Run" at bounding box center [515, 209] width 199 height 19
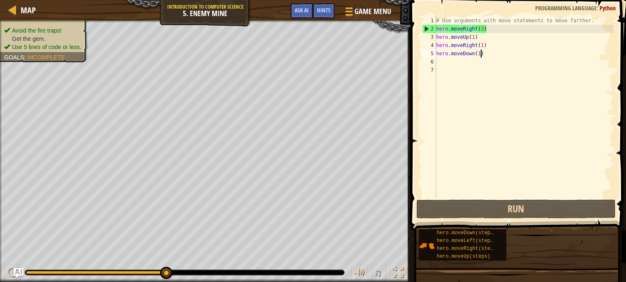
click at [443, 64] on div "# Use arguments with move statements to move farther. hero . moveRight ( 3 ) he…" at bounding box center [523, 116] width 179 height 198
type textarea "h"
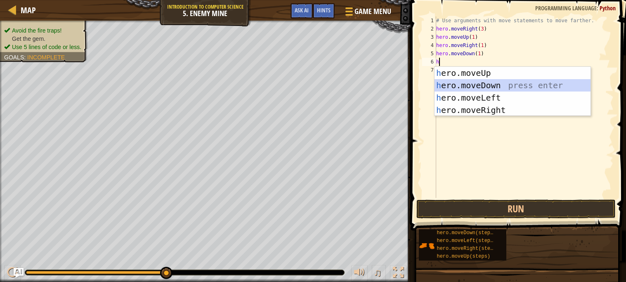
click at [493, 85] on div "h ero.moveUp press enter h ero.moveDown press enter h ero.moveLeft press enter …" at bounding box center [512, 104] width 156 height 74
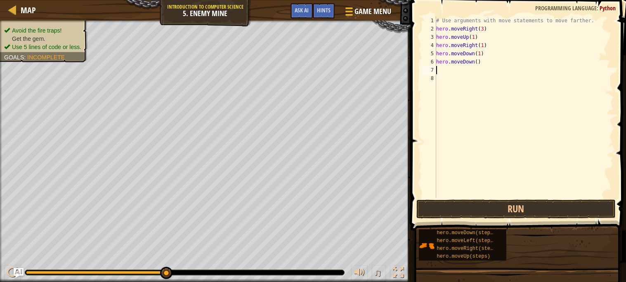
click at [478, 64] on div "# Use arguments with move statements to move farther. hero . moveRight ( 3 ) he…" at bounding box center [523, 116] width 179 height 198
type textarea "hero.moveDown(1)"
click at [460, 203] on button "Run" at bounding box center [515, 209] width 199 height 19
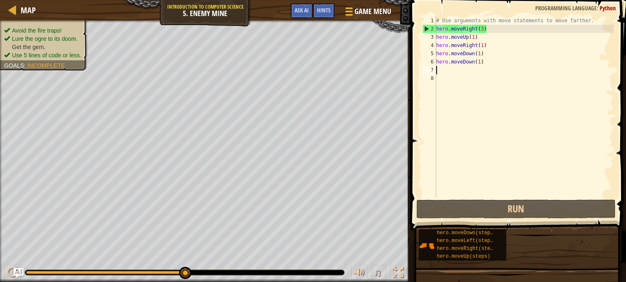
click at [453, 71] on div "# Use arguments with move statements to move farther. hero . moveRight ( 3 ) he…" at bounding box center [523, 116] width 179 height 198
type textarea "h"
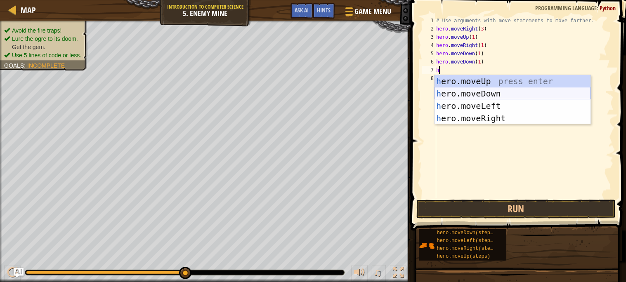
click at [462, 93] on div "h ero.moveUp press enter h ero.moveDown press enter h ero.moveLeft press enter …" at bounding box center [512, 112] width 156 height 74
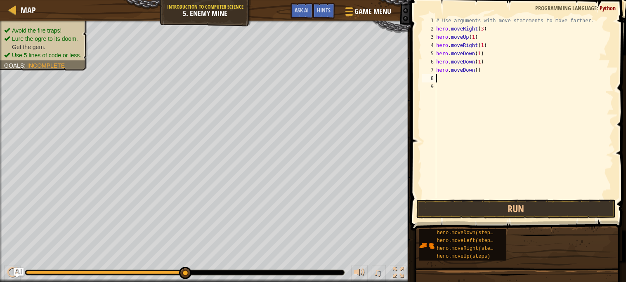
click at [479, 73] on div "# Use arguments with move statements to move farther. hero . moveRight ( 3 ) he…" at bounding box center [523, 116] width 179 height 198
type textarea "hero.moveDown()"
click at [476, 75] on div "# Use arguments with move statements to move farther. hero . moveRight ( 3 ) he…" at bounding box center [523, 116] width 179 height 198
click at [478, 71] on div "# Use arguments with move statements to move farther. hero . moveRight ( 3 ) he…" at bounding box center [523, 116] width 179 height 198
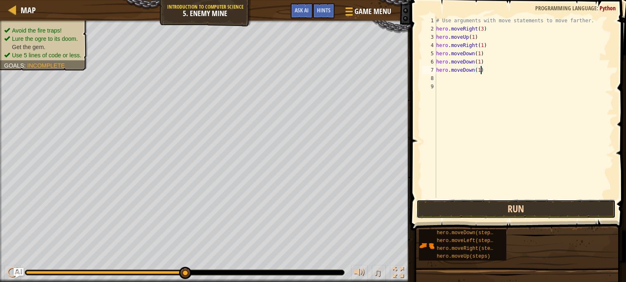
click at [535, 210] on button "Run" at bounding box center [515, 209] width 199 height 19
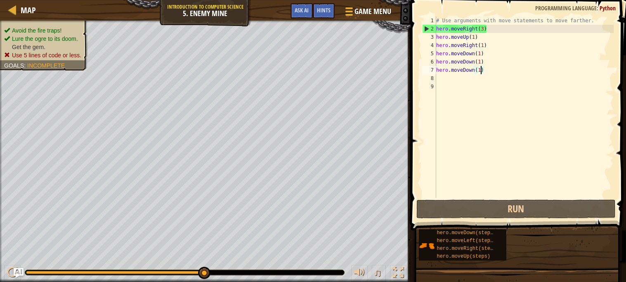
type textarea "hero.moveDown()"
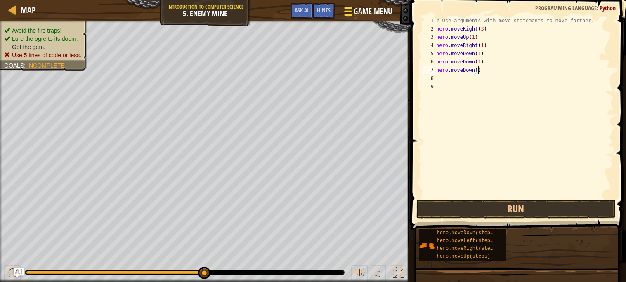
click at [381, 11] on span "Game Menu" at bounding box center [373, 11] width 38 height 11
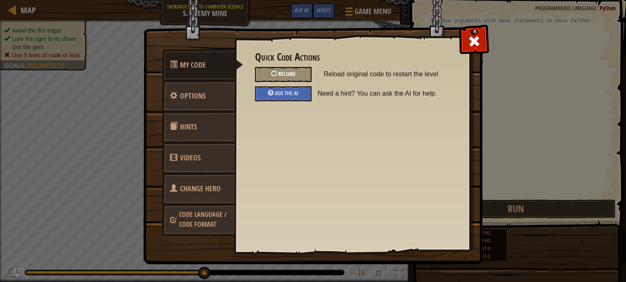
click at [302, 73] on div "Reload" at bounding box center [283, 74] width 57 height 15
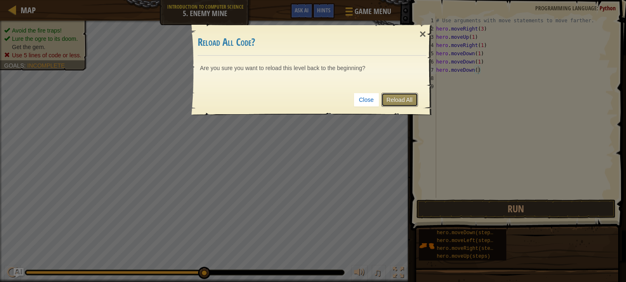
click at [393, 97] on link "Reload All" at bounding box center [399, 100] width 37 height 14
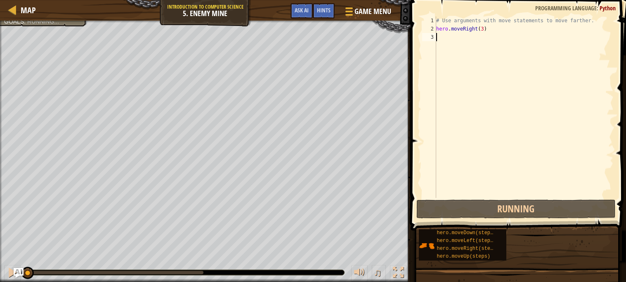
scroll to position [3, 0]
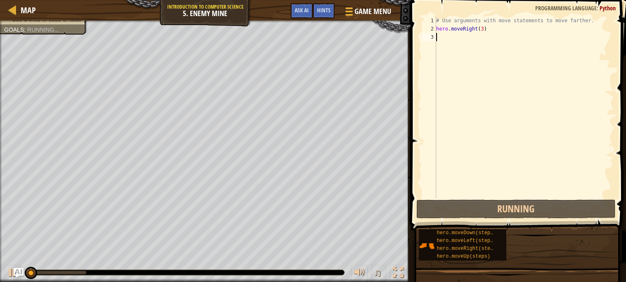
type textarea "h"
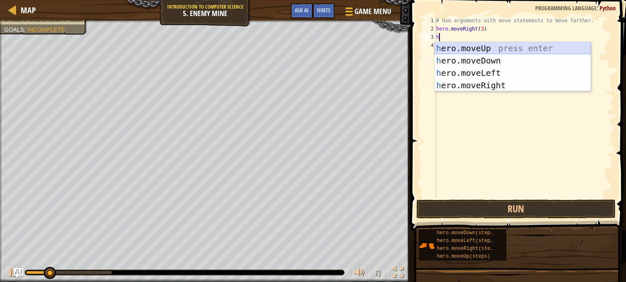
click at [461, 44] on div "h ero.moveUp press enter h ero.moveDown press enter h ero.moveLeft press enter …" at bounding box center [512, 79] width 156 height 74
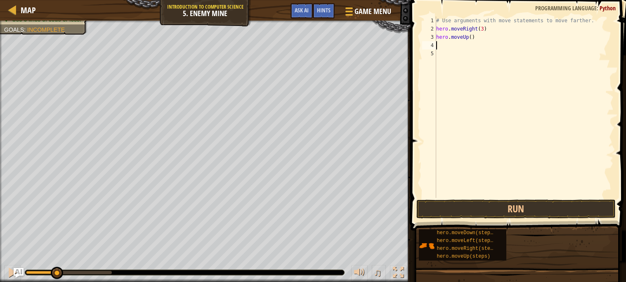
click at [471, 35] on div "# Use arguments with move statements to move farther. hero . moveRight ( 3 ) he…" at bounding box center [523, 116] width 179 height 198
click at [501, 213] on button "Run" at bounding box center [515, 209] width 199 height 19
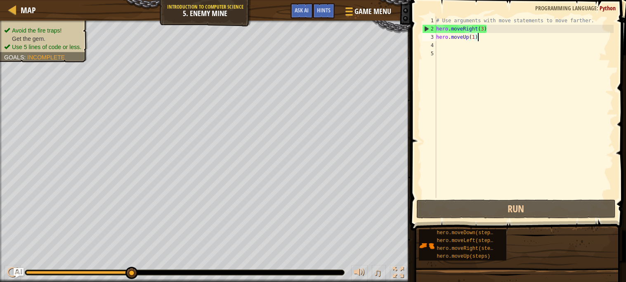
click at [486, 40] on div "# Use arguments with move statements to move farther. hero . moveRight ( 3 ) he…" at bounding box center [523, 116] width 179 height 198
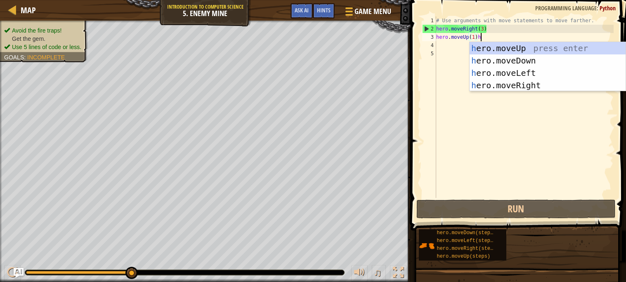
scroll to position [3, 3]
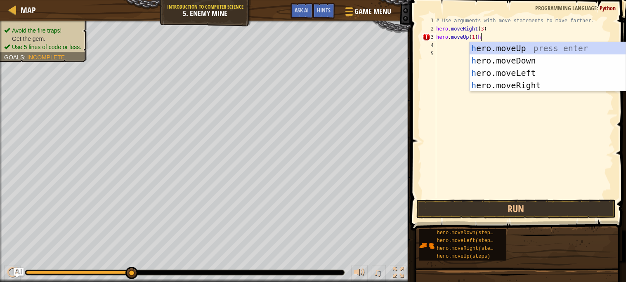
type textarea "hero.moveUp(1)"
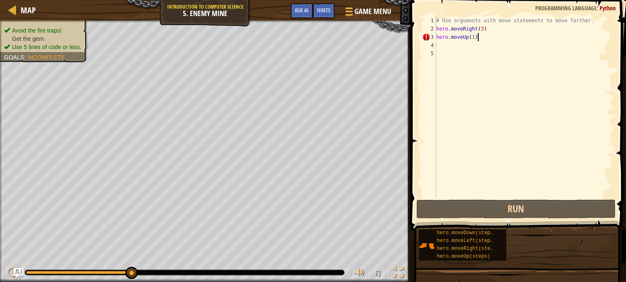
click at [443, 48] on div "# Use arguments with move statements to move farther. hero . moveRight ( 3 ) he…" at bounding box center [523, 116] width 179 height 198
